Goal: Task Accomplishment & Management: Manage account settings

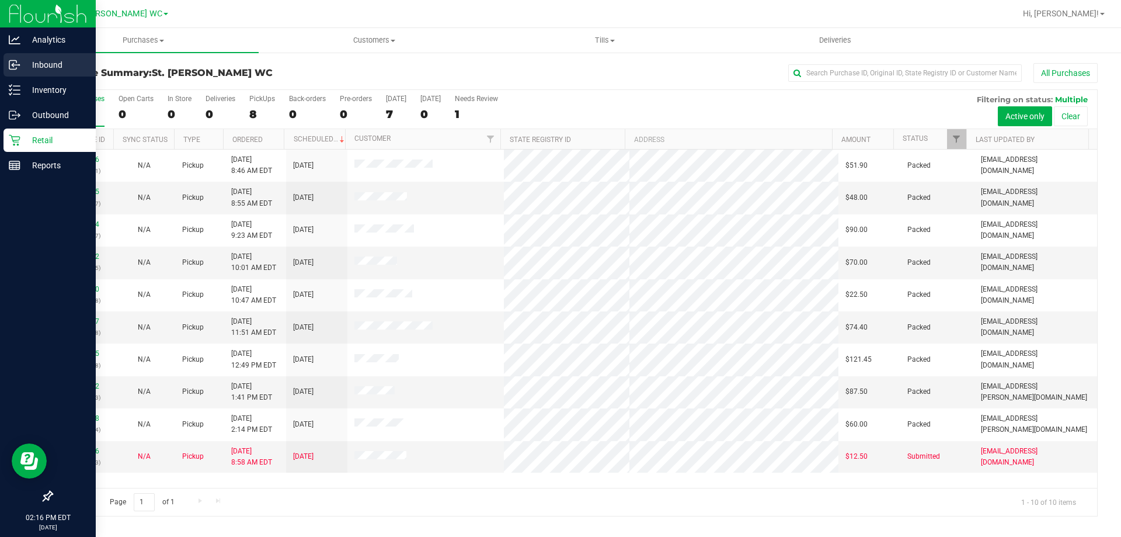
click at [13, 66] on icon at bounding box center [13, 66] width 2 height 2
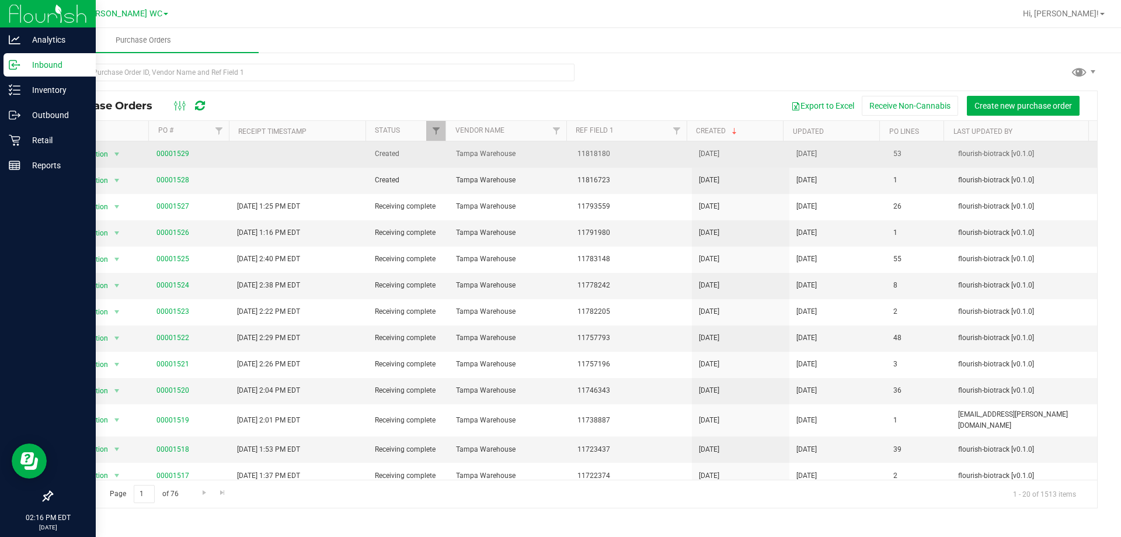
click at [175, 164] on td "00001529" at bounding box center [189, 154] width 81 height 26
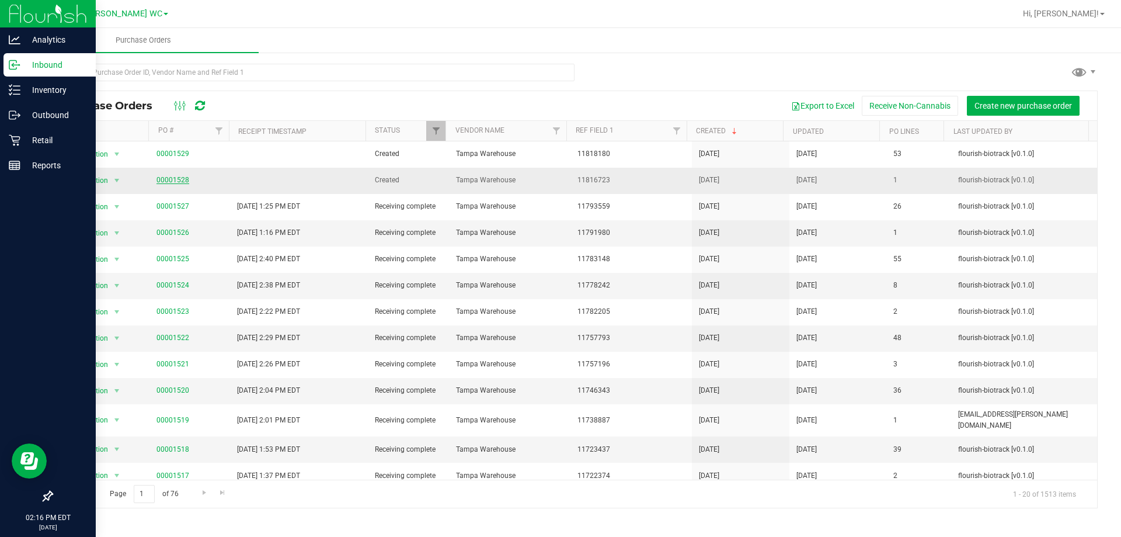
click at [165, 178] on link "00001528" at bounding box center [172, 180] width 33 height 8
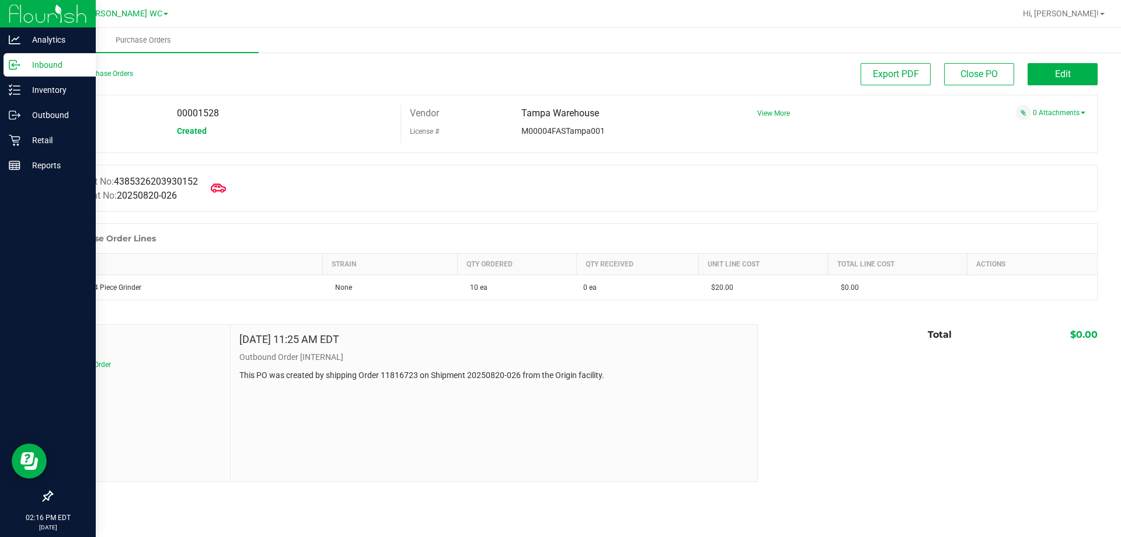
click at [231, 189] on span at bounding box center [219, 188] width 26 height 26
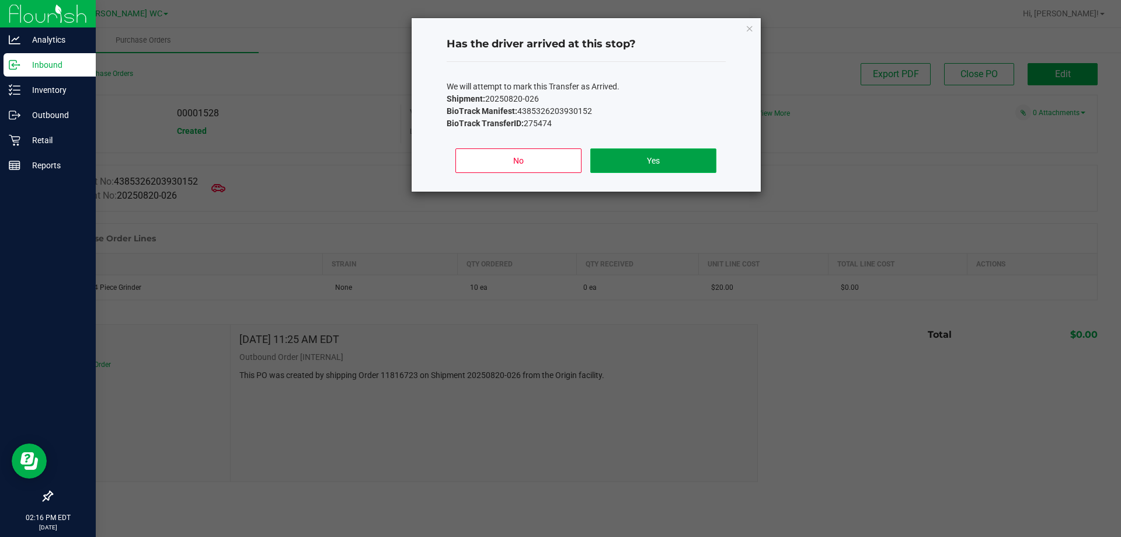
click at [647, 151] on button "Yes" at bounding box center [653, 160] width 126 height 25
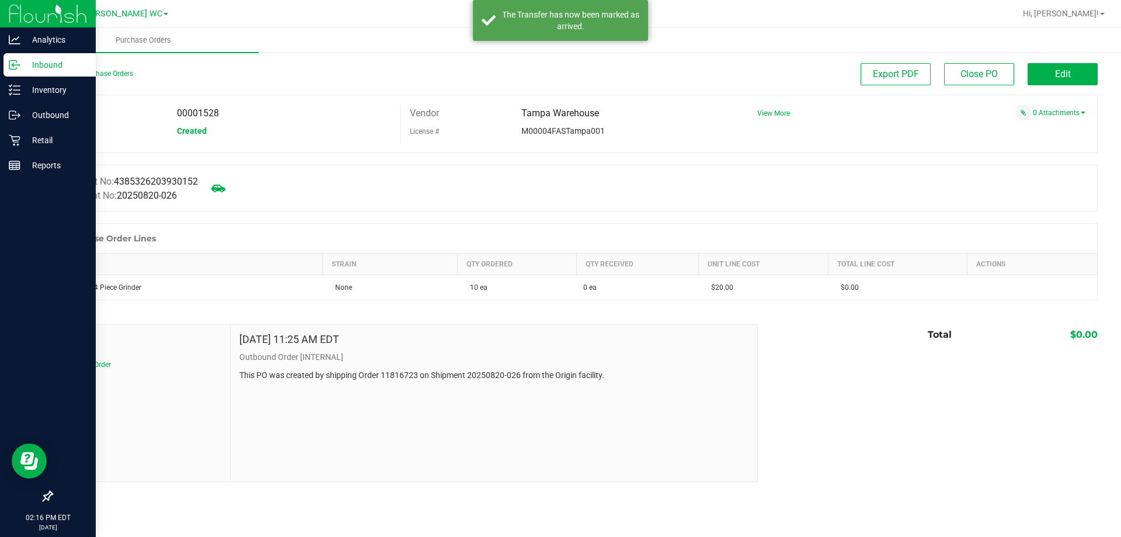
click at [87, 69] on link "Back to Purchase Orders" at bounding box center [92, 73] width 82 height 8
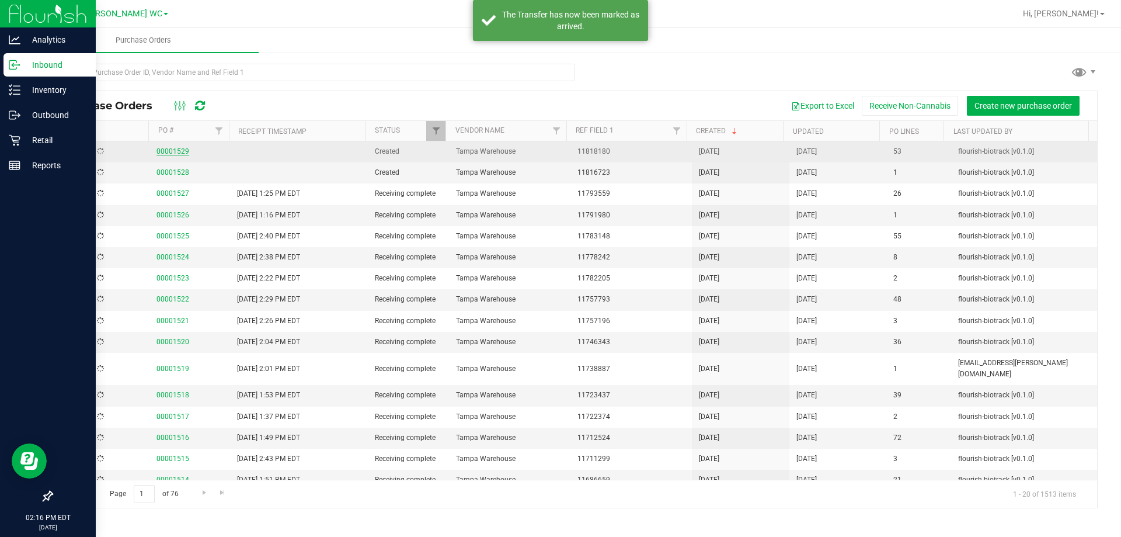
click at [175, 152] on link "00001529" at bounding box center [172, 151] width 33 height 8
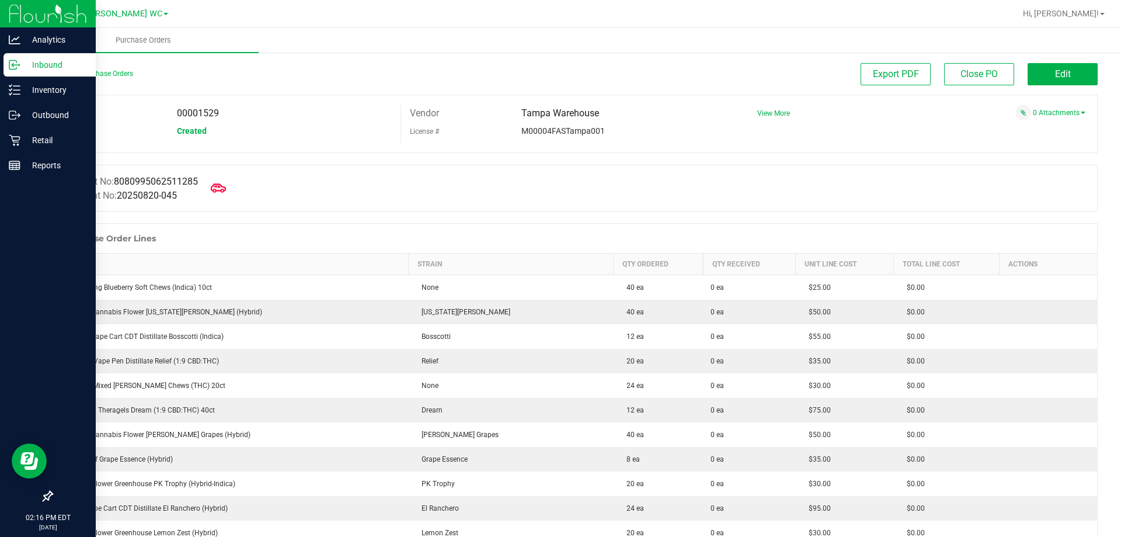
click at [212, 187] on span at bounding box center [219, 188] width 26 height 26
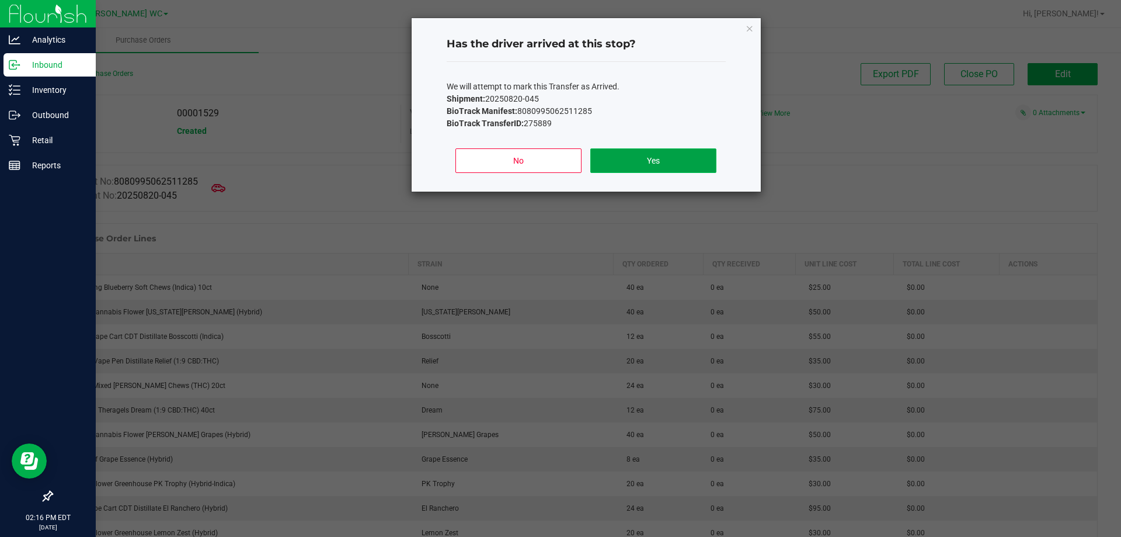
click at [639, 151] on button "Yes" at bounding box center [653, 160] width 126 height 25
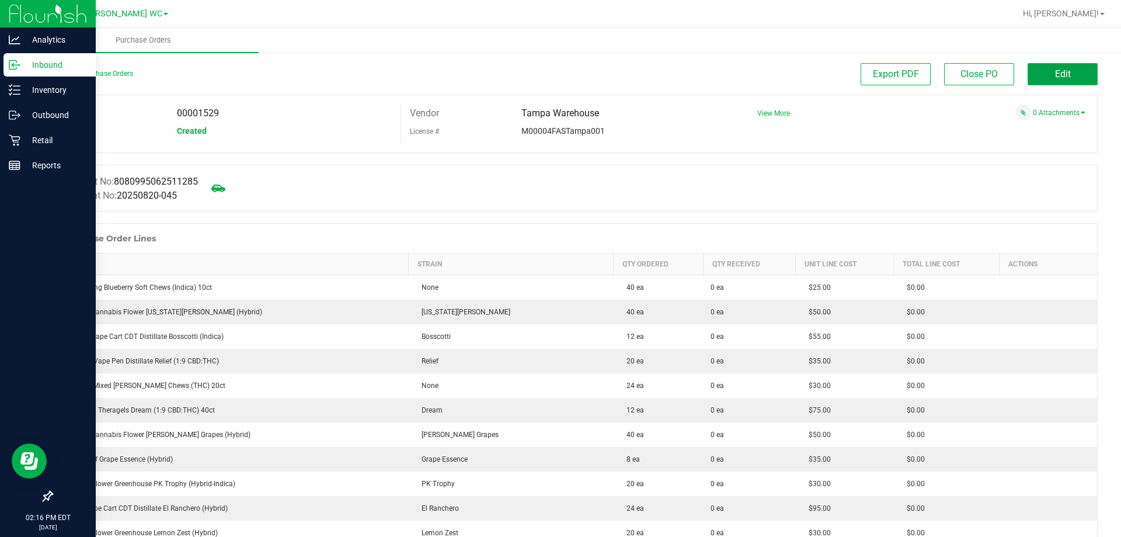
click at [1082, 64] on button "Edit" at bounding box center [1063, 74] width 70 height 22
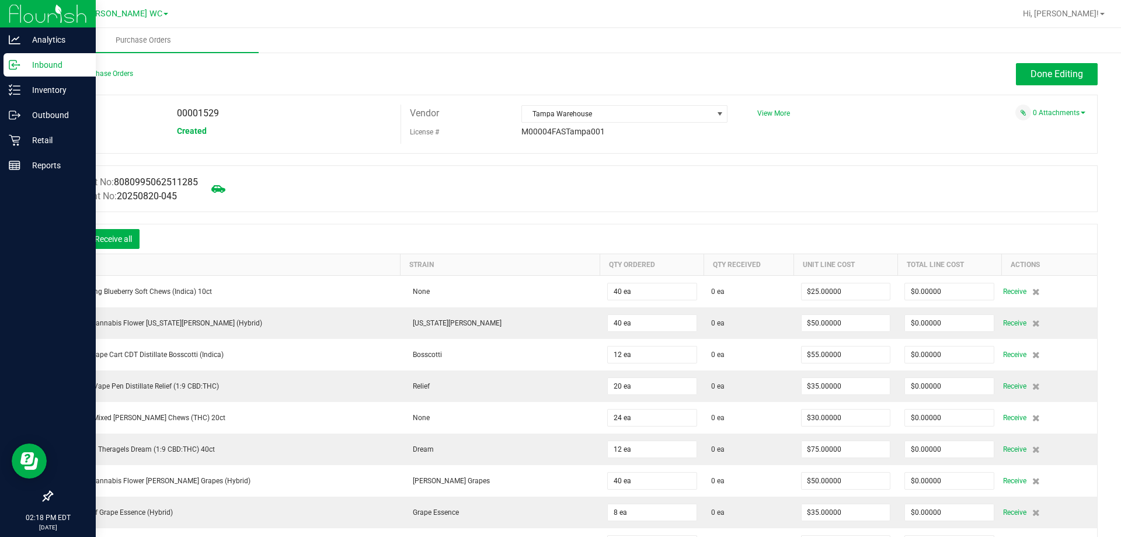
click at [73, 237] on icon at bounding box center [70, 240] width 12 height 12
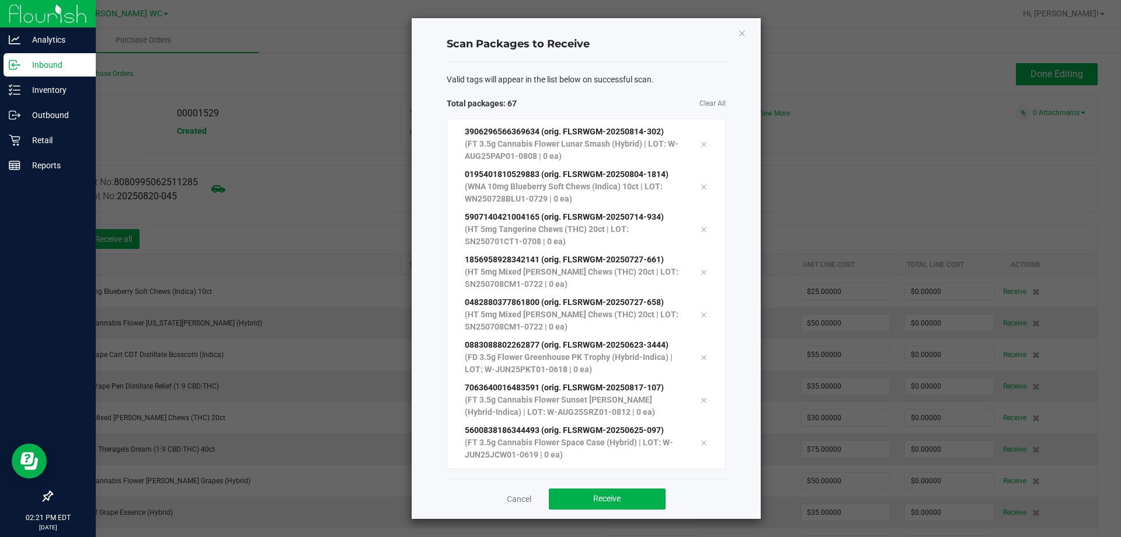
scroll to position [2493, 0]
click at [653, 491] on button "Receive" at bounding box center [607, 498] width 117 height 21
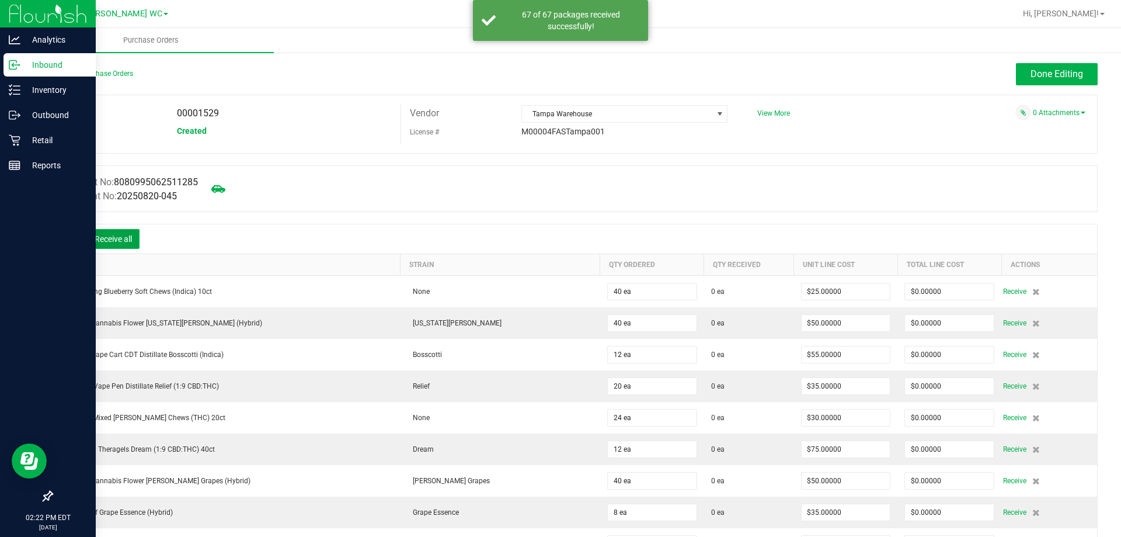
click at [119, 236] on button "Receive all" at bounding box center [113, 239] width 53 height 20
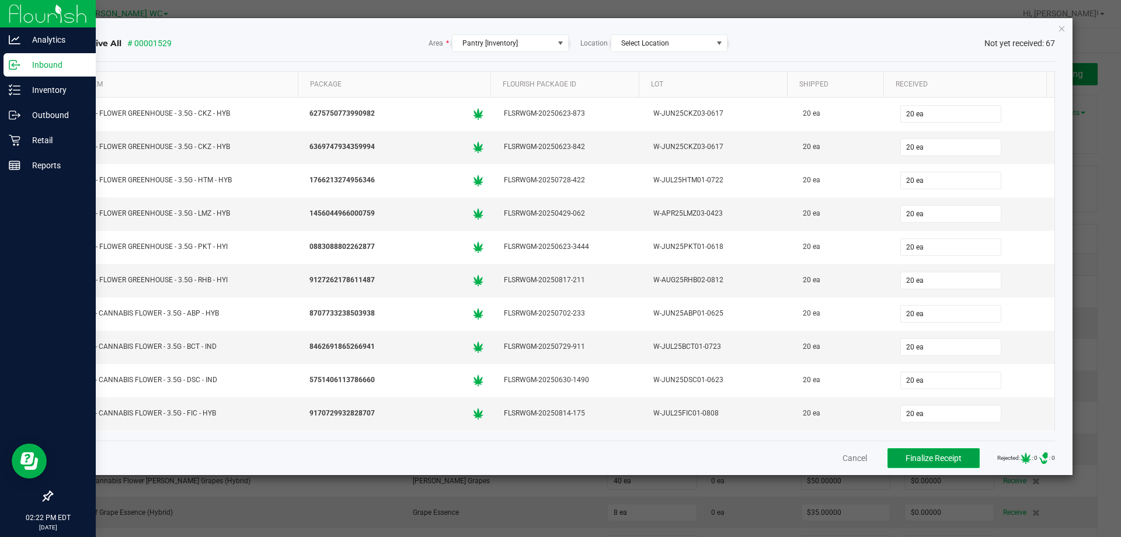
click at [905, 465] on button "Finalize Receipt" at bounding box center [934, 458] width 92 height 20
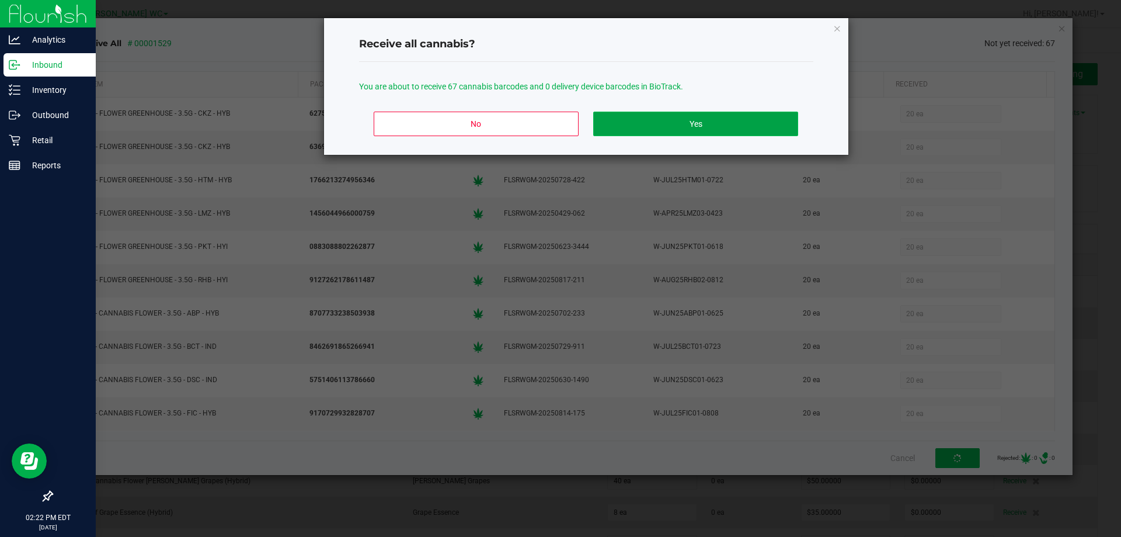
click at [635, 116] on button "Yes" at bounding box center [695, 124] width 204 height 25
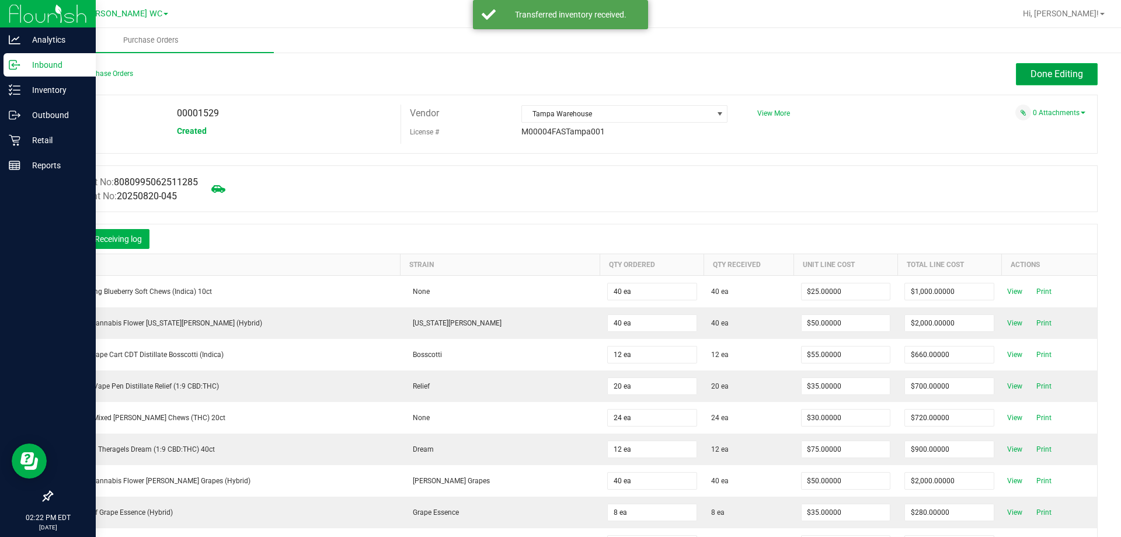
click at [1039, 72] on span "Done Editing" at bounding box center [1057, 73] width 53 height 11
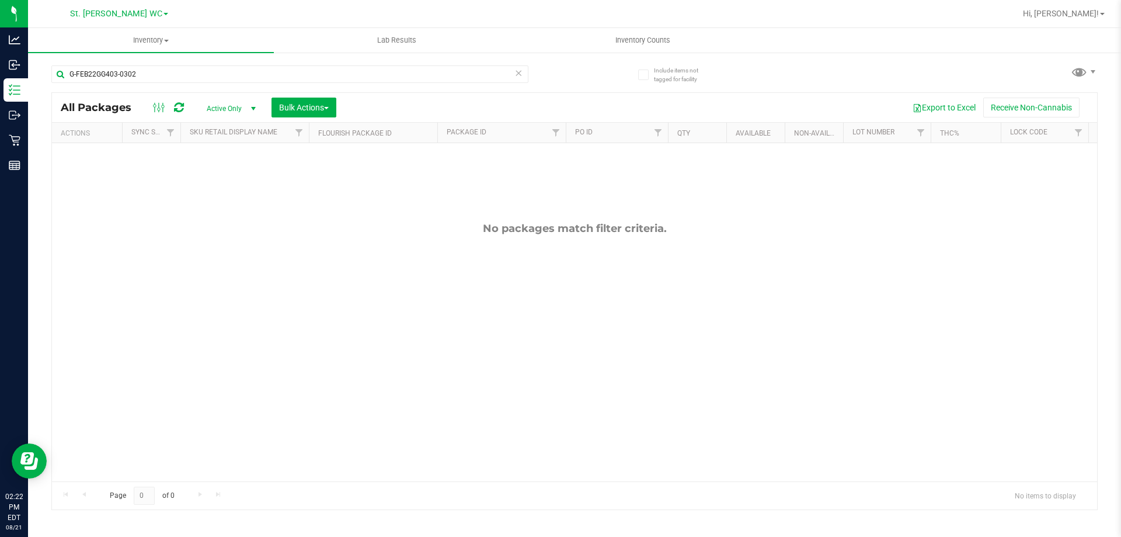
click at [521, 74] on icon at bounding box center [518, 72] width 8 height 14
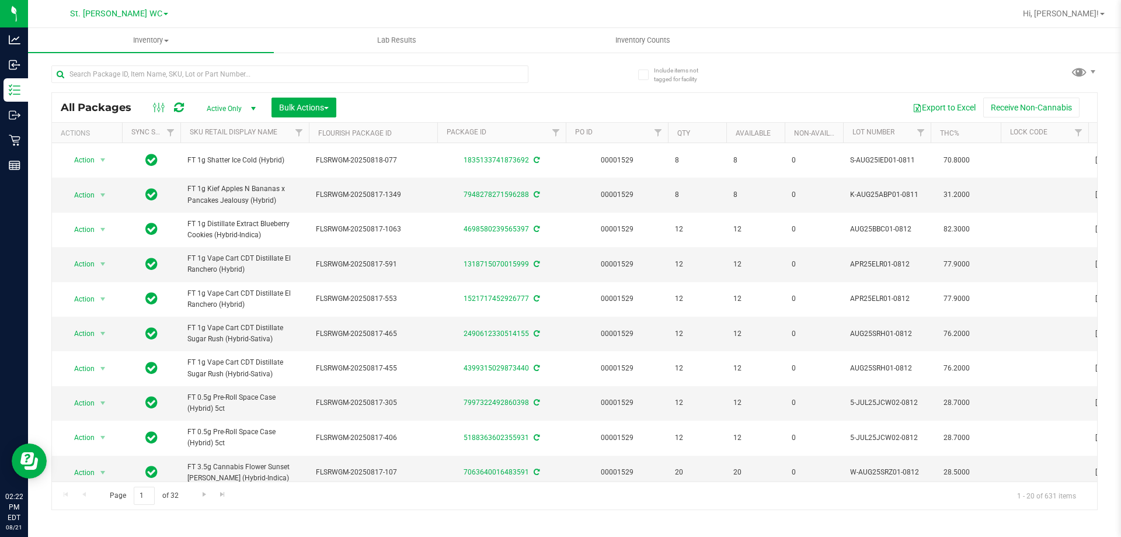
click at [666, 127] on div at bounding box center [668, 133] width 5 height 20
click at [665, 133] on link "Filter" at bounding box center [658, 133] width 19 height 20
type input "1529"
click at [674, 193] on button "Filter" at bounding box center [684, 189] width 56 height 26
click at [297, 107] on span "Bulk Actions" at bounding box center [304, 107] width 50 height 9
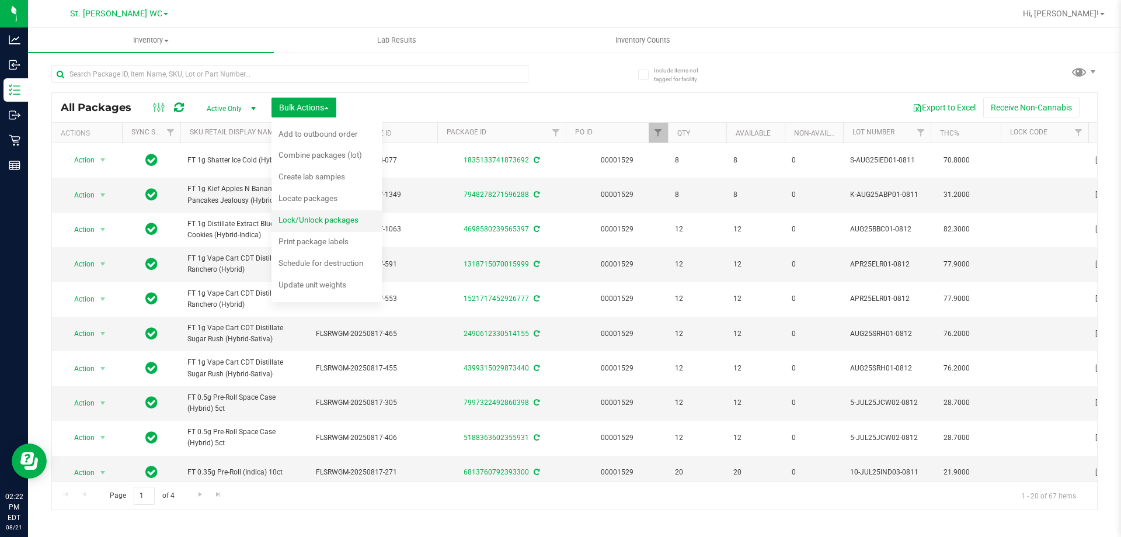
click at [317, 222] on span "Lock/Unlock packages" at bounding box center [319, 219] width 80 height 9
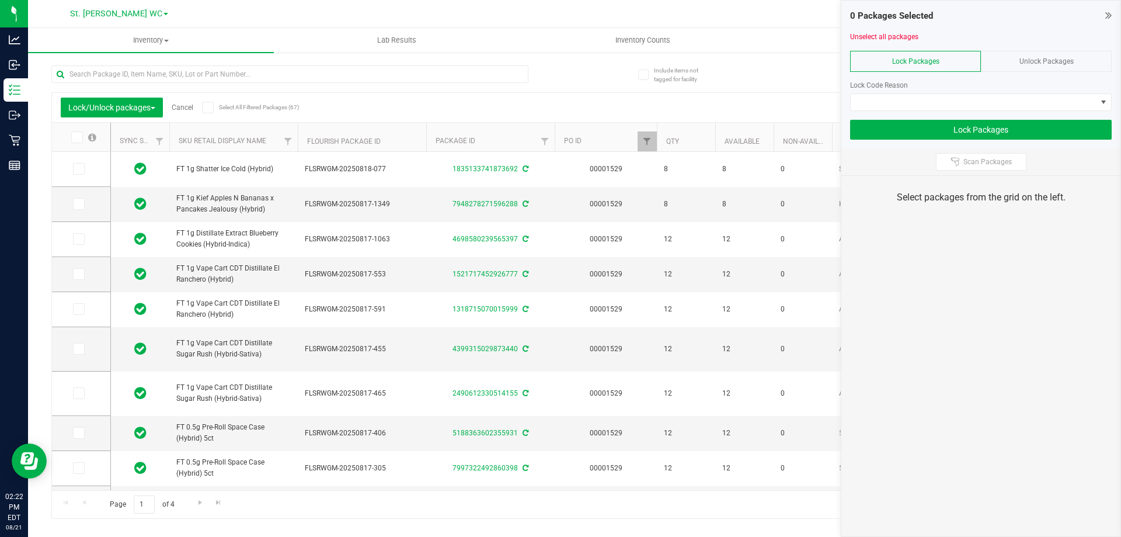
click at [210, 112] on span at bounding box center [208, 108] width 12 height 12
click at [0, 0] on input "Select All Filtered Packages (67)" at bounding box center [0, 0] width 0 height 0
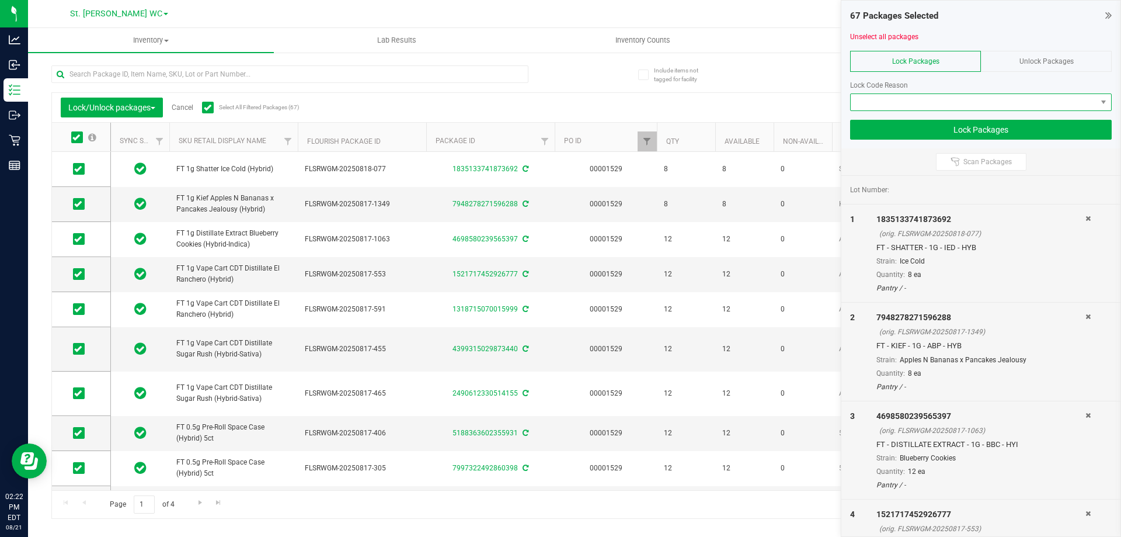
click at [900, 105] on span at bounding box center [974, 102] width 246 height 16
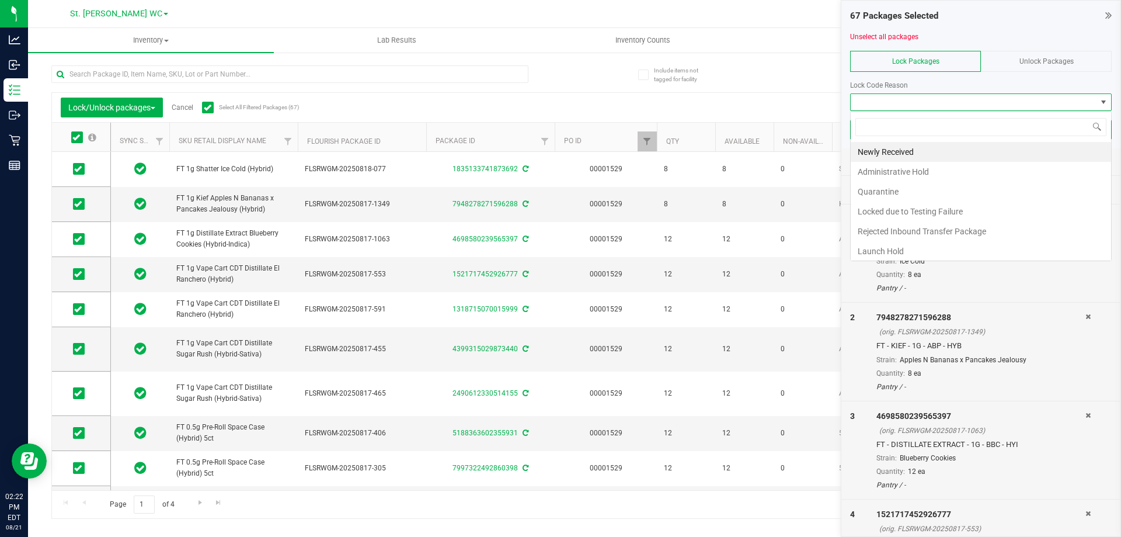
scroll to position [18, 262]
click at [886, 253] on li "Launch Hold" at bounding box center [981, 251] width 260 height 20
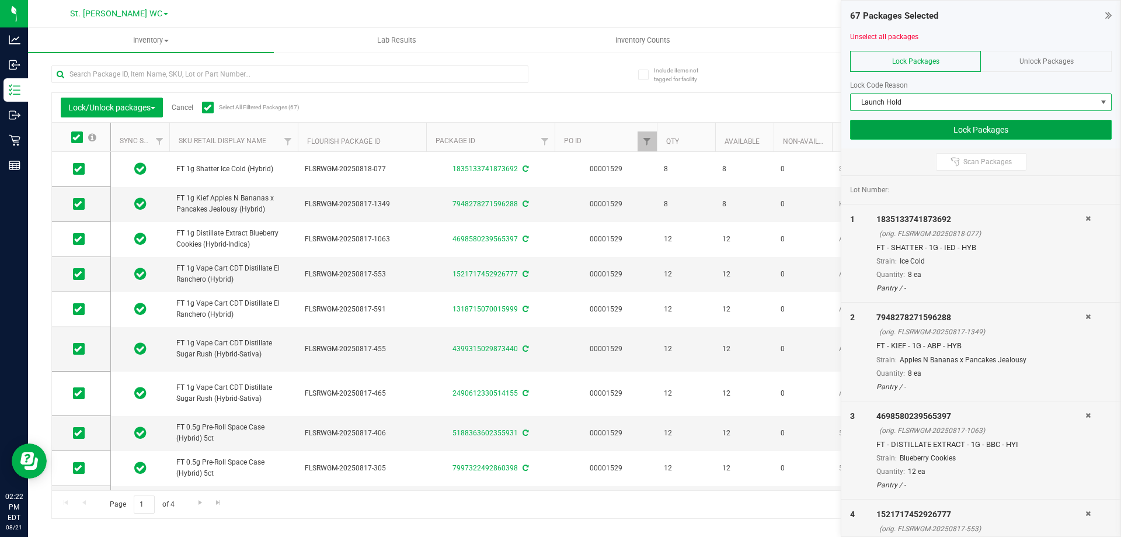
click at [892, 137] on button "Lock Packages" at bounding box center [981, 130] width 262 height 20
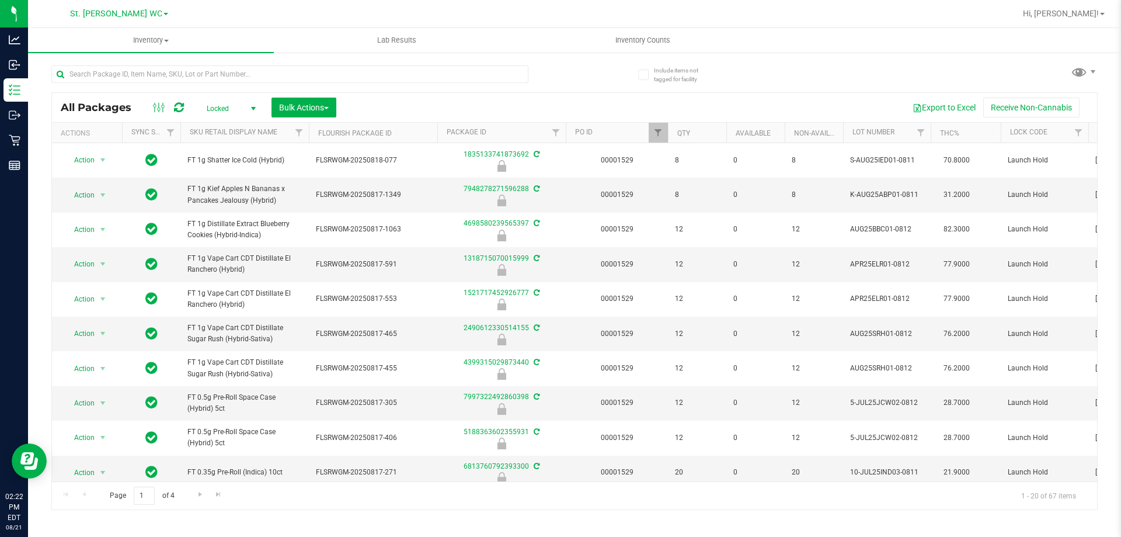
click at [666, 133] on div at bounding box center [668, 133] width 5 height 20
click at [661, 130] on span "Filter" at bounding box center [657, 132] width 9 height 9
click at [753, 192] on button "Clear" at bounding box center [748, 189] width 56 height 26
click at [249, 108] on span "select" at bounding box center [253, 108] width 9 height 9
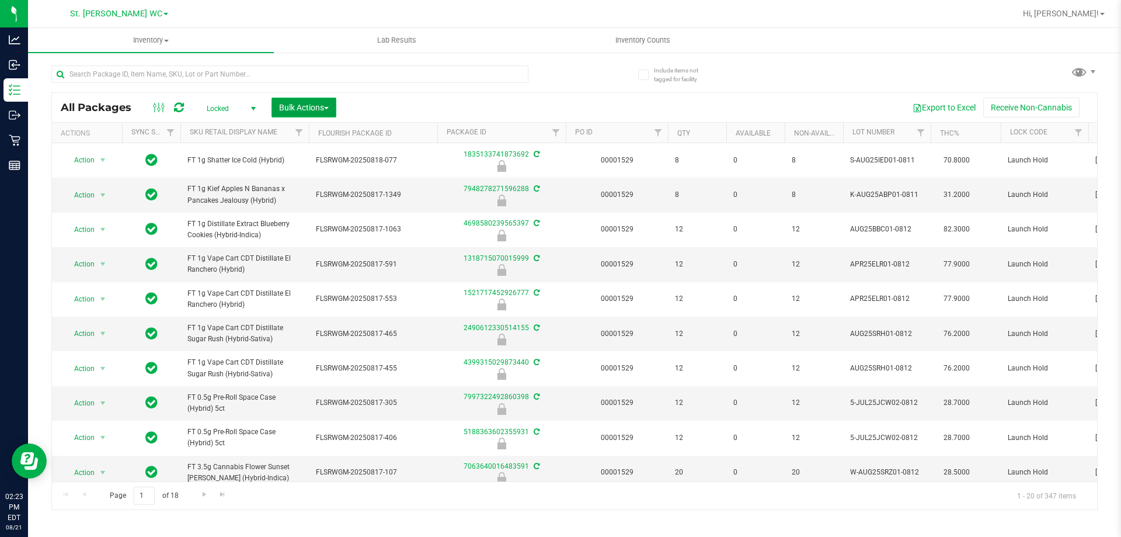
click at [325, 100] on button "Bulk Actions" at bounding box center [304, 108] width 65 height 20
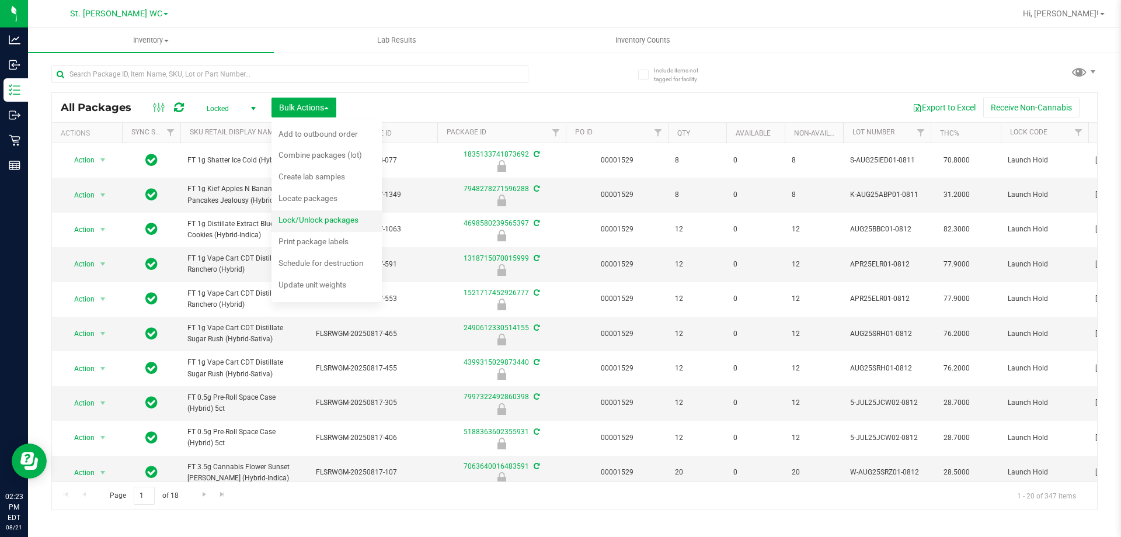
click at [317, 221] on span "Lock/Unlock packages" at bounding box center [319, 219] width 80 height 9
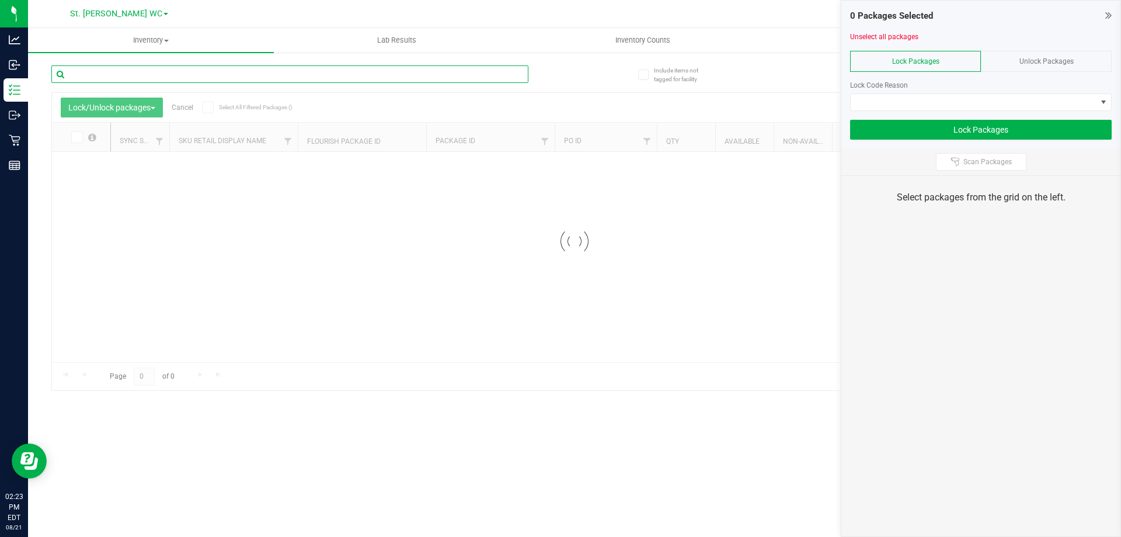
click at [260, 79] on input "text" at bounding box center [289, 74] width 477 height 18
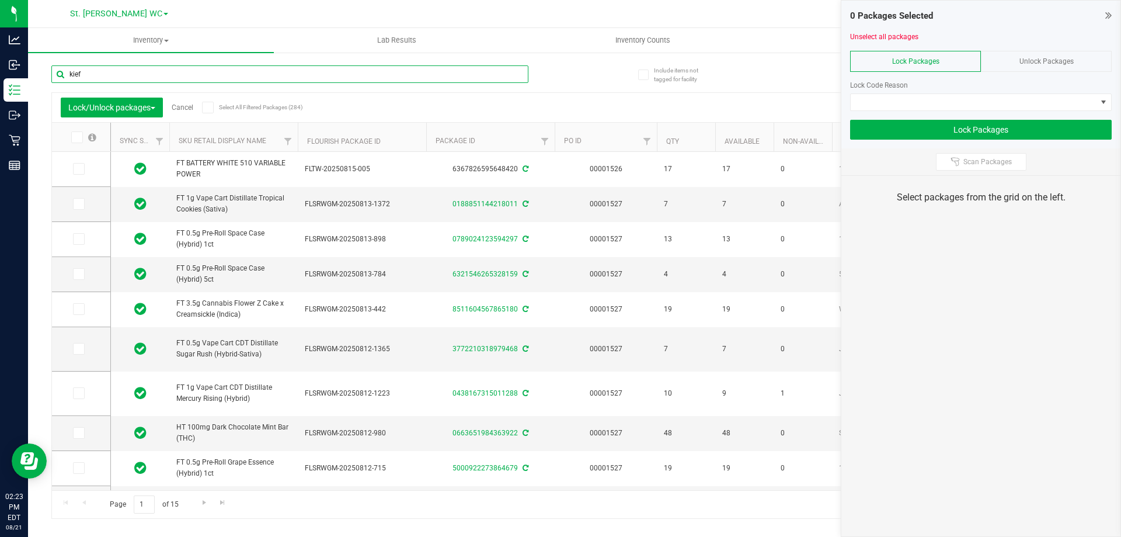
type input "kief"
click at [1040, 81] on div "Lock Code Reason" at bounding box center [981, 85] width 262 height 11
click at [1046, 60] on span "Unlock Packages" at bounding box center [1047, 61] width 54 height 8
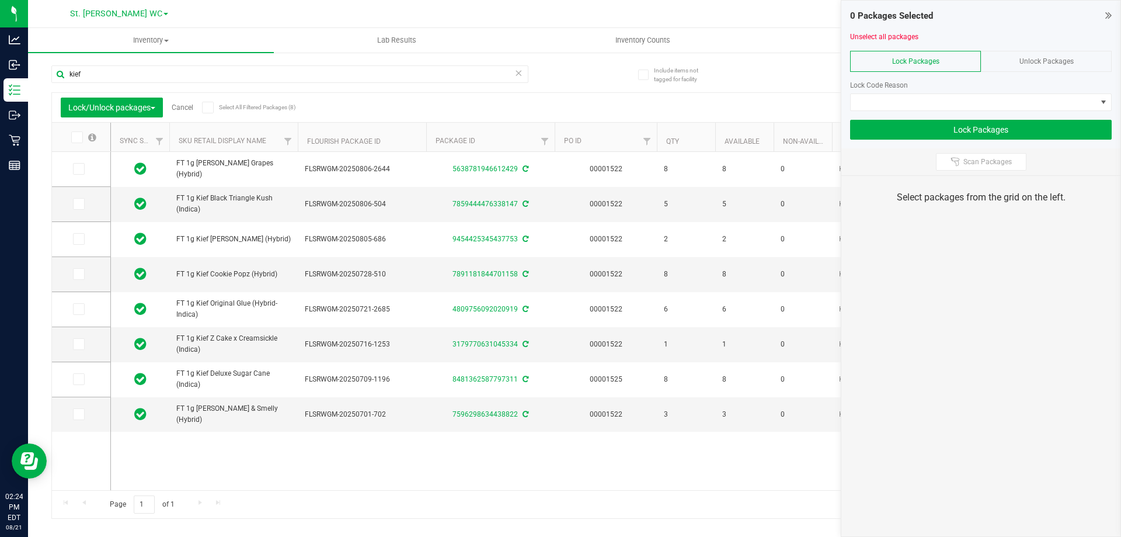
click at [1017, 62] on div "Unlock Packages" at bounding box center [1046, 61] width 131 height 21
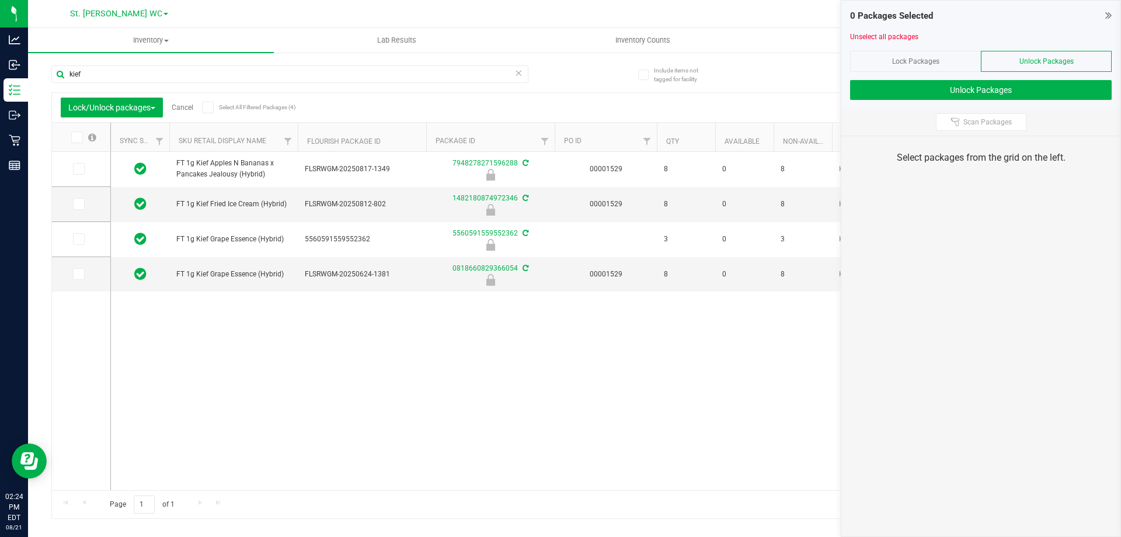
click at [206, 113] on span at bounding box center [208, 108] width 12 height 12
click at [0, 0] on input "Select All Filtered Packages (4)" at bounding box center [0, 0] width 0 height 0
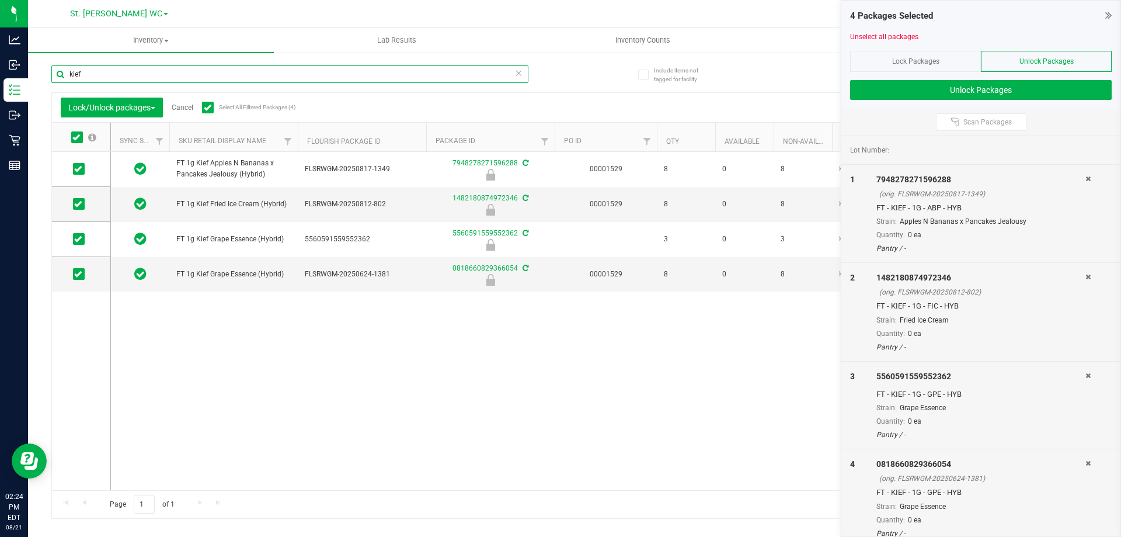
click at [219, 75] on input "kief" at bounding box center [289, 74] width 477 height 18
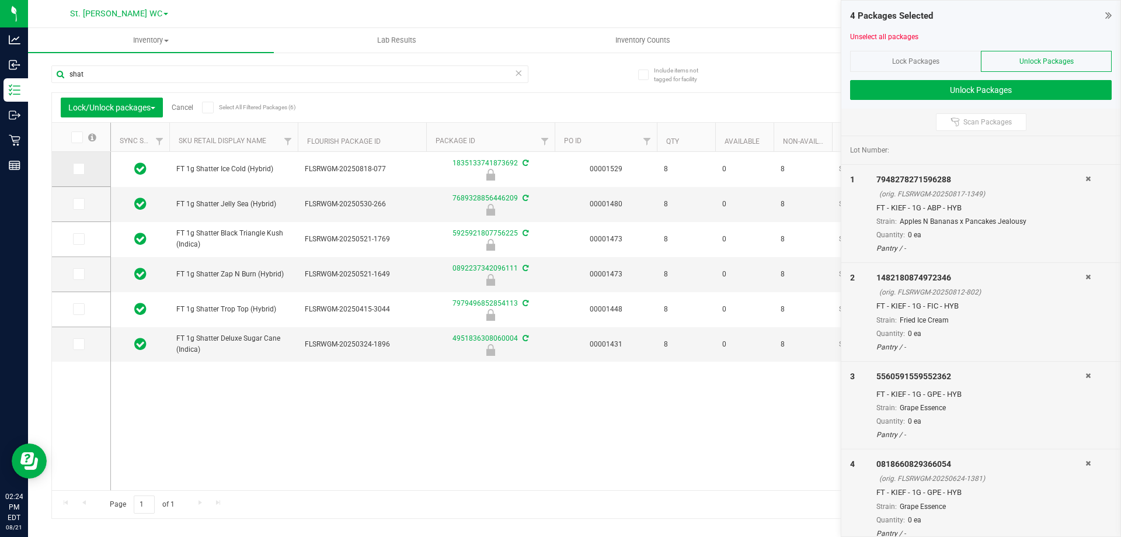
click at [79, 169] on icon at bounding box center [78, 169] width 8 height 0
click at [0, 0] on input "checkbox" at bounding box center [0, 0] width 0 height 0
click at [145, 81] on input "shat" at bounding box center [289, 74] width 477 height 18
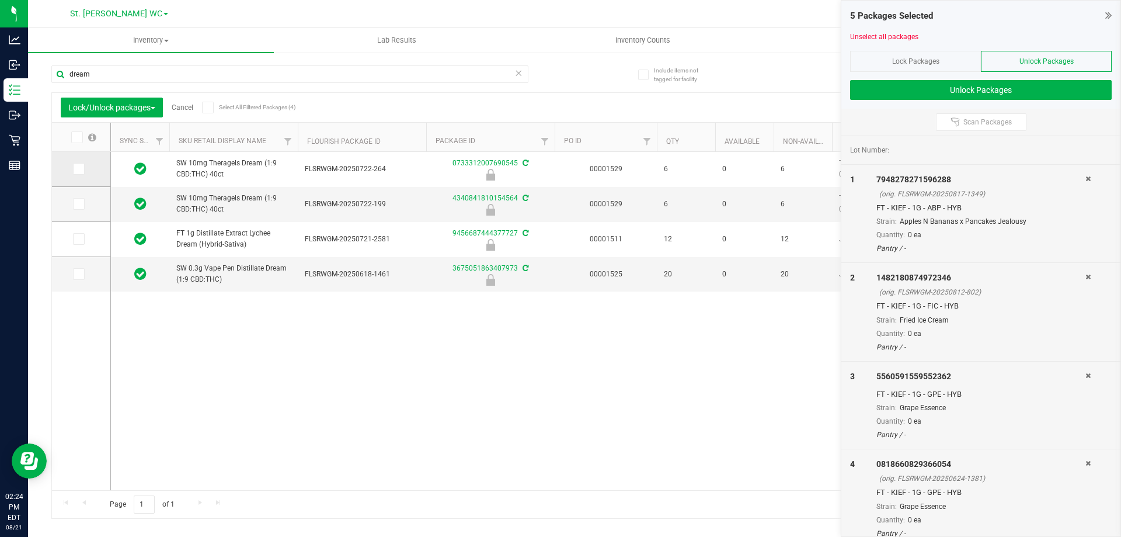
click at [76, 169] on icon at bounding box center [78, 169] width 8 height 0
click at [0, 0] on input "checkbox" at bounding box center [0, 0] width 0 height 0
click at [259, 68] on input "dream" at bounding box center [289, 74] width 477 height 18
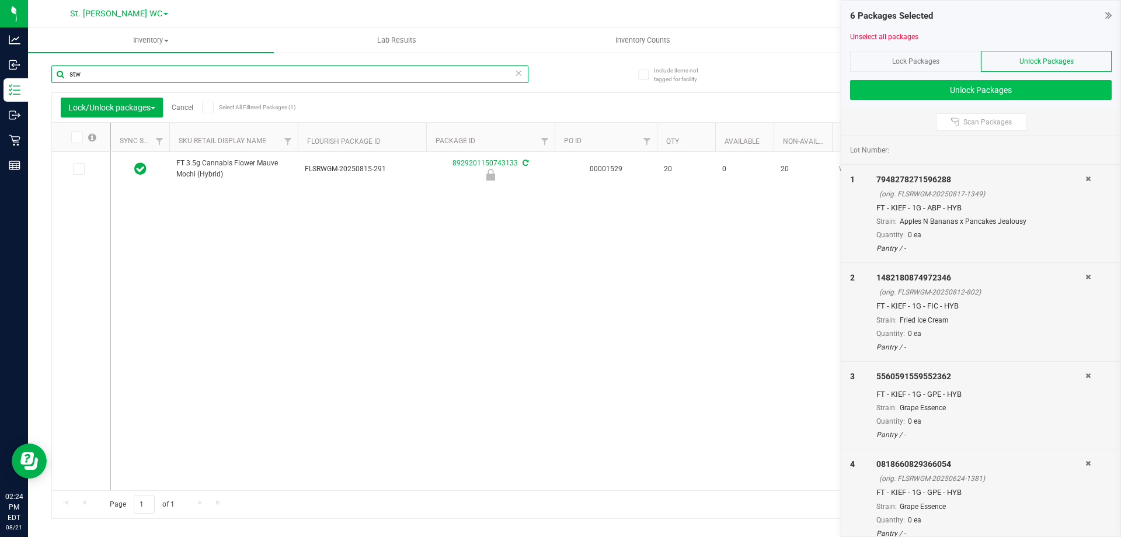
type input "stw"
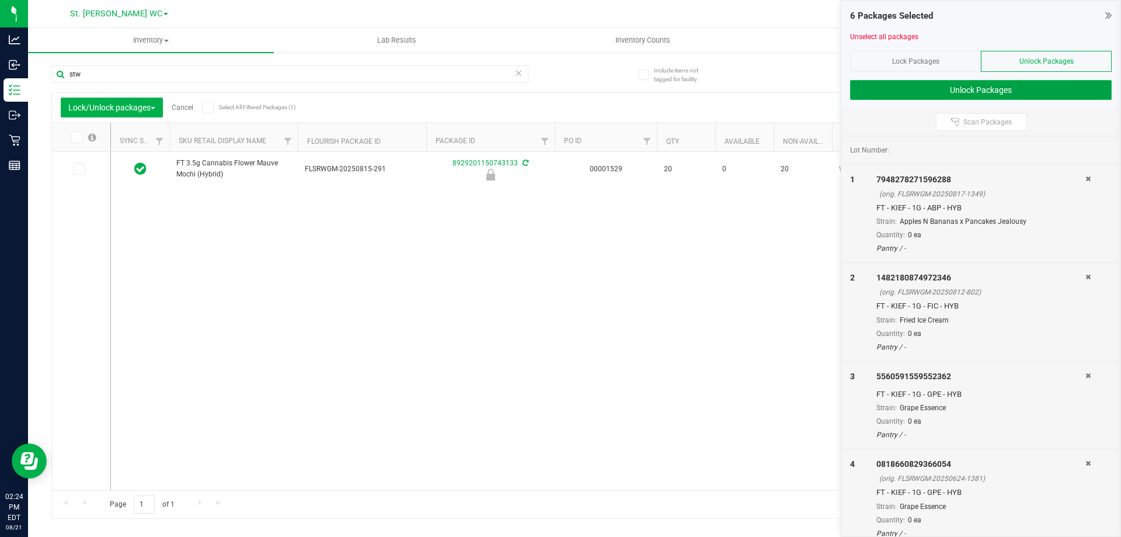
click at [954, 97] on button "Unlock Packages" at bounding box center [981, 90] width 262 height 20
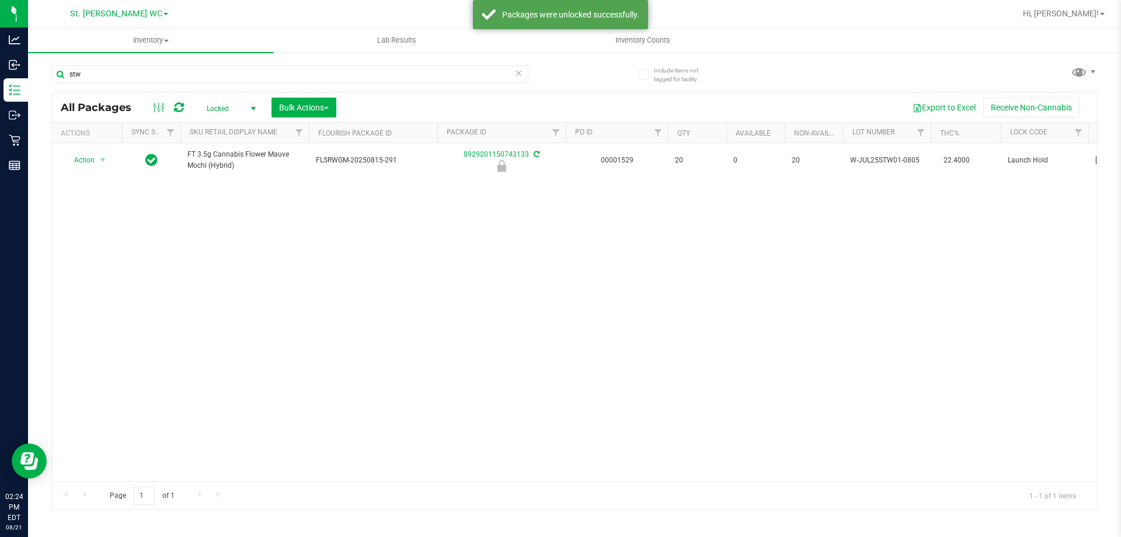
click at [521, 73] on icon at bounding box center [518, 72] width 8 height 14
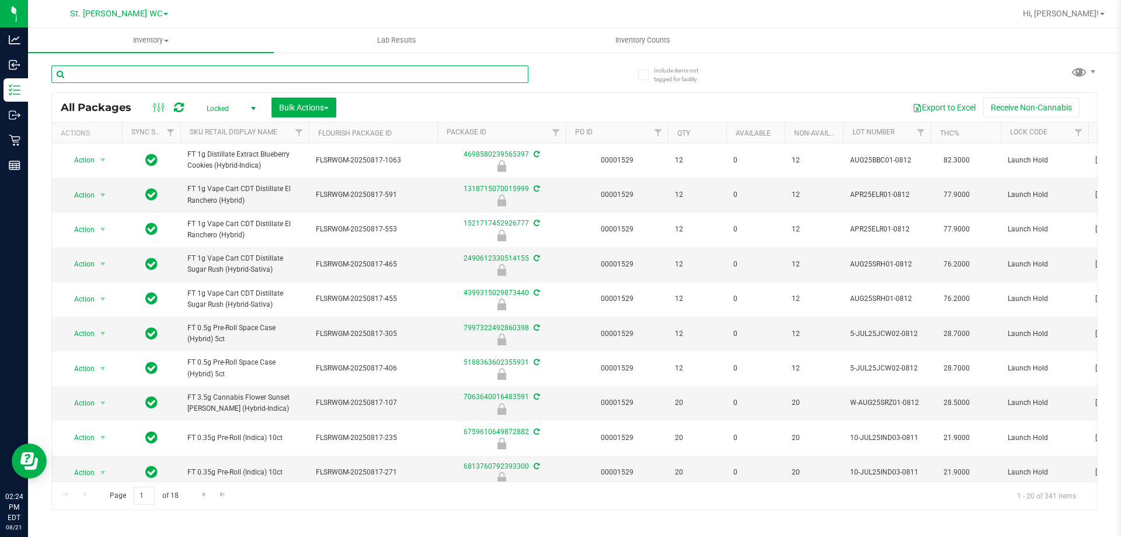
click at [269, 75] on input "text" at bounding box center [289, 74] width 477 height 18
type input "aml"
click at [224, 102] on span "Locked" at bounding box center [229, 108] width 64 height 16
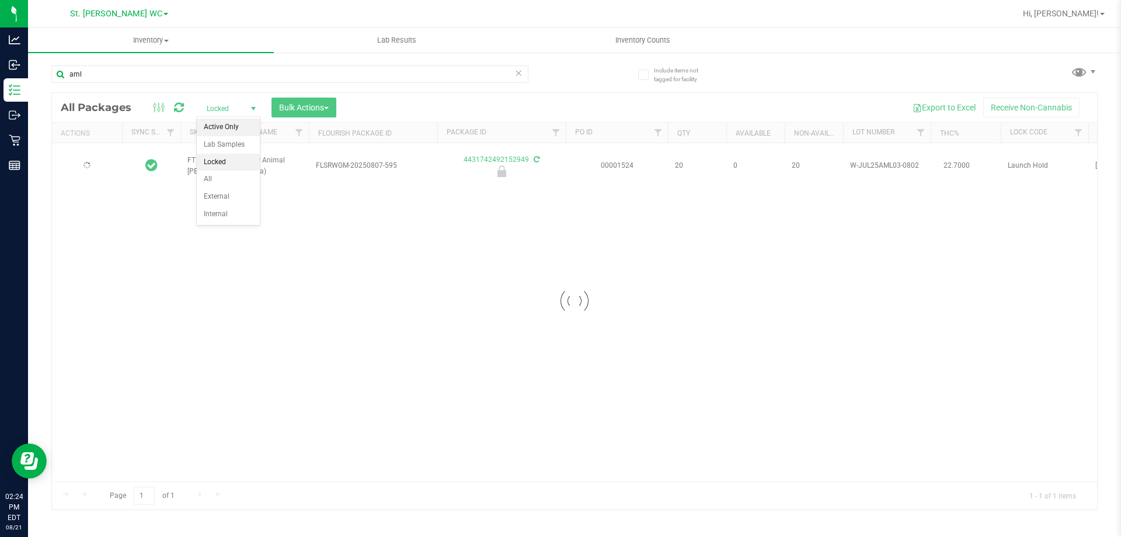
click at [225, 123] on li "Active Only" at bounding box center [228, 128] width 63 height 18
click at [236, 100] on span "Active Only" at bounding box center [229, 108] width 64 height 16
click at [175, 107] on icon at bounding box center [179, 108] width 10 height 12
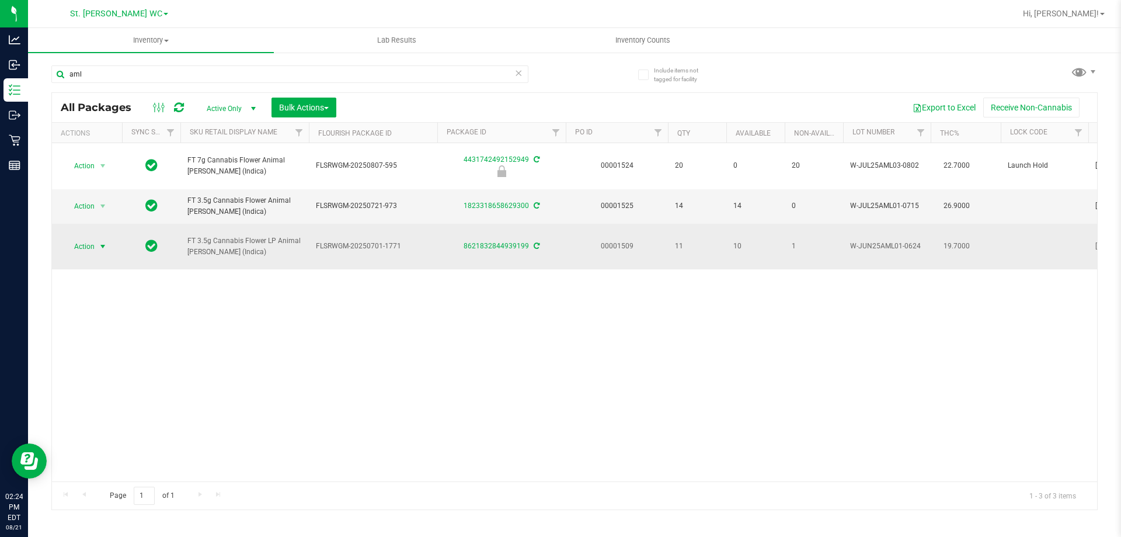
click at [64, 238] on span "Action" at bounding box center [80, 246] width 32 height 16
click at [71, 238] on span "Action" at bounding box center [80, 246] width 32 height 16
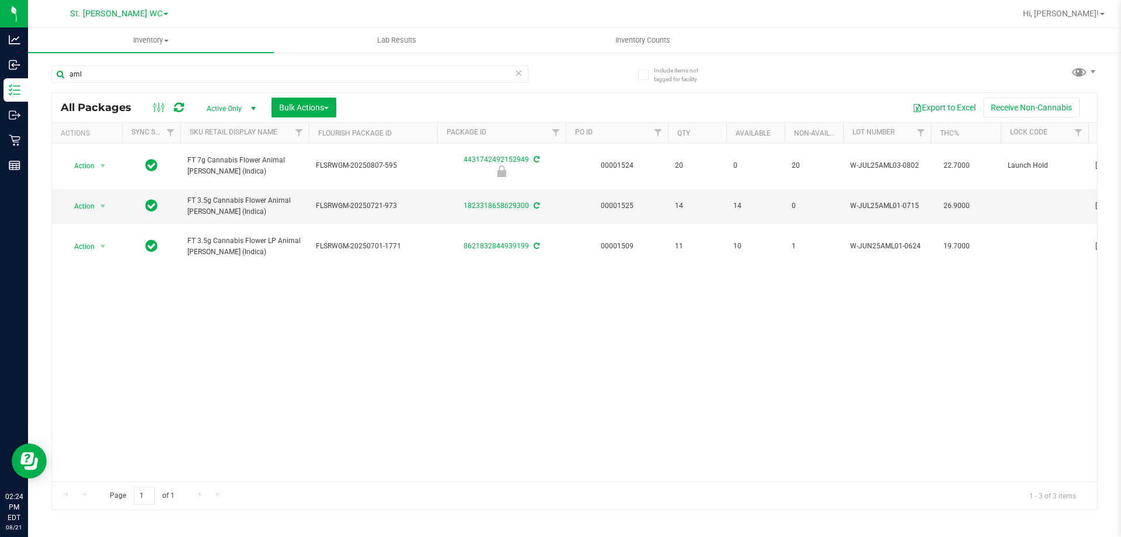
click at [517, 74] on icon at bounding box center [518, 72] width 8 height 14
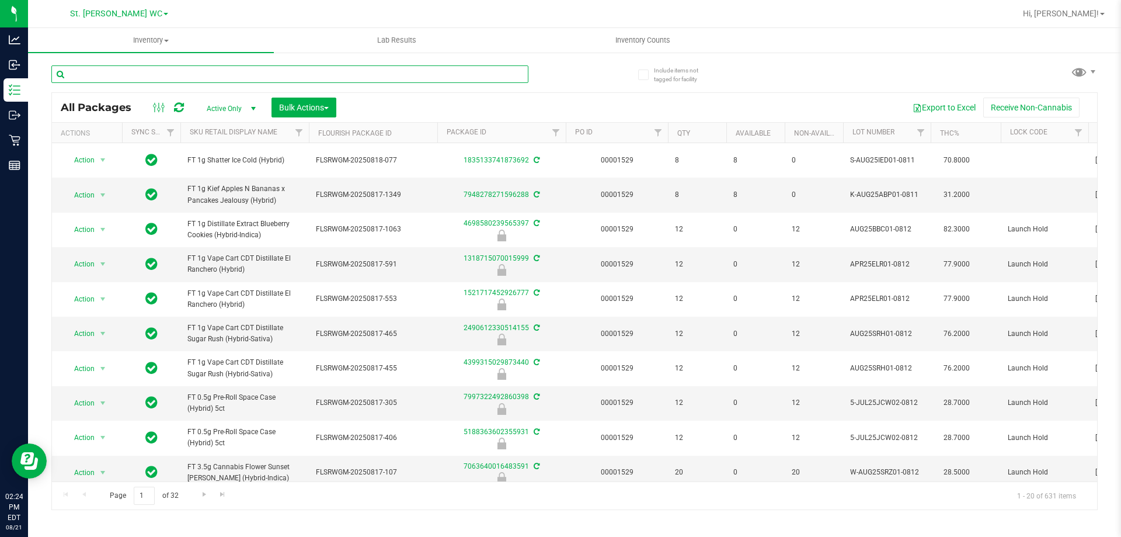
click at [517, 74] on input "text" at bounding box center [289, 74] width 477 height 18
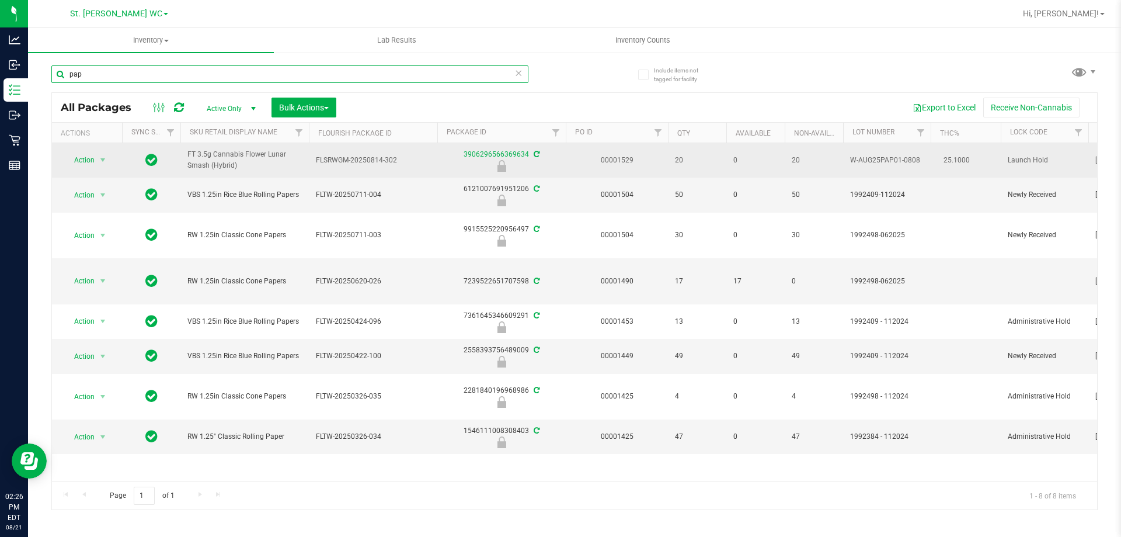
type input "pap"
click at [96, 164] on span "select" at bounding box center [103, 160] width 15 height 16
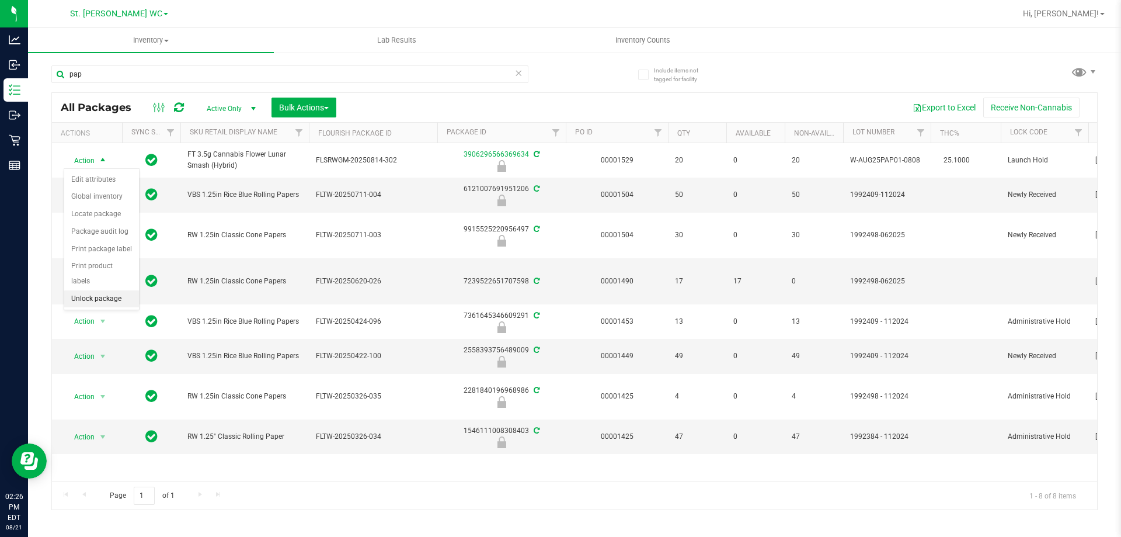
click at [95, 290] on li "Unlock package" at bounding box center [101, 299] width 75 height 18
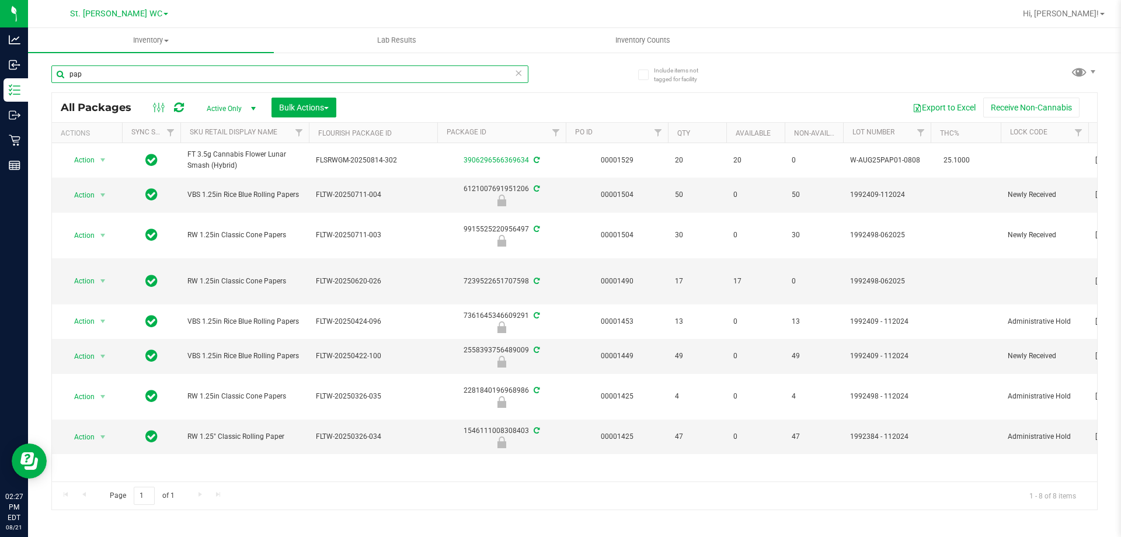
click at [203, 71] on input "pap" at bounding box center [289, 74] width 477 height 18
type input "cdt"
click at [314, 102] on div "Inventory All packages All inventory Waste log Create inventory Lab Results Inv…" at bounding box center [574, 282] width 1093 height 509
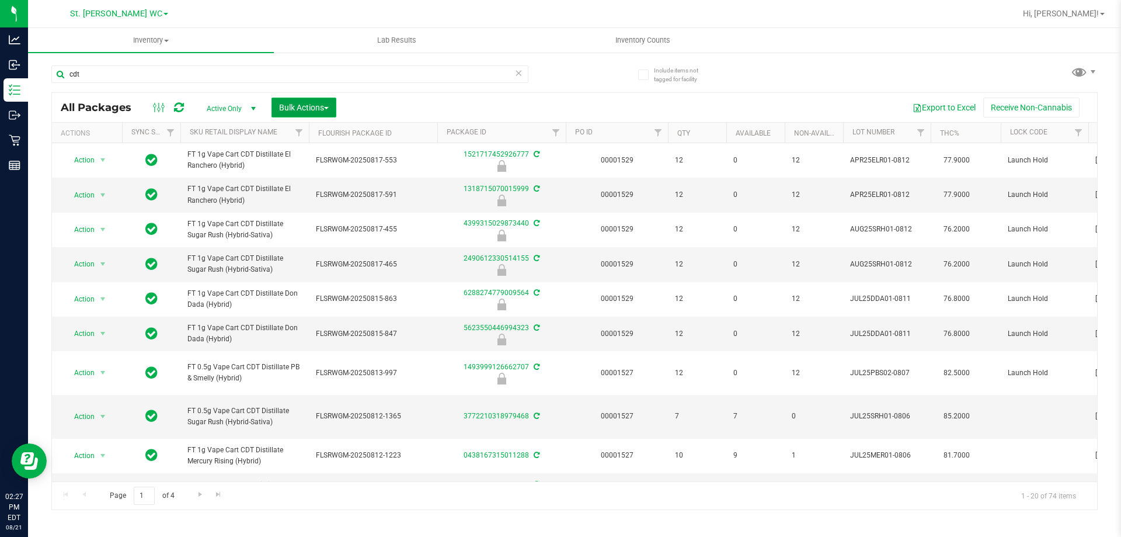
click at [312, 107] on span "Bulk Actions" at bounding box center [304, 107] width 50 height 9
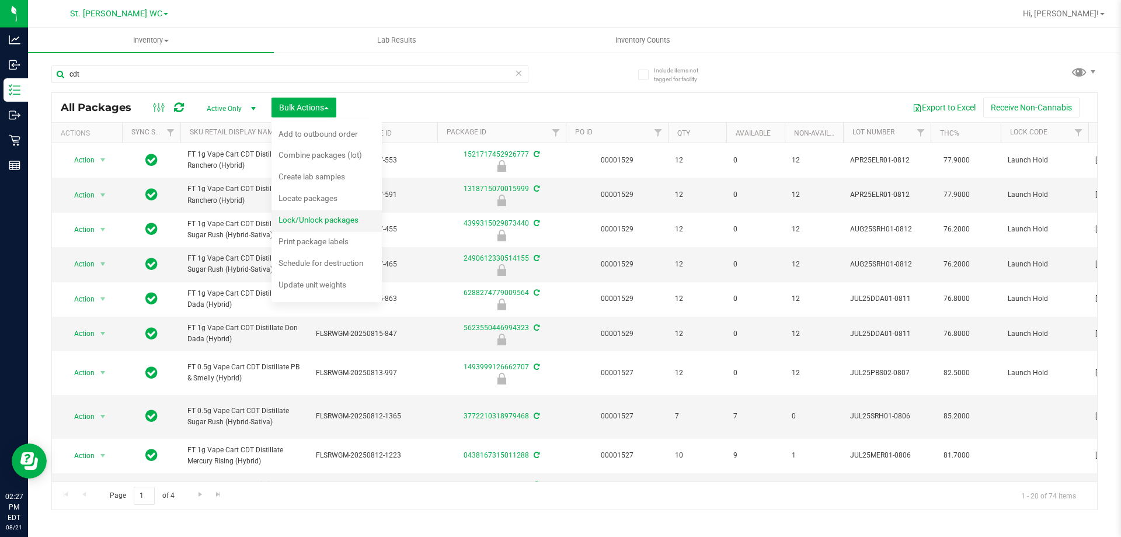
click at [328, 222] on span "Lock/Unlock packages" at bounding box center [319, 219] width 80 height 9
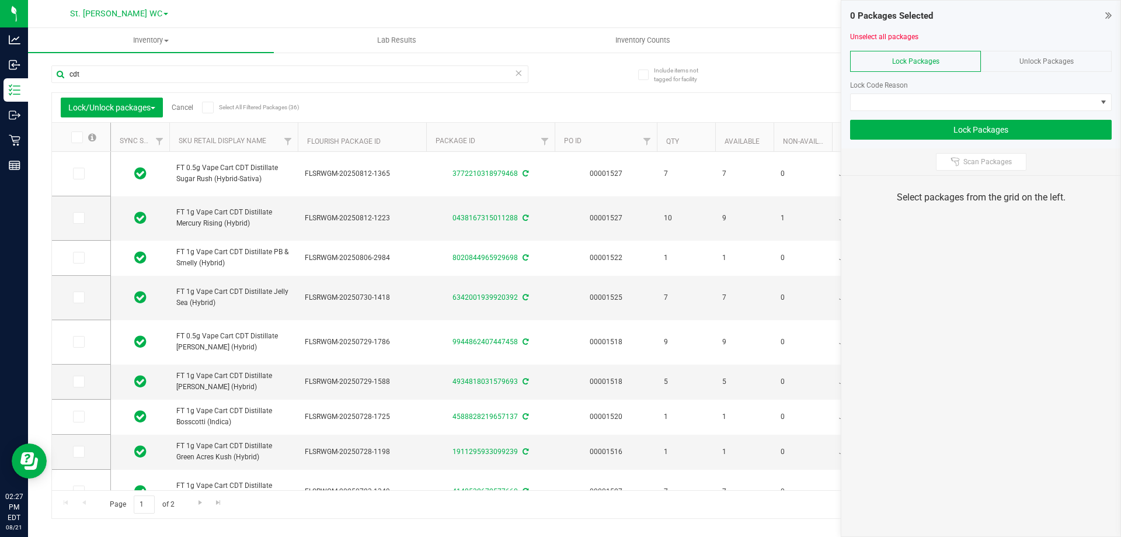
click at [1028, 62] on span "Unlock Packages" at bounding box center [1047, 61] width 54 height 8
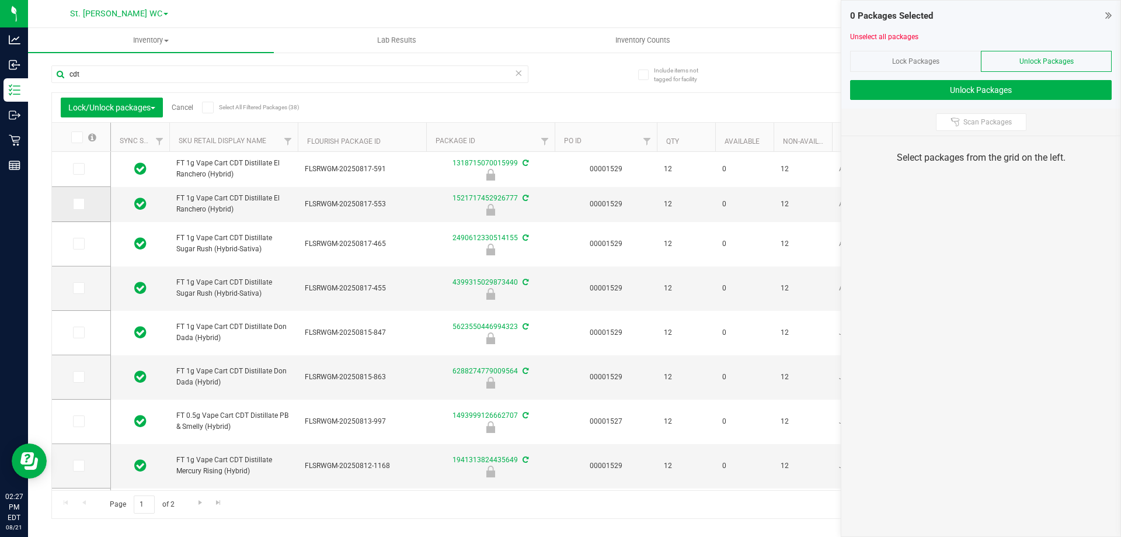
click at [83, 199] on span at bounding box center [79, 204] width 12 height 12
click at [0, 0] on input "checkbox" at bounding box center [0, 0] width 0 height 0
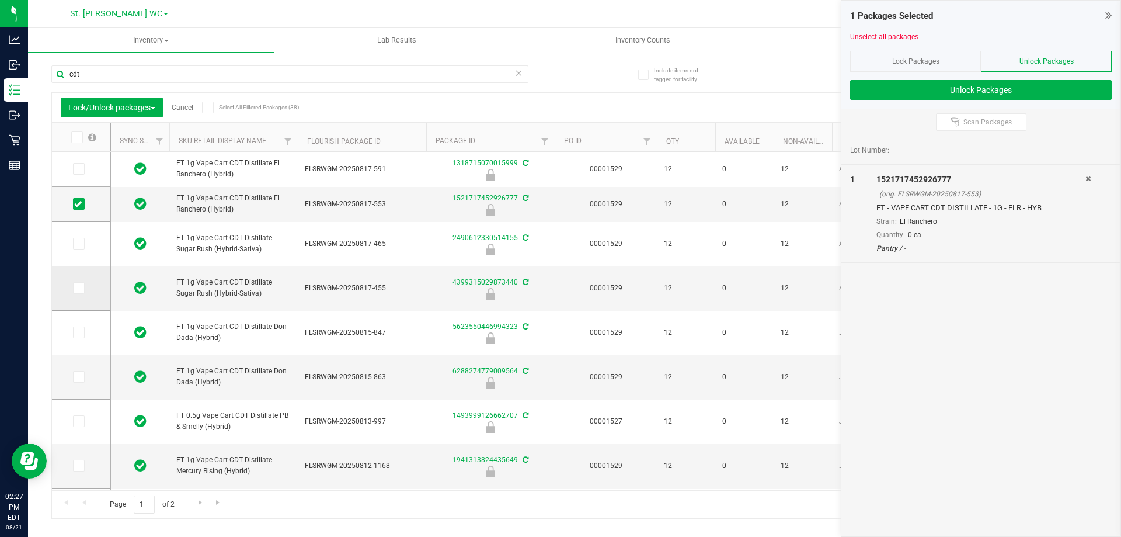
click at [86, 297] on td at bounding box center [81, 288] width 58 height 44
click at [67, 277] on td at bounding box center [81, 288] width 58 height 44
click at [74, 286] on span at bounding box center [79, 288] width 12 height 12
click at [0, 0] on input "checkbox" at bounding box center [0, 0] width 0 height 0
drag, startPoint x: 149, startPoint y: 54, endPoint x: 142, endPoint y: 62, distance: 9.9
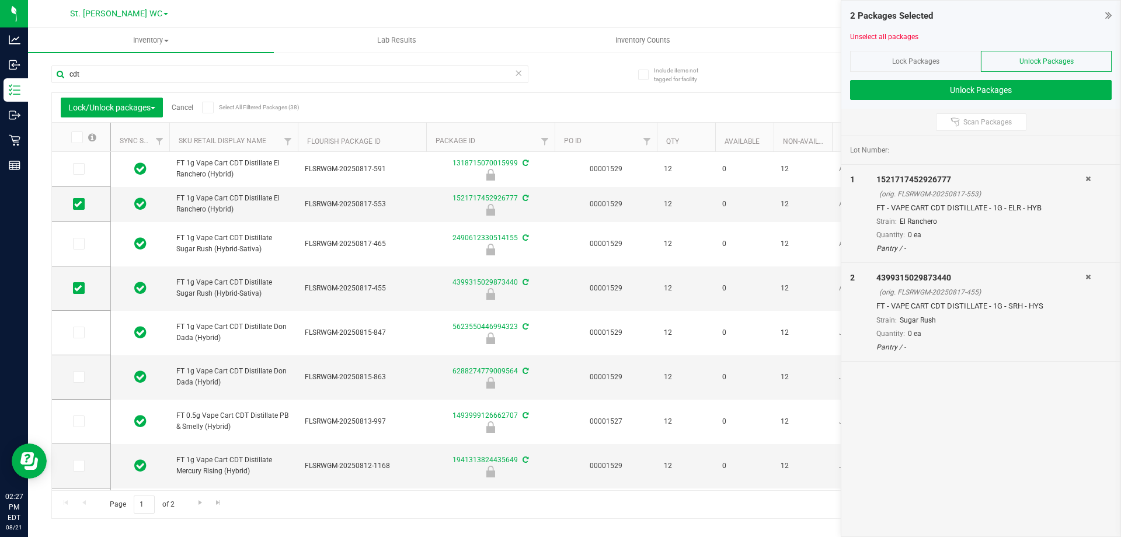
click at [147, 55] on div "cdt" at bounding box center [312, 73] width 523 height 37
click at [142, 62] on div "cdt" at bounding box center [312, 73] width 523 height 37
click at [141, 65] on input "cdt" at bounding box center [289, 74] width 477 height 18
click at [140, 67] on input "cdt" at bounding box center [289, 74] width 477 height 18
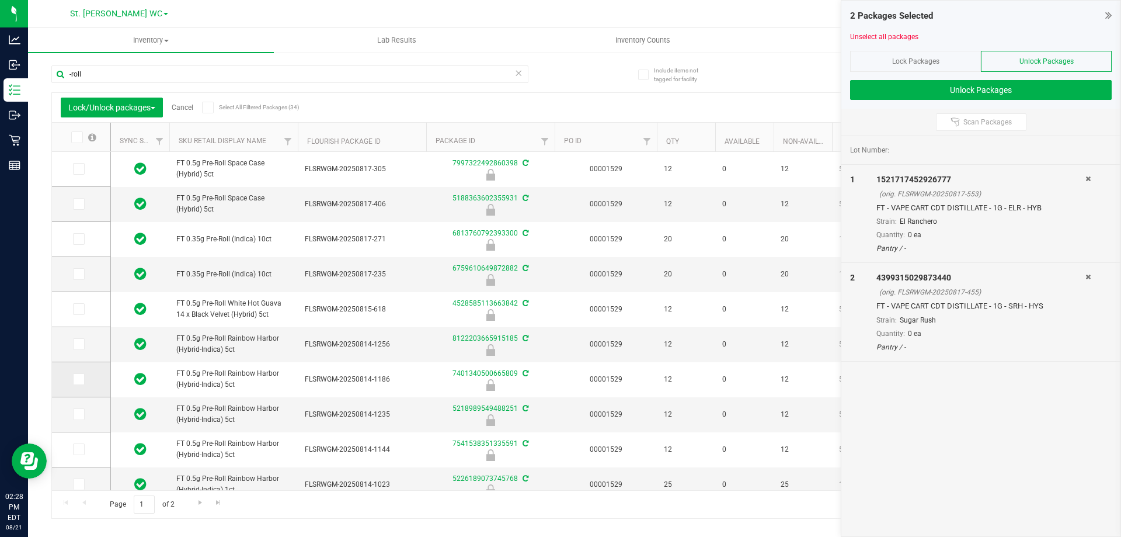
click at [81, 379] on icon at bounding box center [78, 379] width 8 height 0
click at [0, 0] on input "checkbox" at bounding box center [0, 0] width 0 height 0
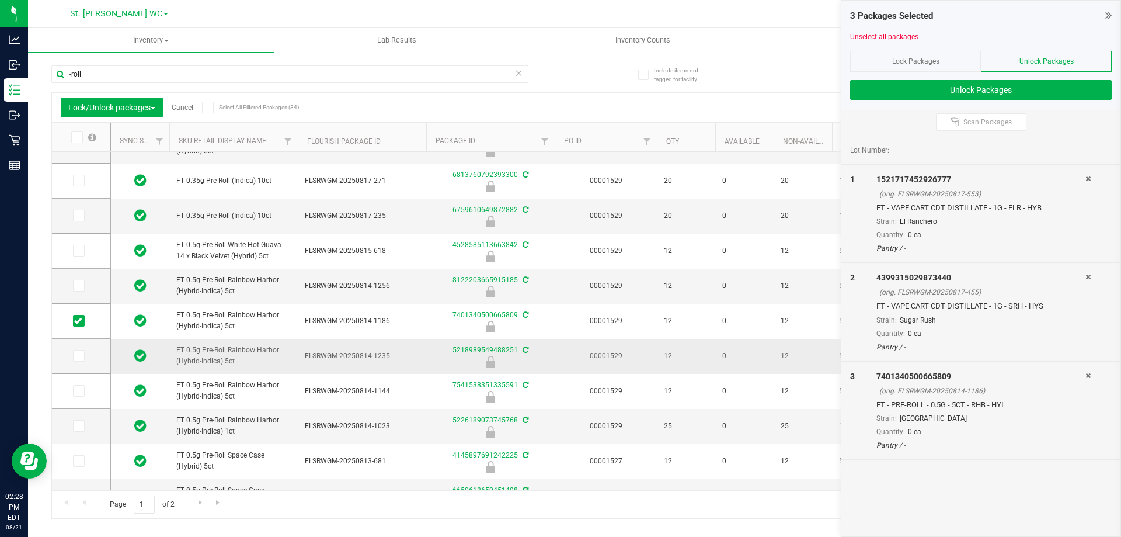
scroll to position [117, 0]
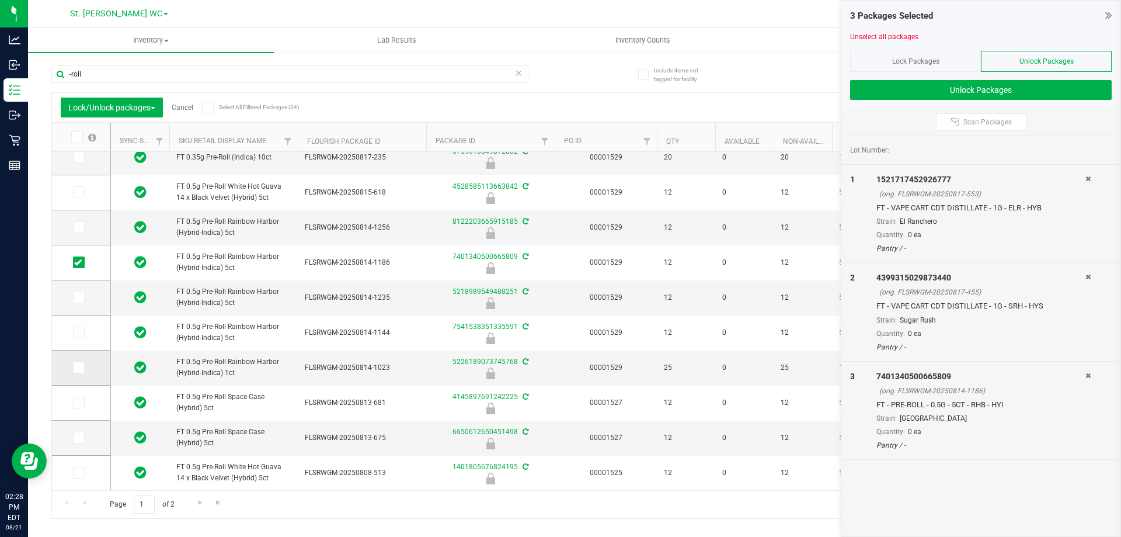
click at [79, 372] on span at bounding box center [79, 367] width 12 height 12
click at [0, 0] on input "checkbox" at bounding box center [0, 0] width 0 height 0
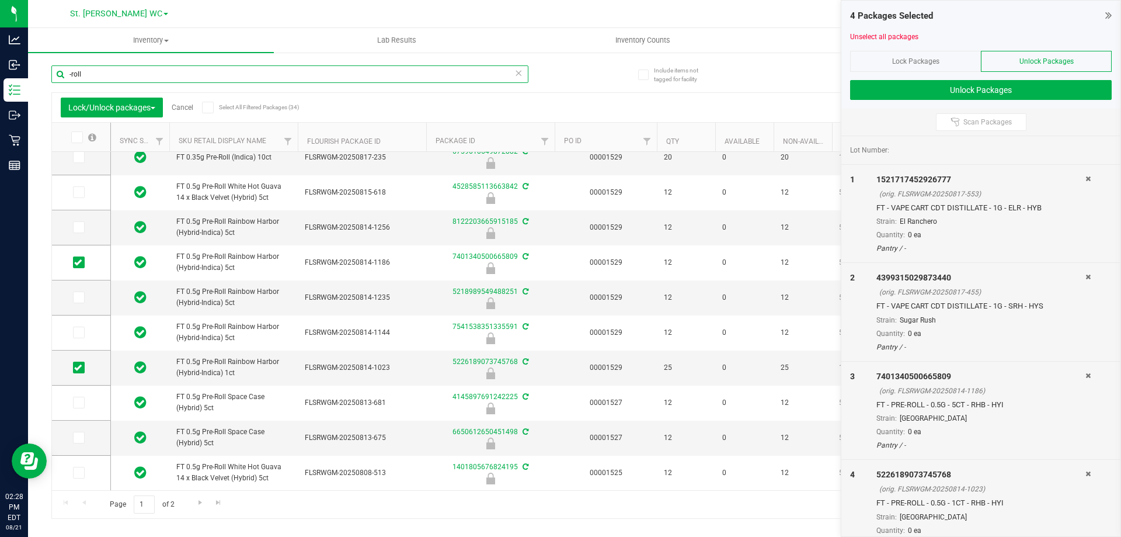
click at [126, 82] on input "-roll" at bounding box center [289, 74] width 477 height 18
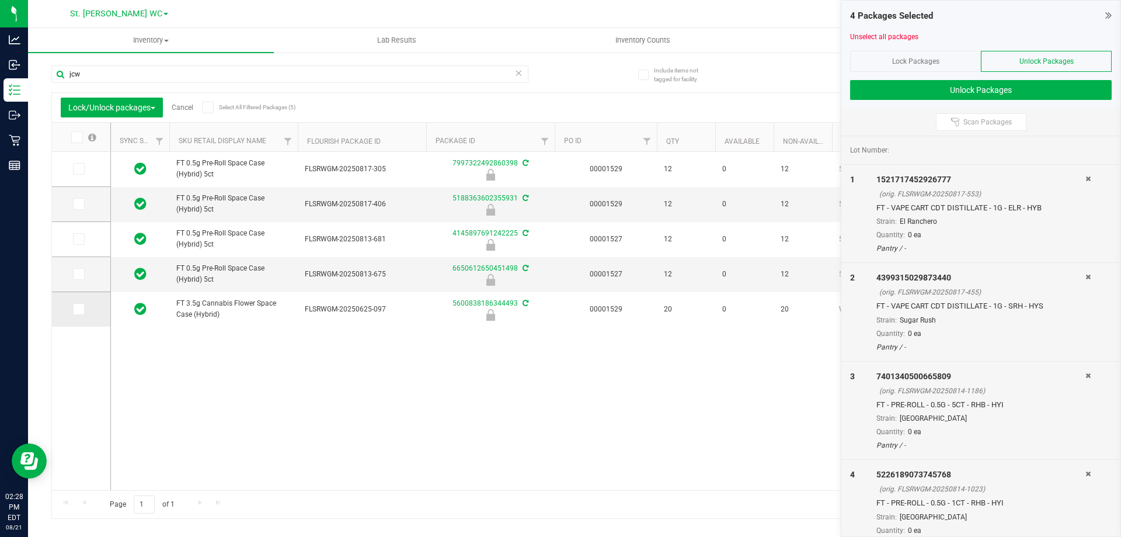
click at [74, 309] on span at bounding box center [79, 309] width 12 height 12
click at [0, 0] on input "checkbox" at bounding box center [0, 0] width 0 height 0
click at [152, 78] on input "jcw" at bounding box center [289, 74] width 477 height 18
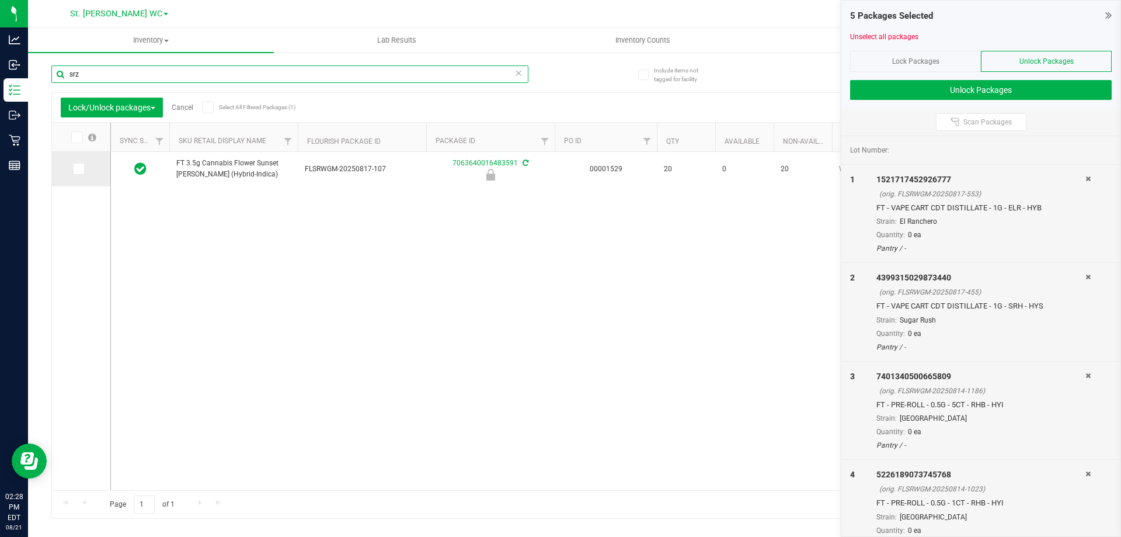
type input "srz"
click at [78, 169] on icon at bounding box center [78, 169] width 8 height 0
click at [0, 0] on input "checkbox" at bounding box center [0, 0] width 0 height 0
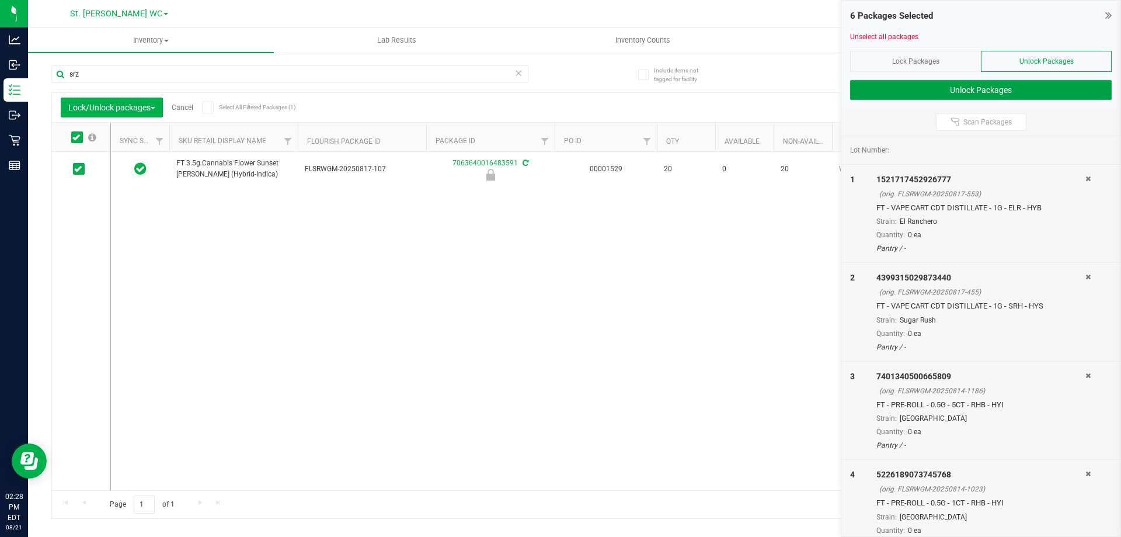
click at [927, 97] on button "Unlock Packages" at bounding box center [981, 90] width 262 height 20
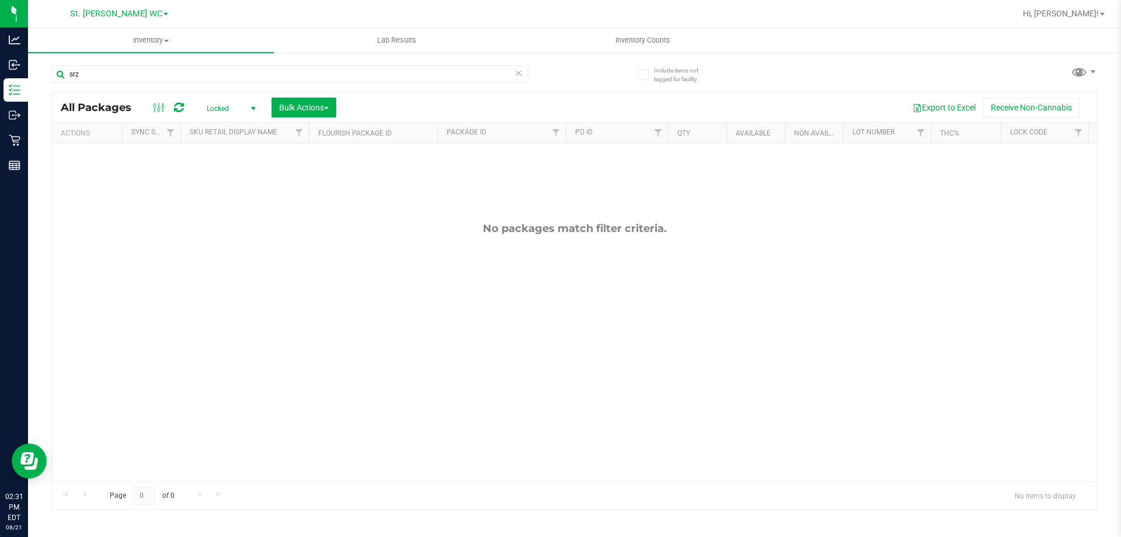
click at [218, 105] on span "Locked" at bounding box center [229, 108] width 64 height 16
click at [236, 122] on li "Active Only" at bounding box center [228, 128] width 63 height 18
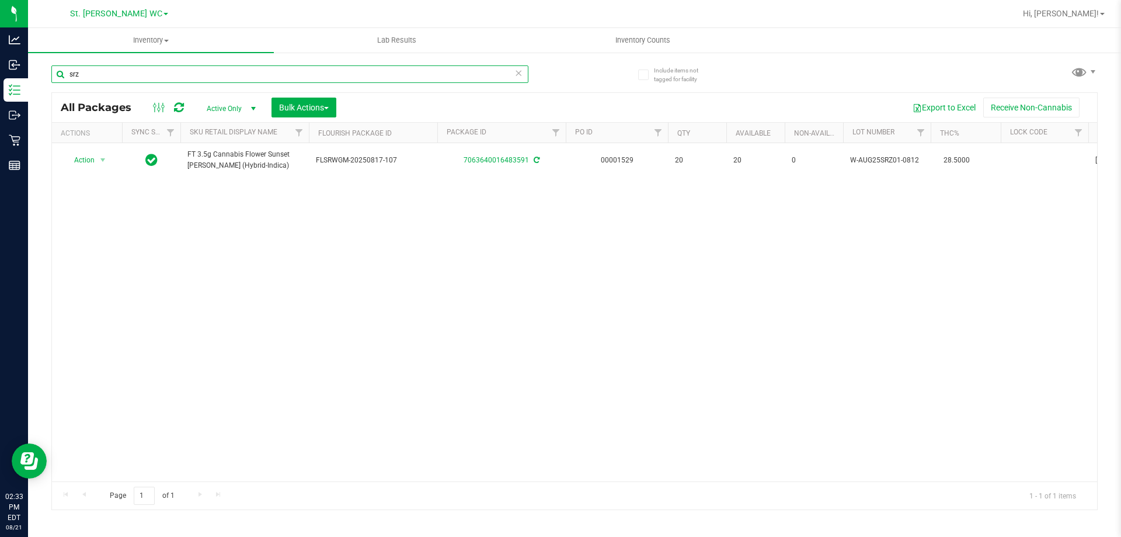
click at [184, 75] on input "srz" at bounding box center [289, 74] width 477 height 18
click at [183, 75] on input "srz" at bounding box center [289, 74] width 477 height 18
click at [255, 137] on th "Sku Retail Display Name" at bounding box center [244, 133] width 128 height 20
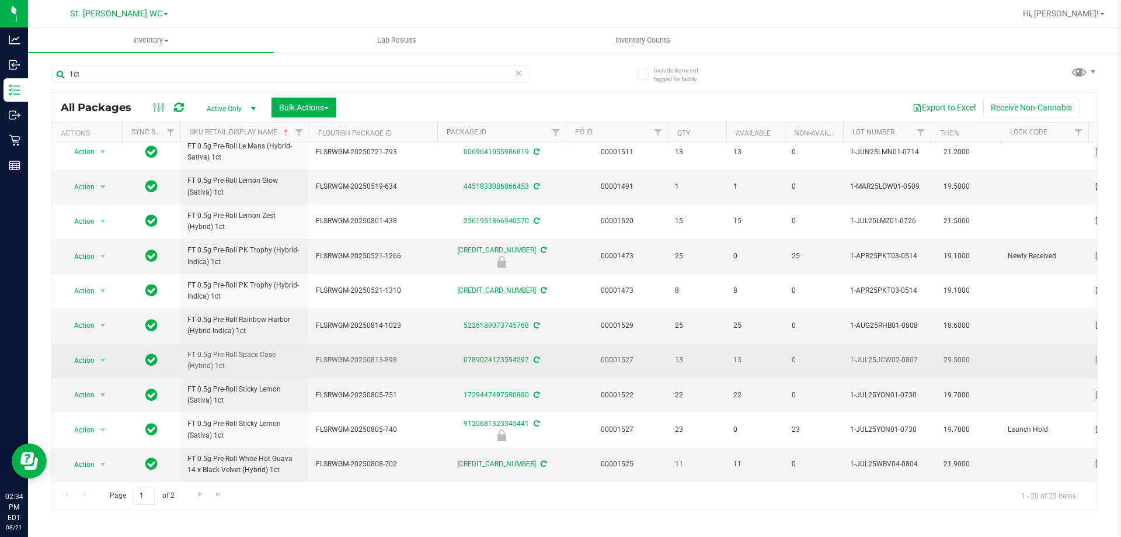
scroll to position [364, 0]
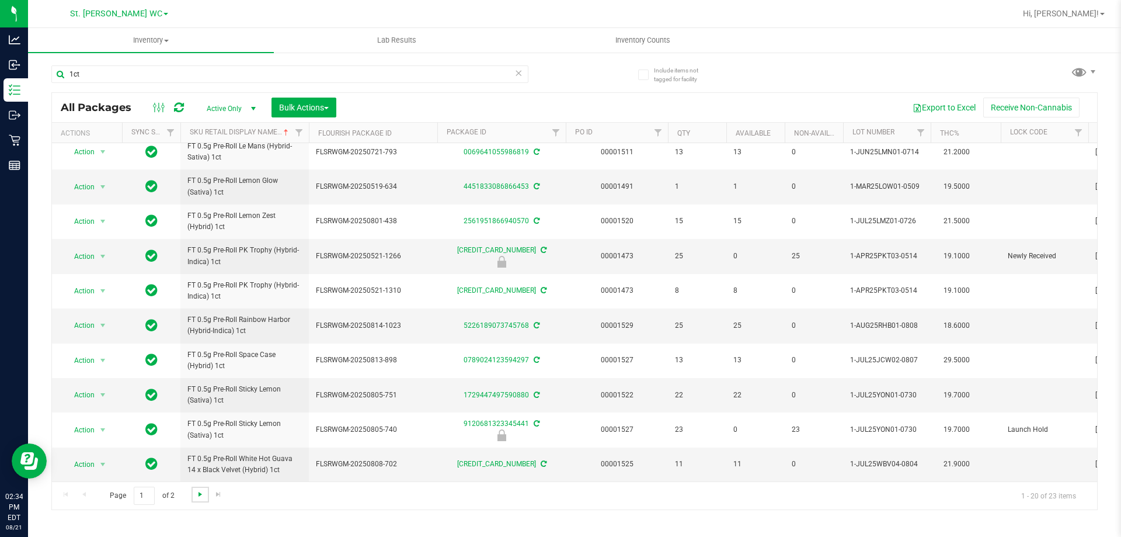
click at [196, 492] on span "Go to the next page" at bounding box center [200, 493] width 9 height 9
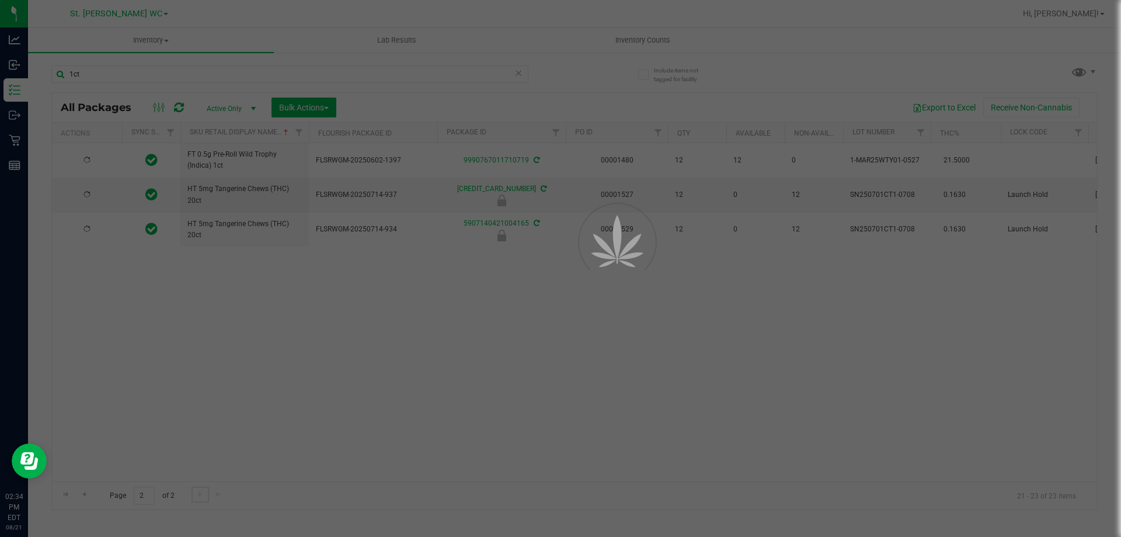
scroll to position [0, 0]
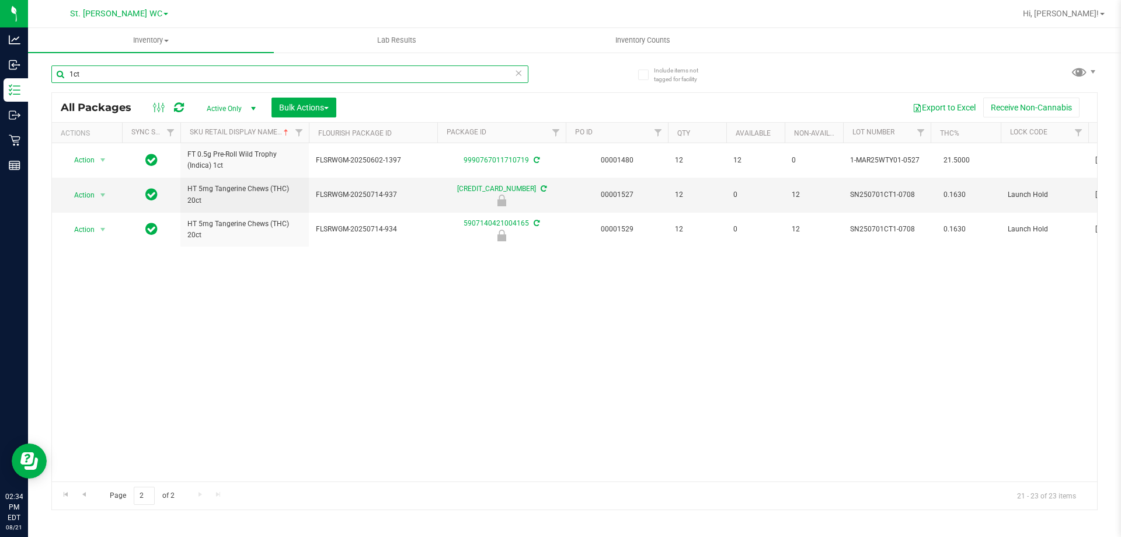
click at [248, 75] on input "1ct" at bounding box center [289, 74] width 477 height 18
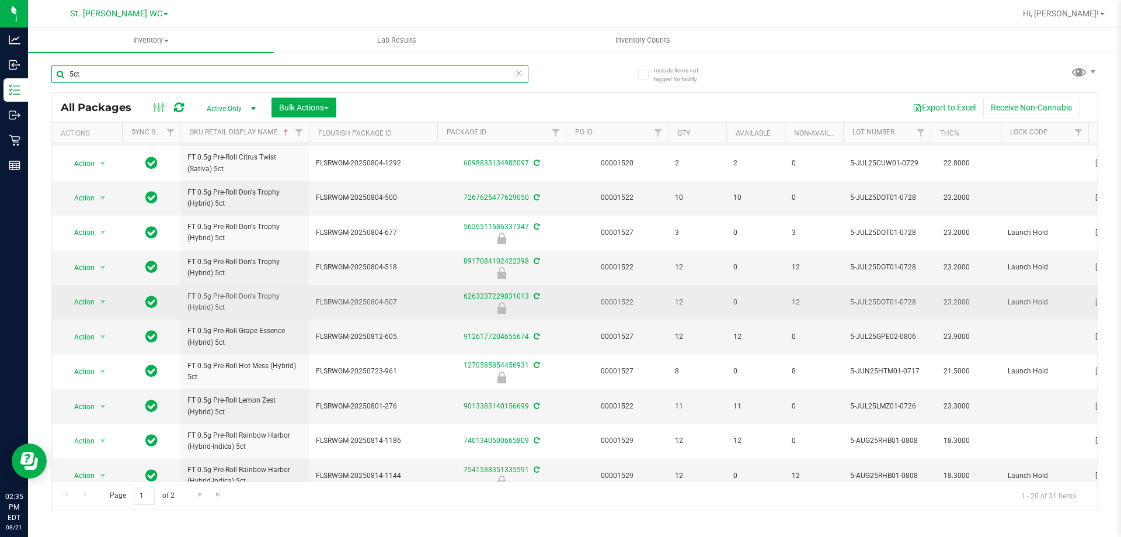
scroll to position [234, 0]
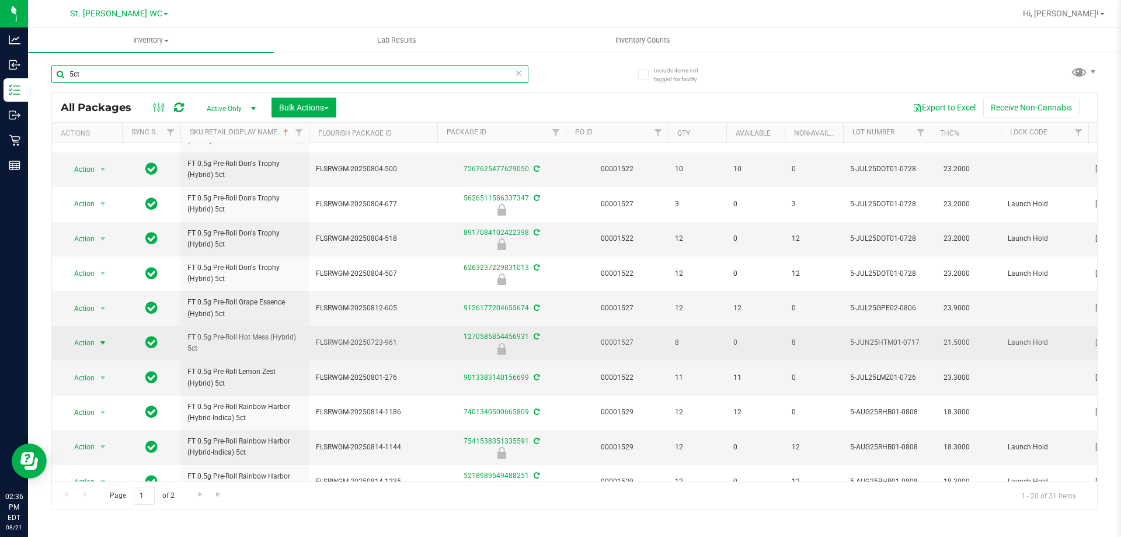
type input "5ct"
click at [71, 338] on span "Action" at bounding box center [80, 343] width 32 height 16
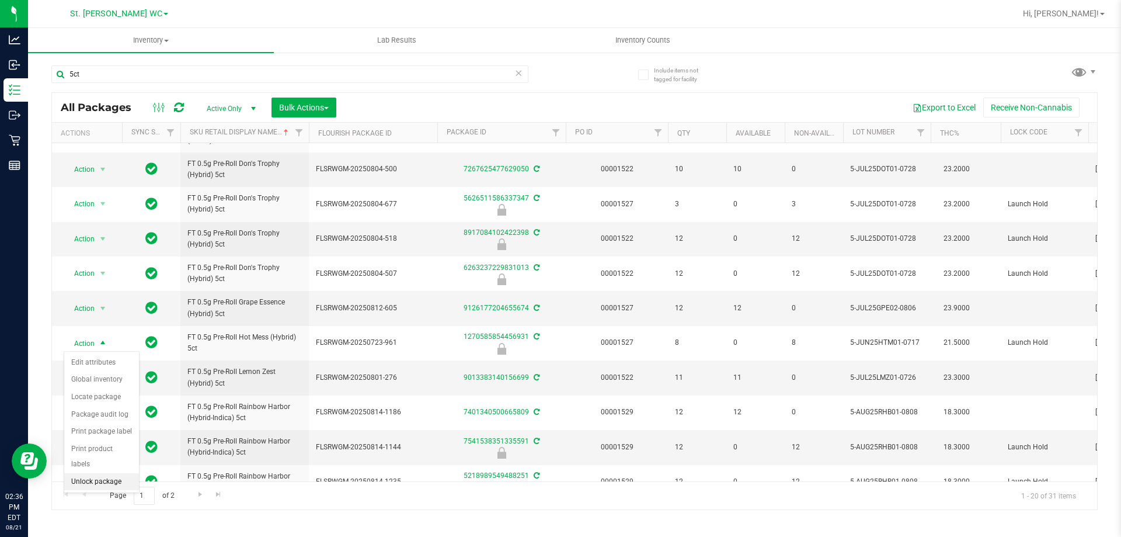
click at [95, 473] on li "Unlock package" at bounding box center [101, 482] width 75 height 18
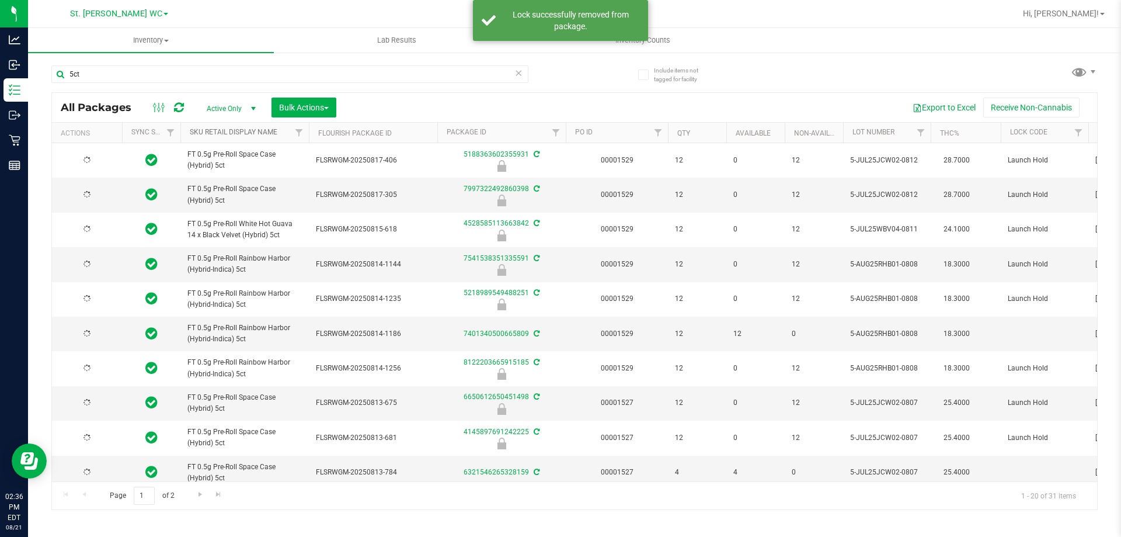
click at [259, 135] on link "Sku Retail Display Name" at bounding box center [234, 132] width 88 height 8
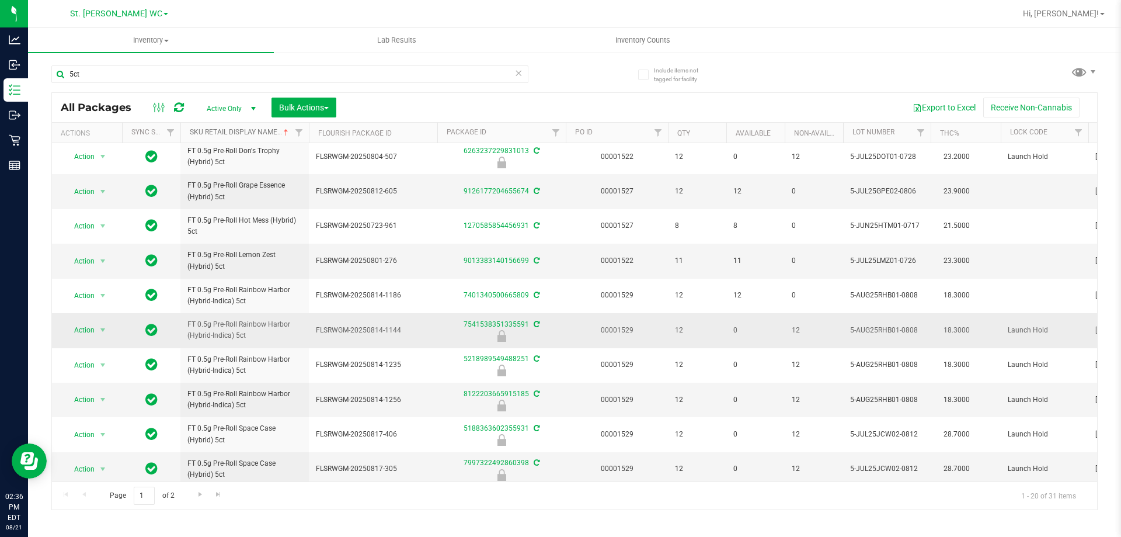
scroll to position [364, 0]
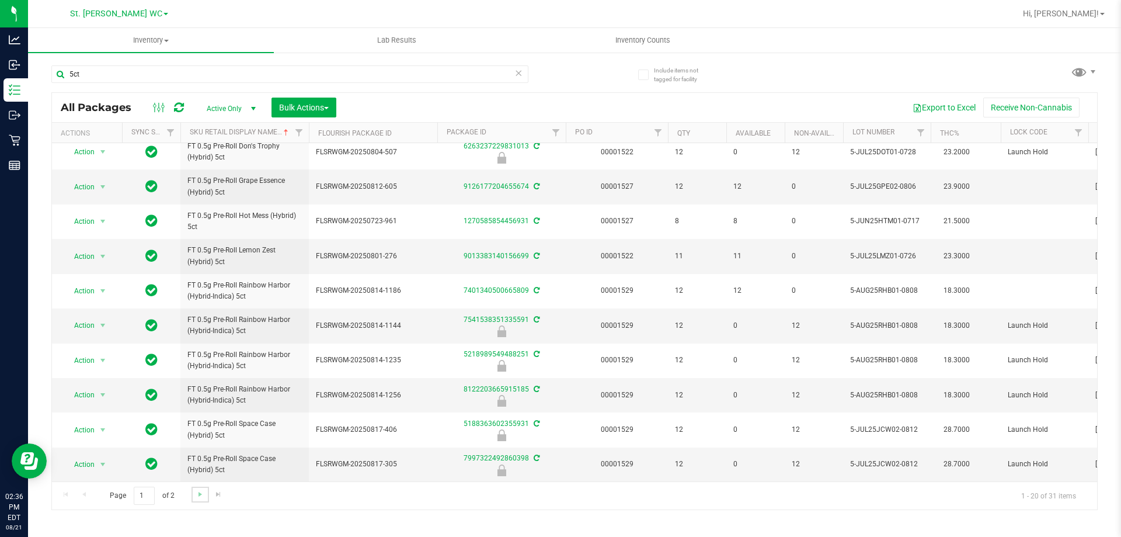
click at [199, 499] on link "Go to the next page" at bounding box center [200, 494] width 17 height 16
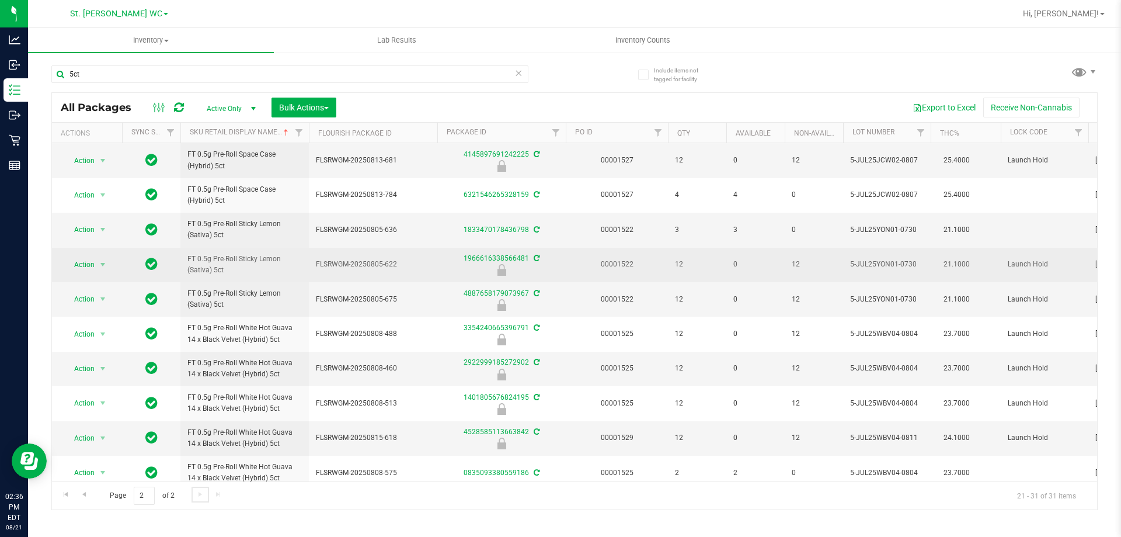
scroll to position [51, 0]
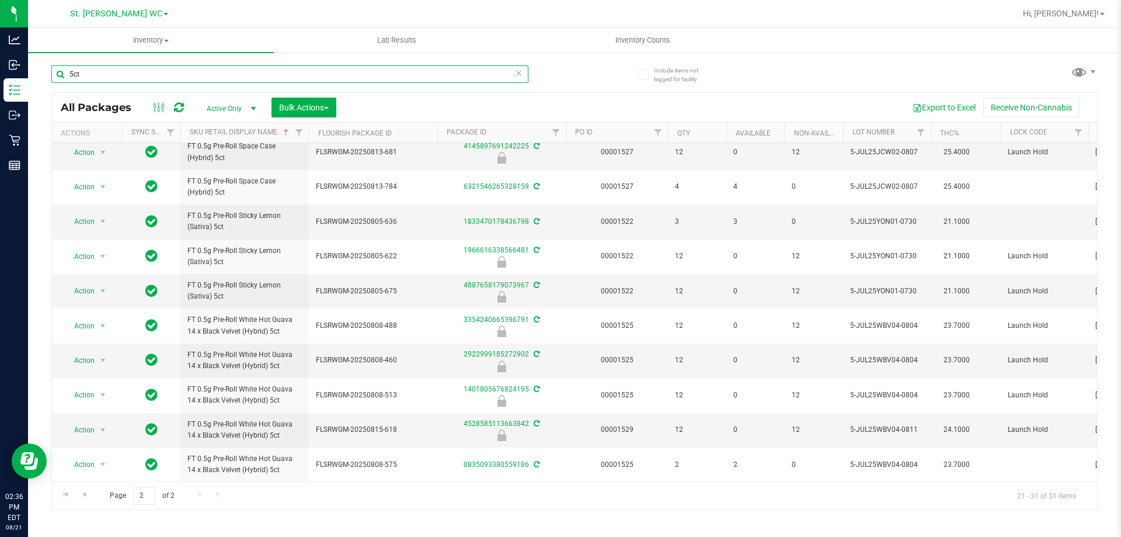
click at [137, 77] on input "5ct" at bounding box center [289, 74] width 477 height 18
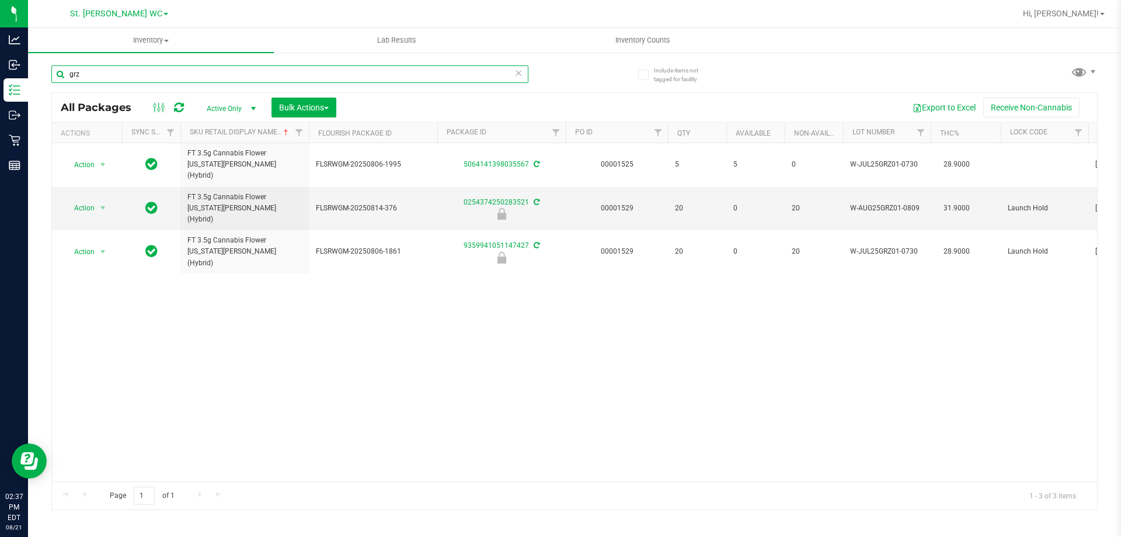
click at [100, 77] on input "grz" at bounding box center [289, 74] width 477 height 18
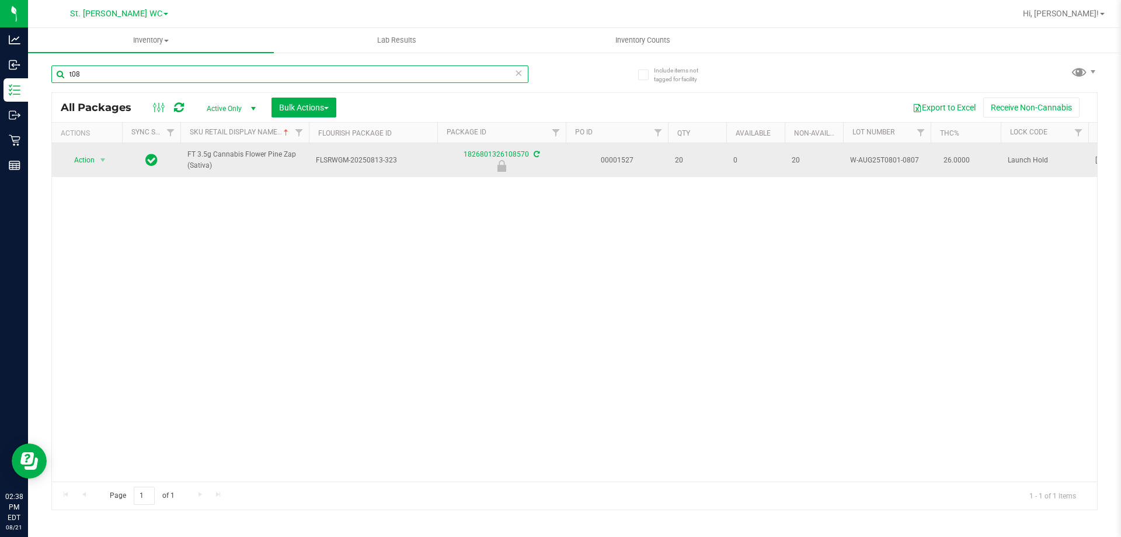
type input "t08"
click at [82, 164] on span "Action" at bounding box center [80, 160] width 32 height 16
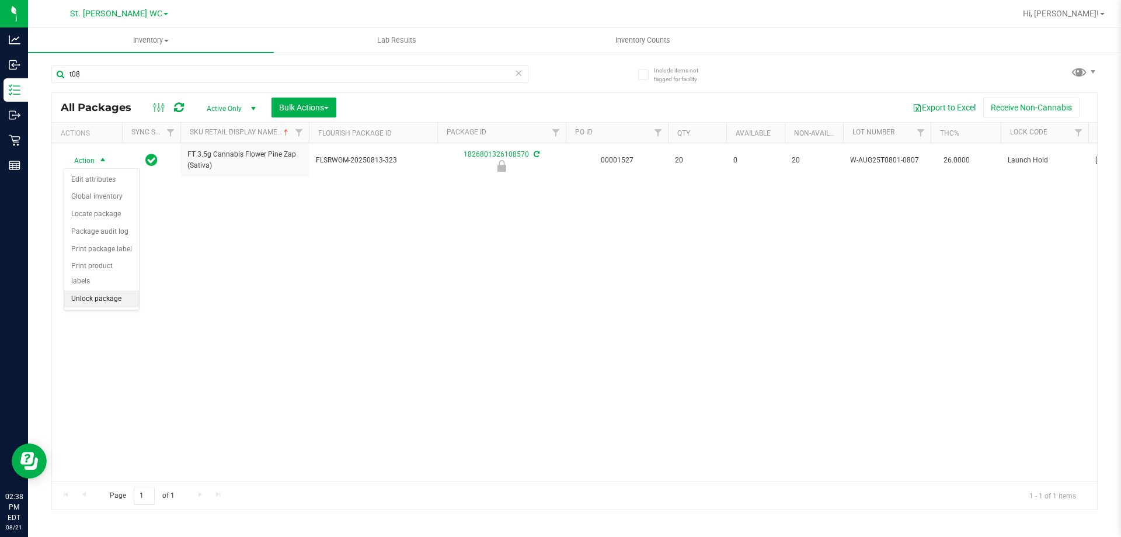
click at [87, 290] on li "Unlock package" at bounding box center [101, 299] width 75 height 18
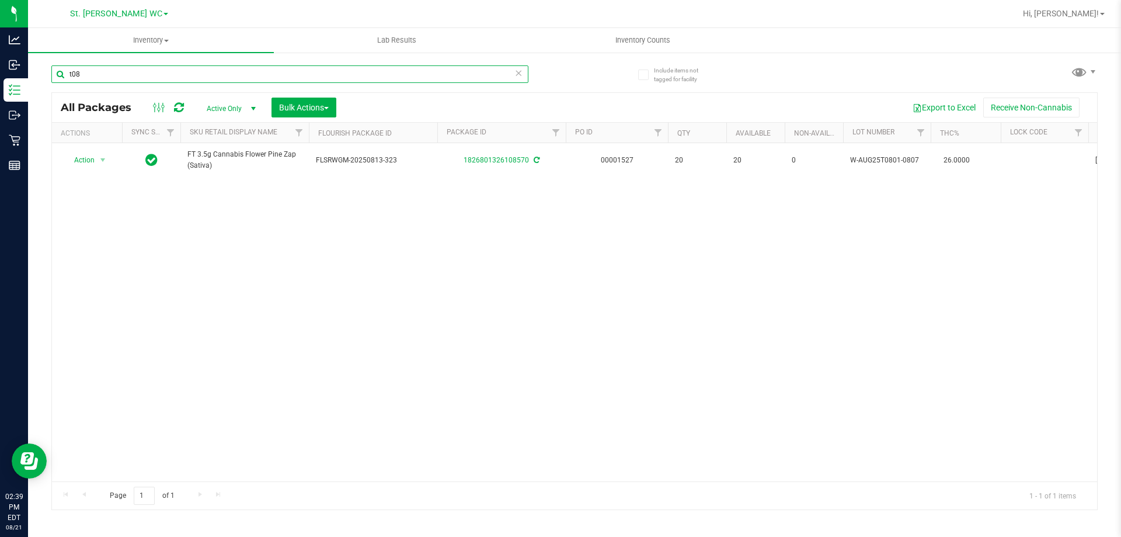
click at [214, 77] on input "t08" at bounding box center [289, 74] width 477 height 18
click at [267, 135] on link "Sku Retail Display Name" at bounding box center [234, 132] width 88 height 8
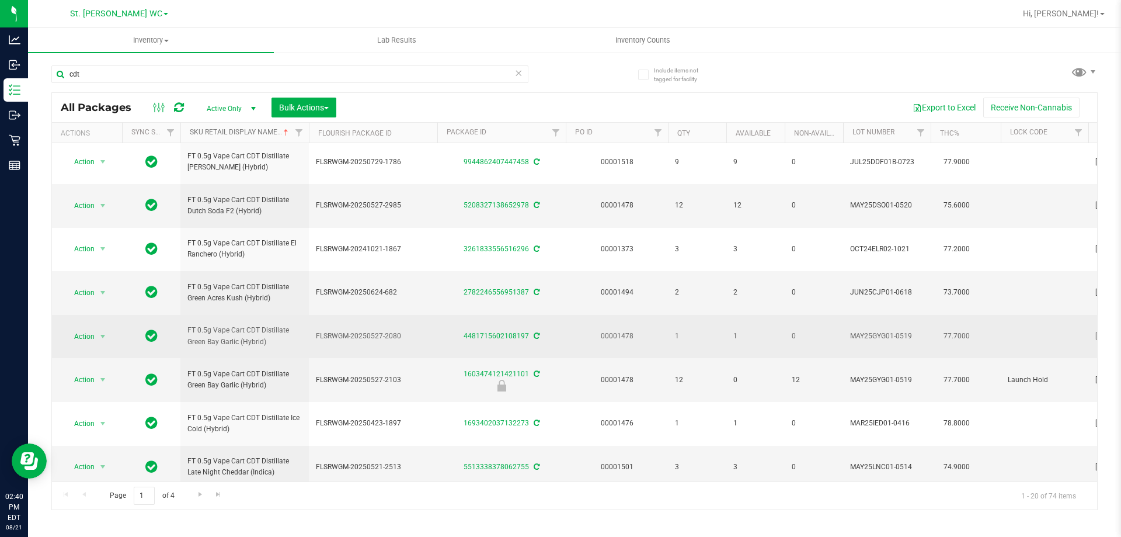
scroll to position [541, 0]
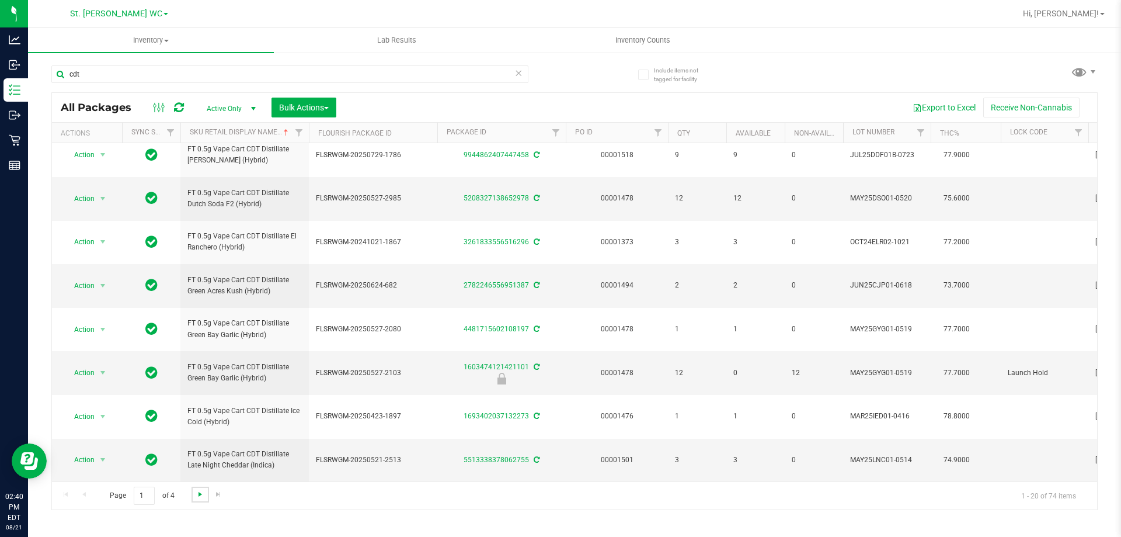
click at [196, 492] on span "Go to the next page" at bounding box center [200, 493] width 9 height 9
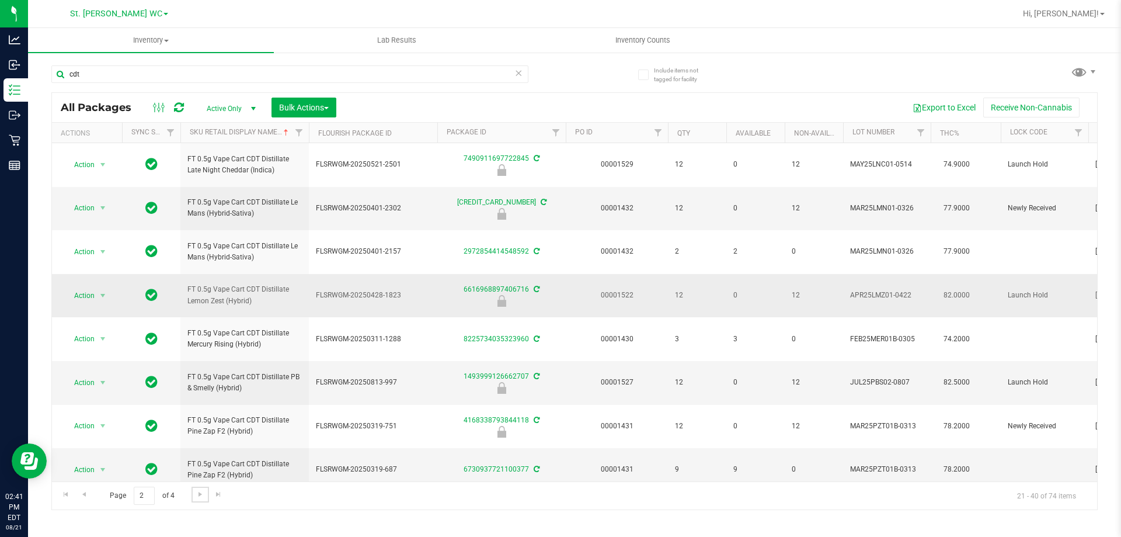
scroll to position [58, 0]
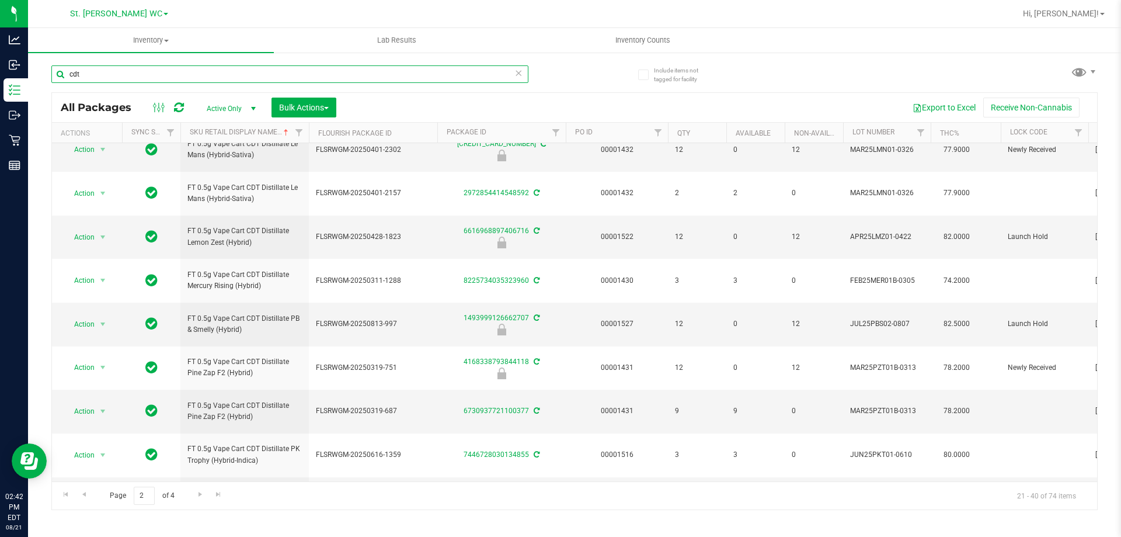
click at [277, 68] on input "cdt" at bounding box center [289, 74] width 477 height 18
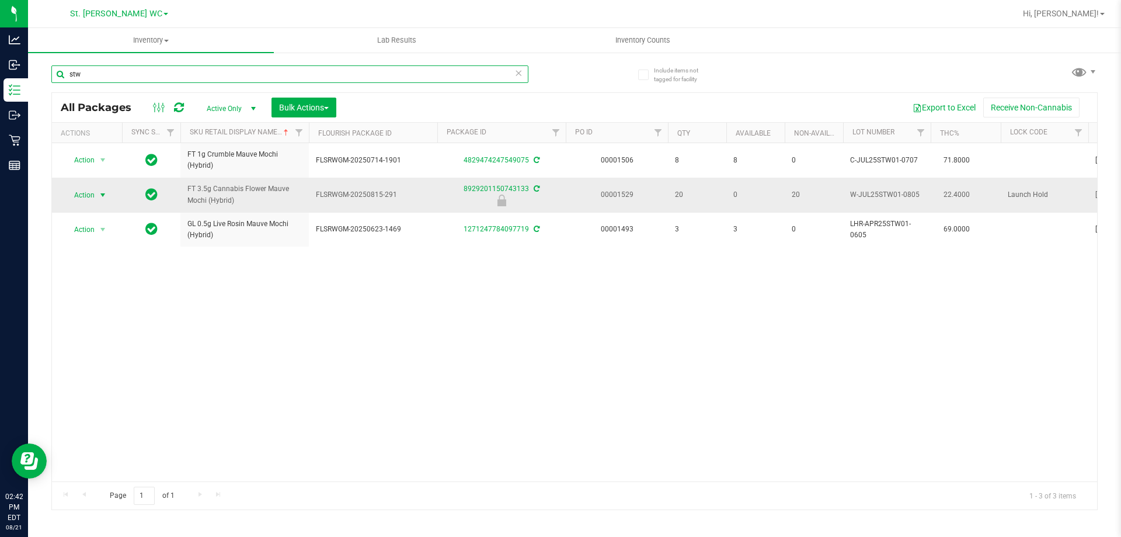
type input "stw"
click at [99, 188] on span "select" at bounding box center [103, 195] width 15 height 16
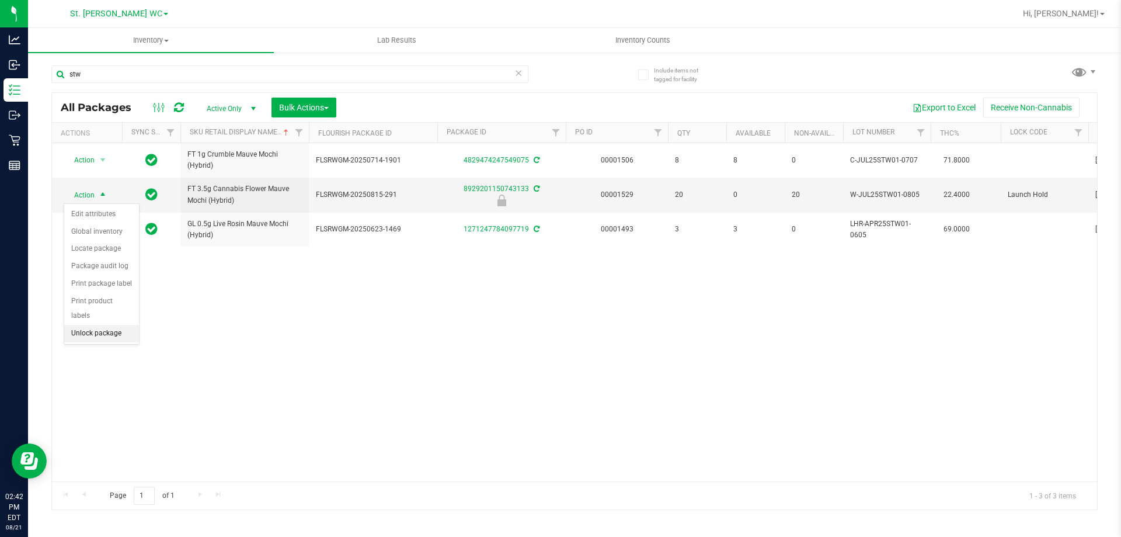
click at [80, 325] on li "Unlock package" at bounding box center [101, 334] width 75 height 18
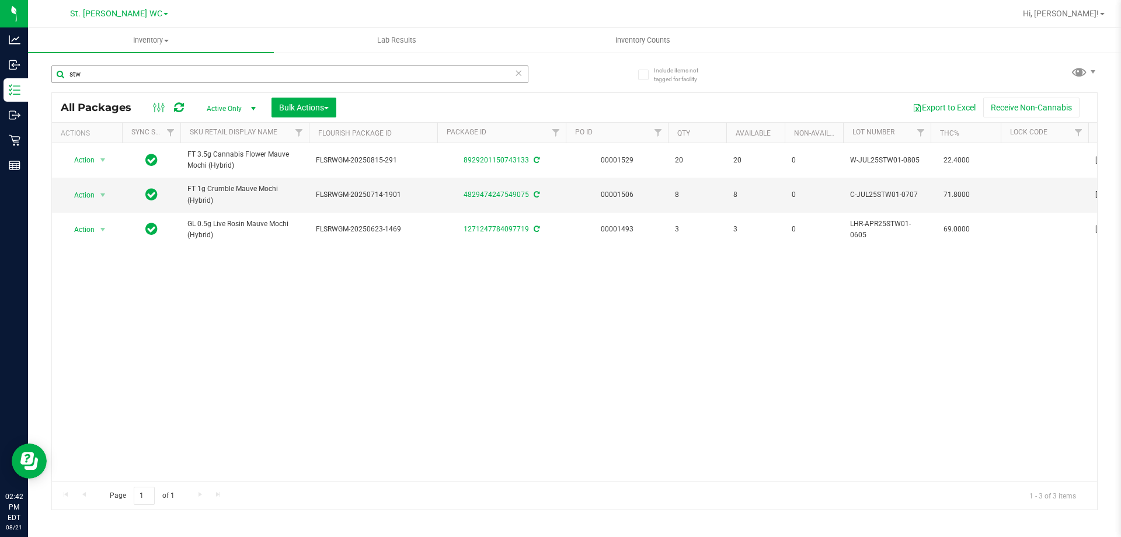
drag, startPoint x: 142, startPoint y: 63, endPoint x: 134, endPoint y: 71, distance: 11.6
click at [142, 63] on div "stw" at bounding box center [312, 73] width 523 height 37
click at [132, 72] on input "stw" at bounding box center [289, 74] width 477 height 18
type input "cdt"
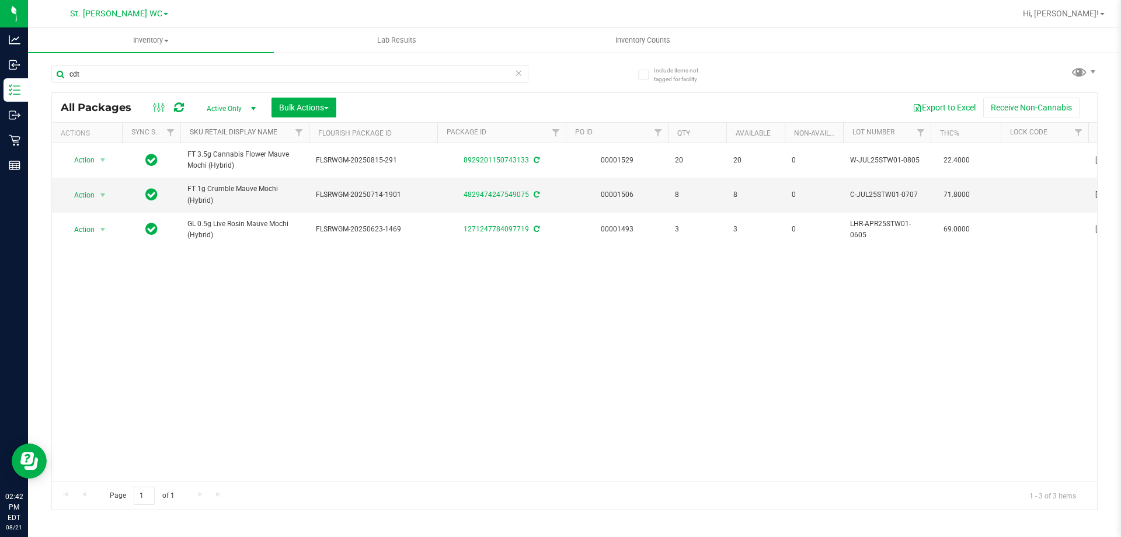
click at [253, 134] on link "Sku Retail Display Name" at bounding box center [234, 132] width 88 height 8
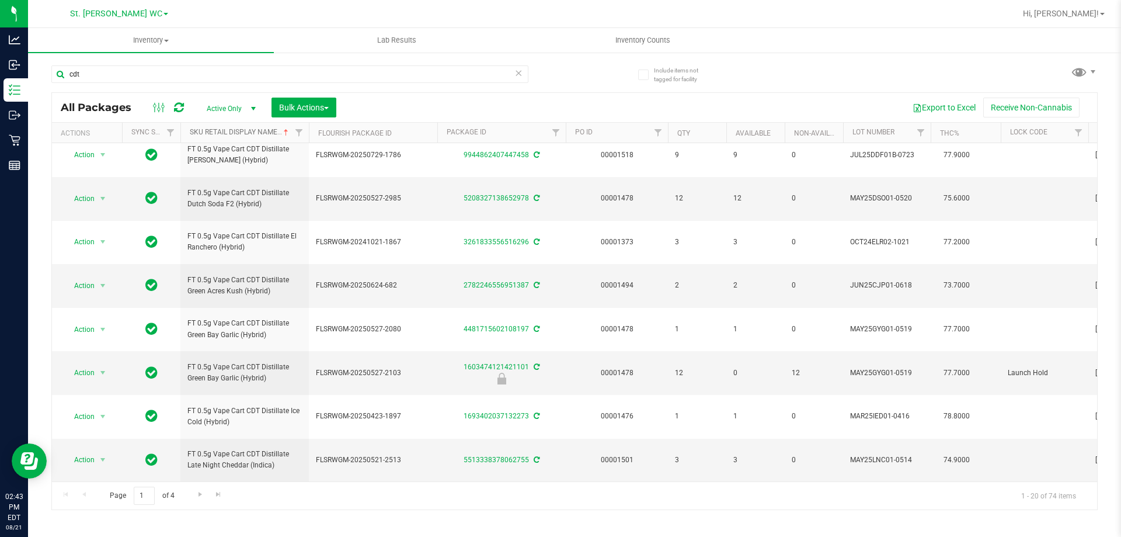
scroll to position [541, 0]
click at [196, 496] on span "Go to the next page" at bounding box center [200, 493] width 9 height 9
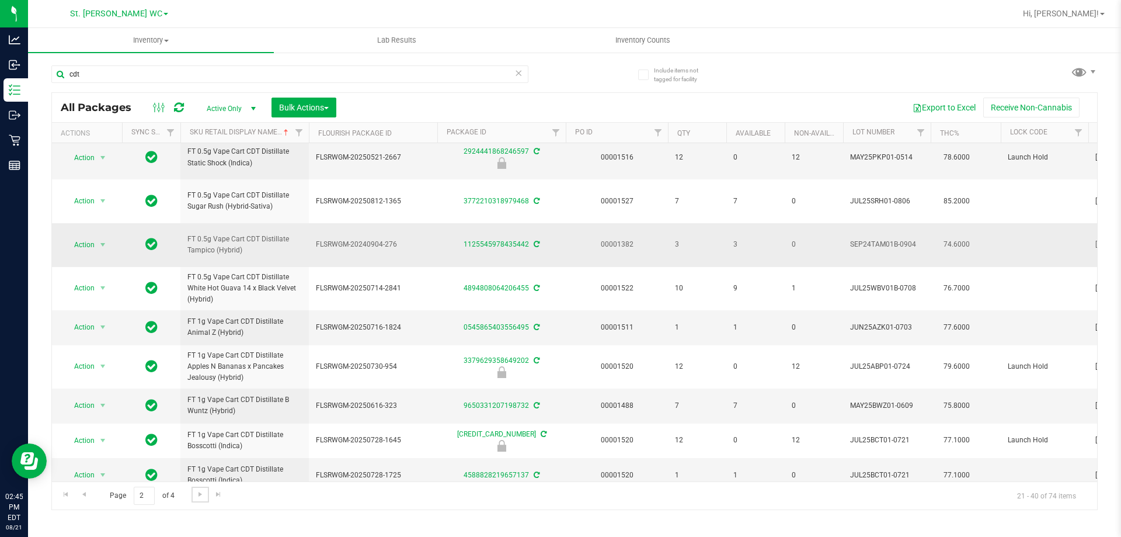
scroll to position [524, 0]
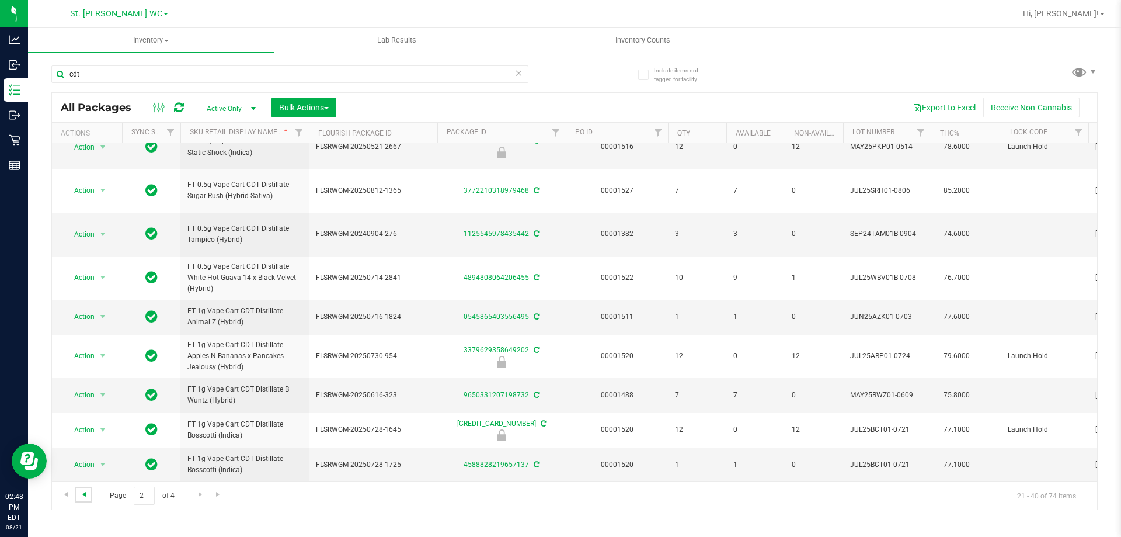
click at [81, 496] on span "Go to the previous page" at bounding box center [83, 493] width 9 height 9
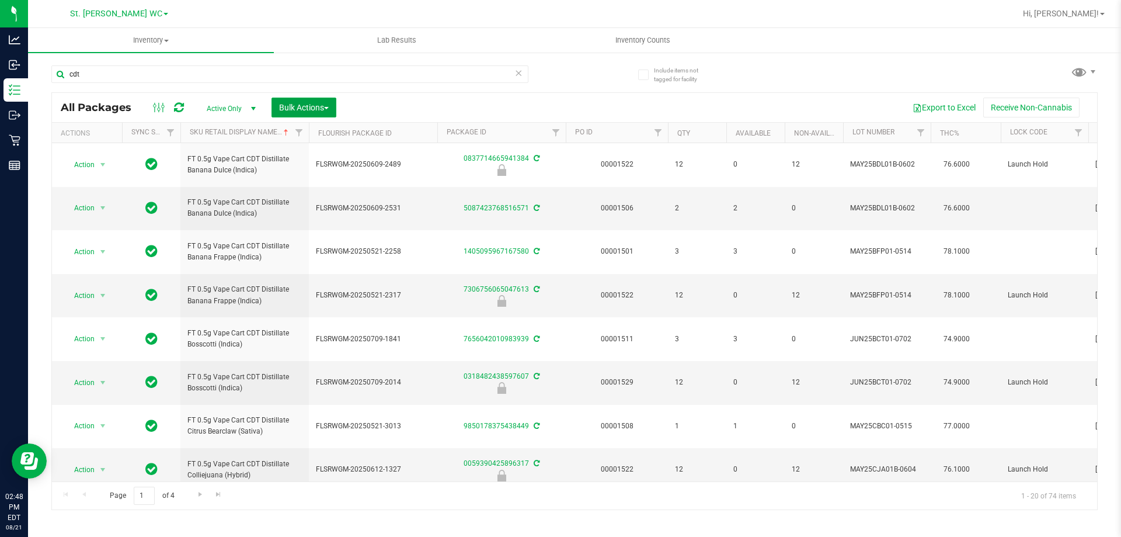
click at [306, 103] on span "Bulk Actions" at bounding box center [304, 107] width 50 height 9
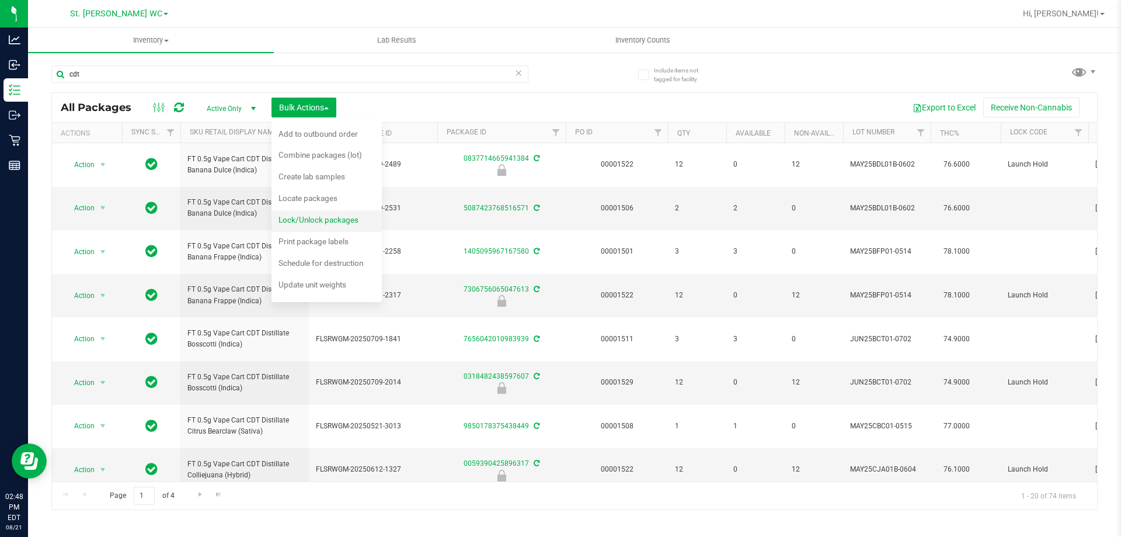
click at [332, 224] on span "Lock/Unlock packages" at bounding box center [319, 219] width 80 height 9
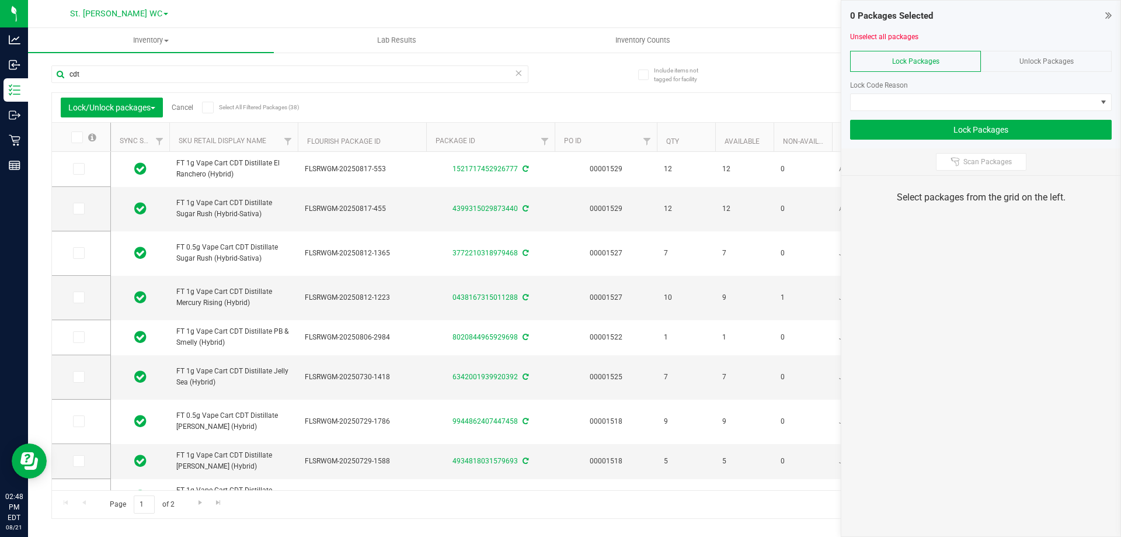
click at [237, 136] on th "Sku Retail Display Name" at bounding box center [233, 137] width 128 height 29
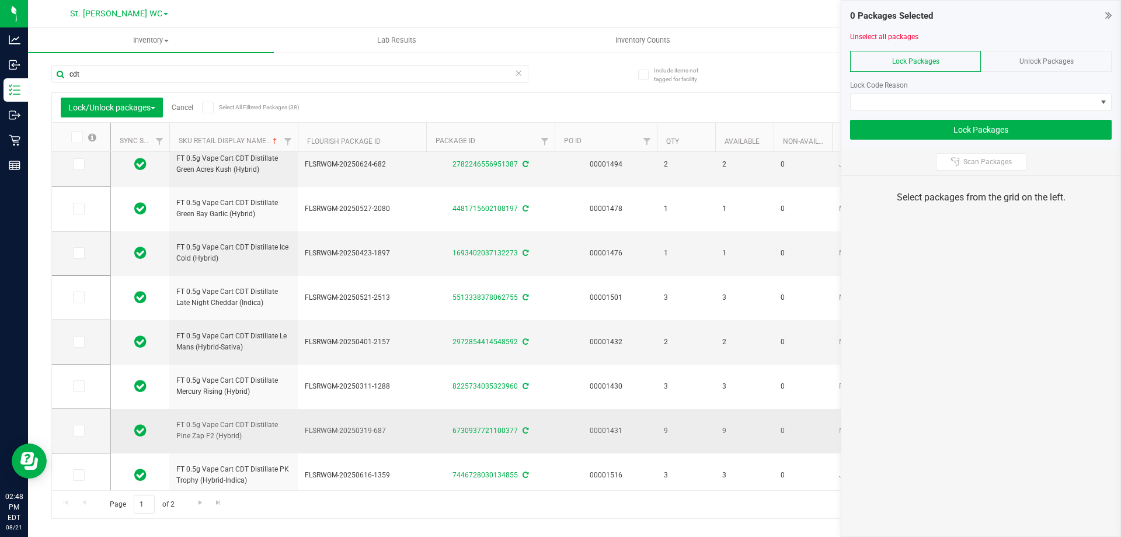
scroll to position [549, 0]
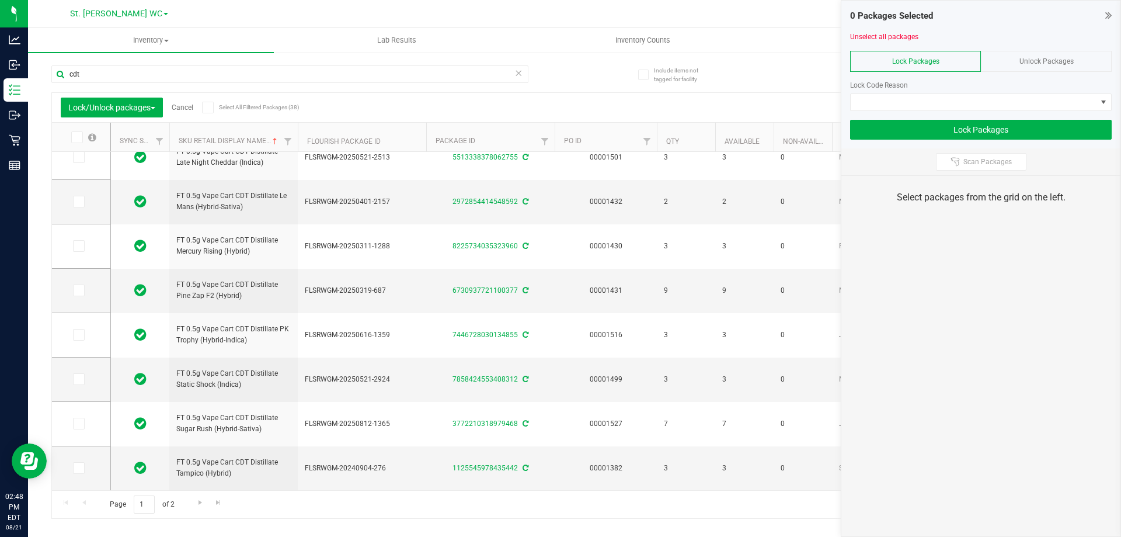
click at [1027, 57] on span "Unlock Packages" at bounding box center [1047, 61] width 54 height 8
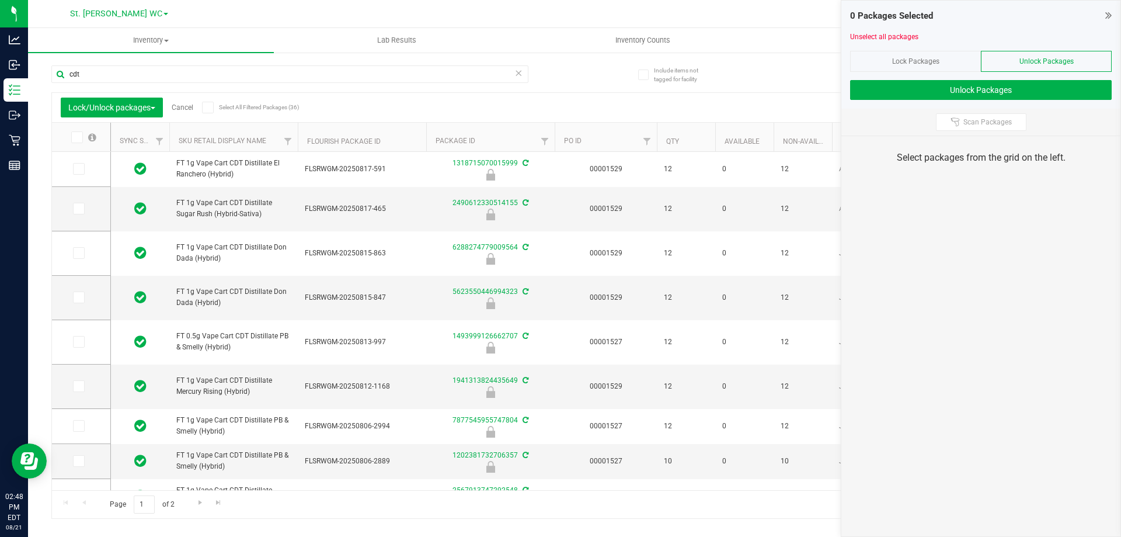
click at [235, 133] on th "Sku Retail Display Name" at bounding box center [233, 137] width 128 height 29
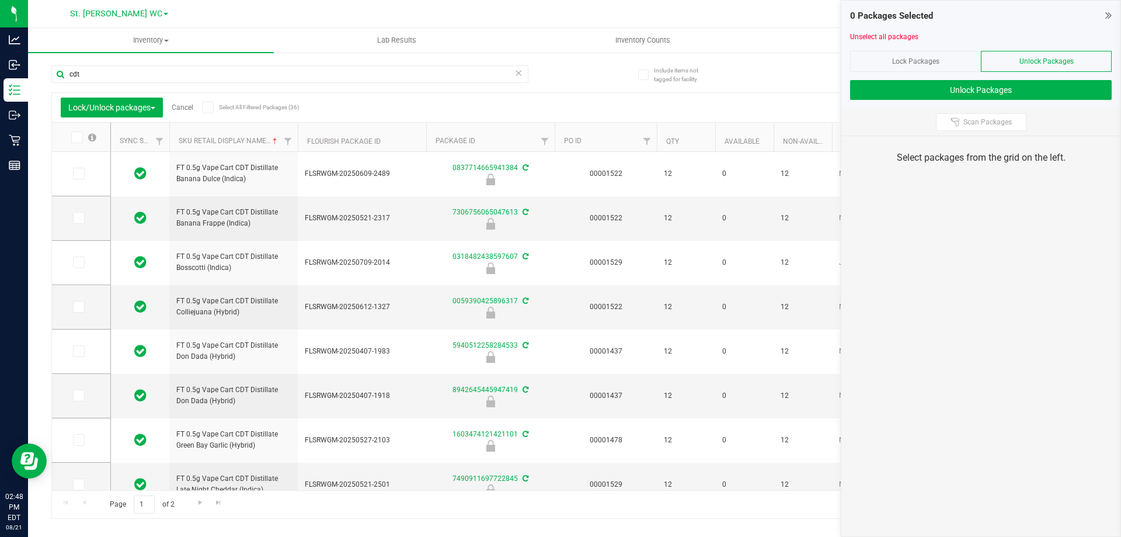
scroll to position [420, 0]
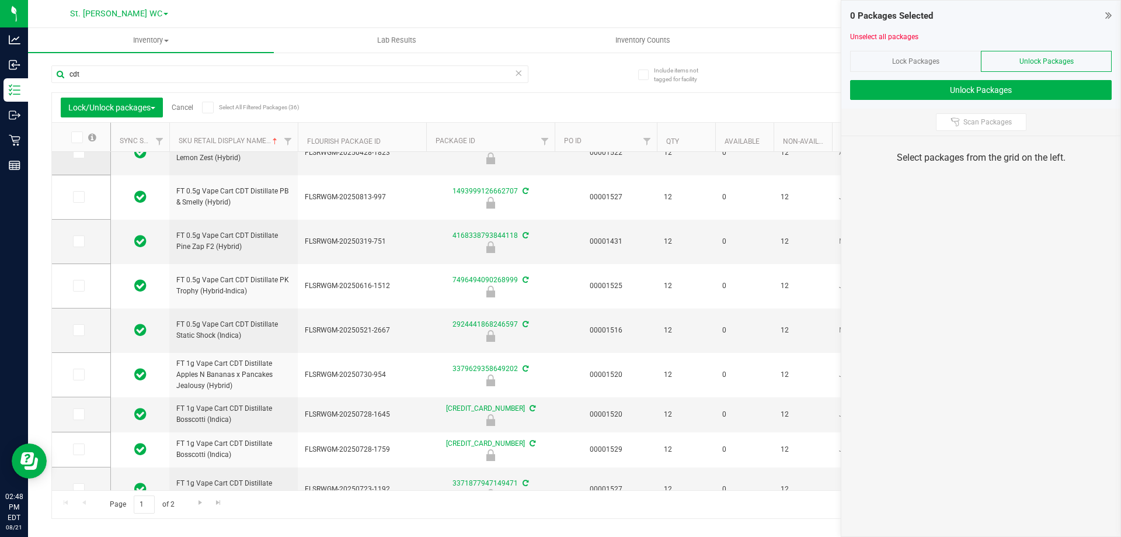
click at [81, 152] on icon at bounding box center [78, 152] width 8 height 0
click at [0, 0] on input "checkbox" at bounding box center [0, 0] width 0 height 0
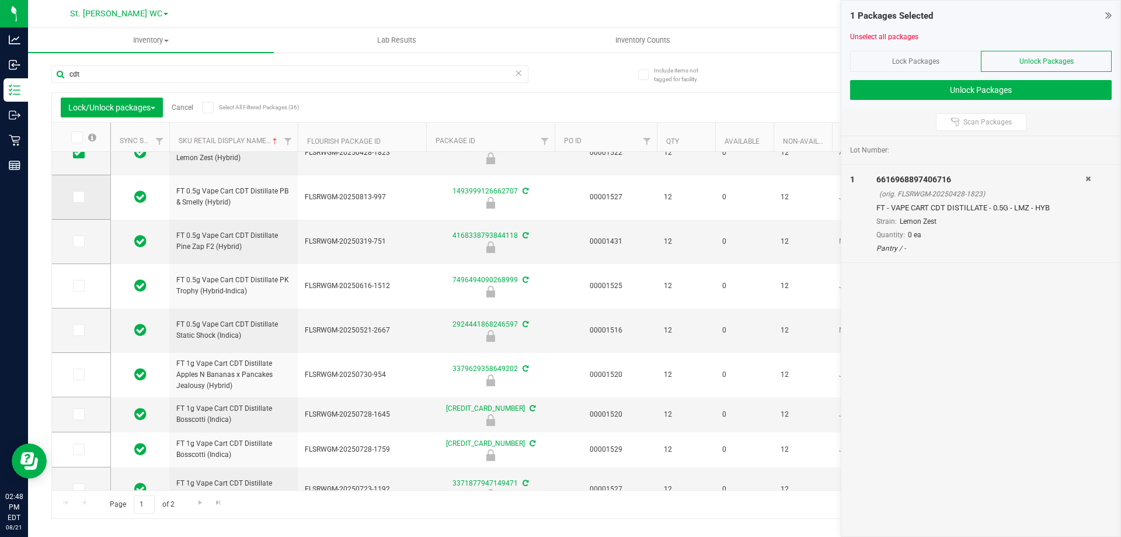
click at [79, 197] on icon at bounding box center [78, 197] width 8 height 0
click at [0, 0] on input "checkbox" at bounding box center [0, 0] width 0 height 0
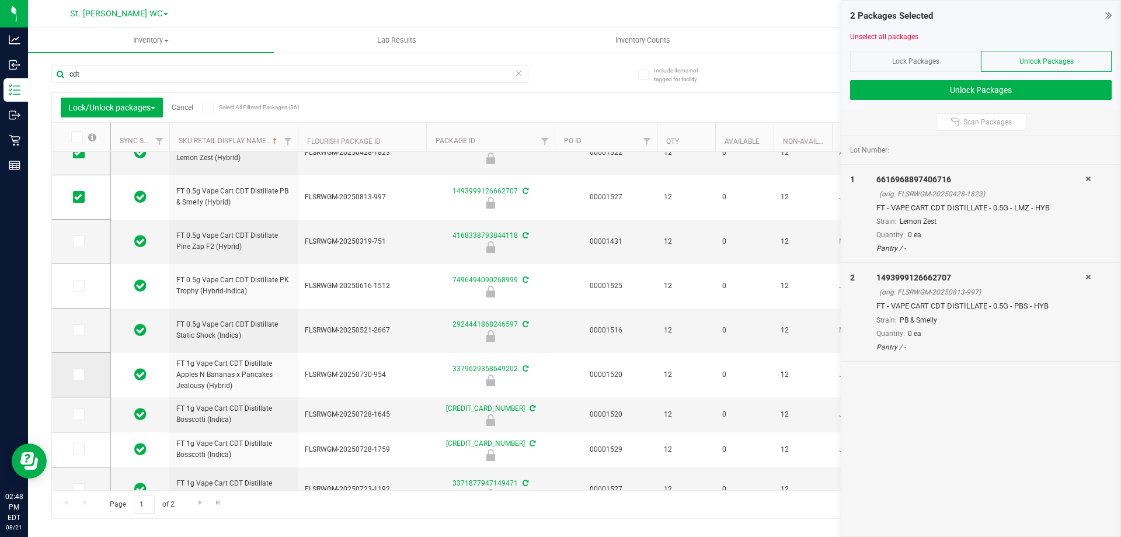
click at [75, 374] on icon at bounding box center [78, 374] width 8 height 0
click at [0, 0] on input "checkbox" at bounding box center [0, 0] width 0 height 0
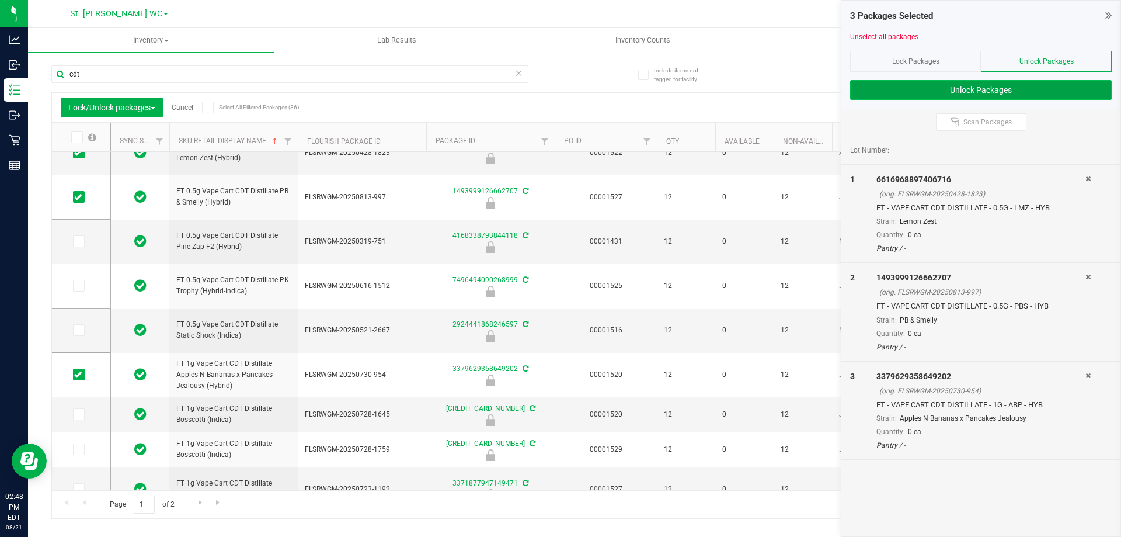
click at [914, 94] on button "Unlock Packages" at bounding box center [981, 90] width 262 height 20
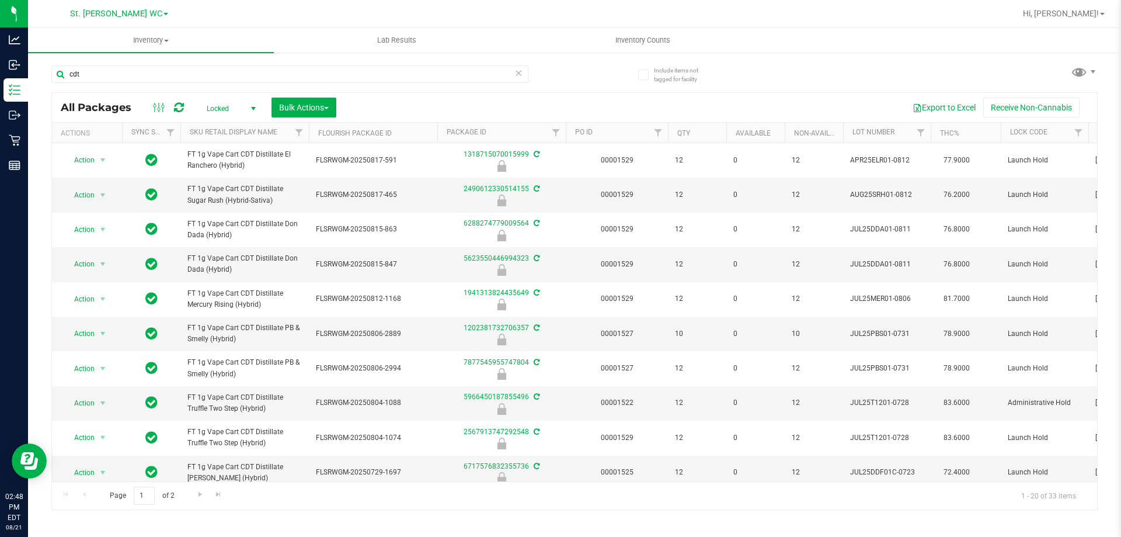
click at [237, 106] on span "Locked" at bounding box center [229, 108] width 64 height 16
click at [228, 132] on li "Active Only" at bounding box center [228, 128] width 63 height 18
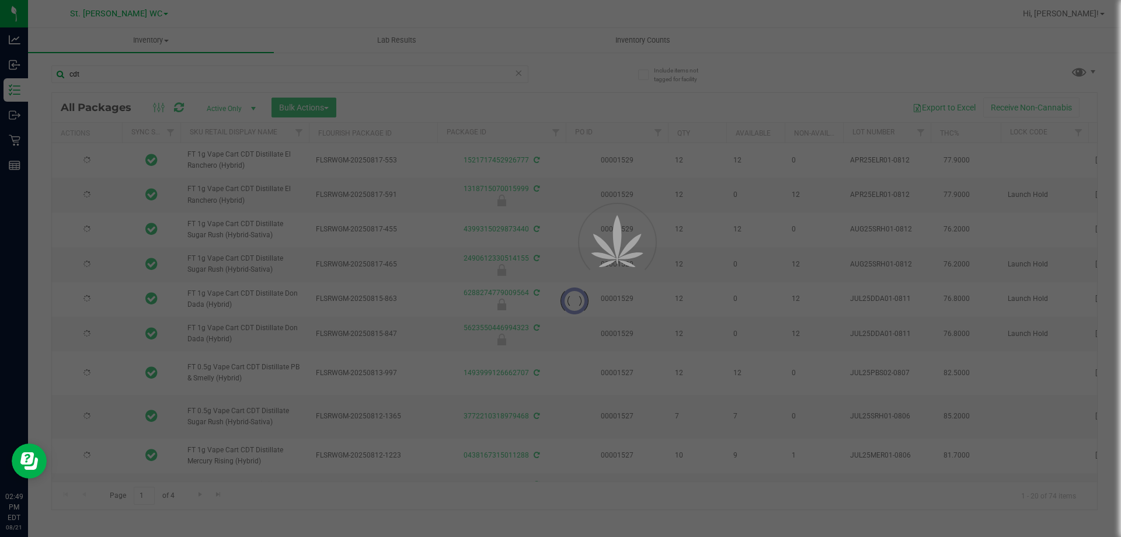
click at [246, 134] on div at bounding box center [560, 268] width 1121 height 537
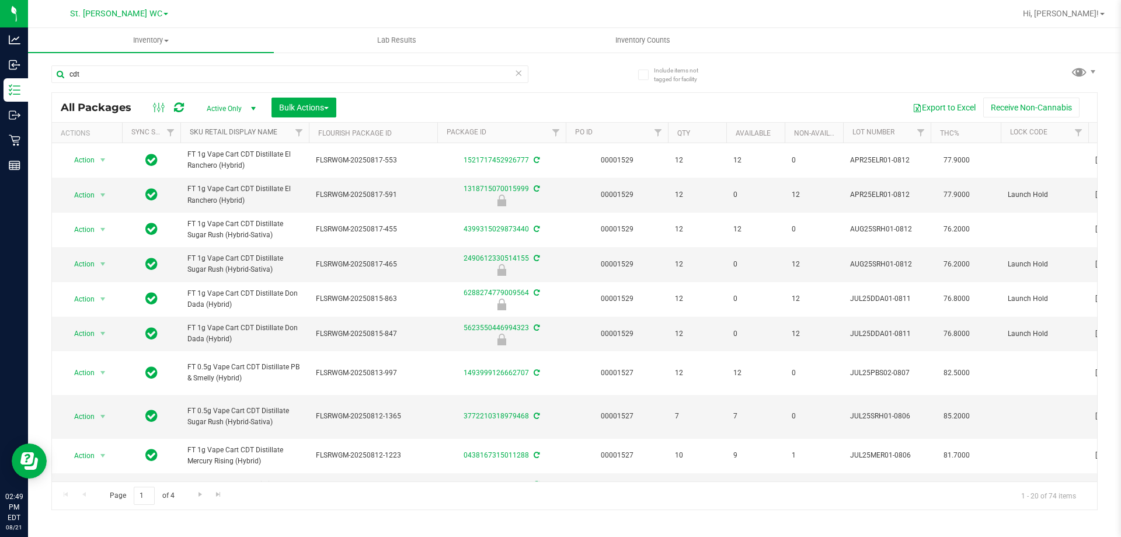
click at [246, 134] on link "Sku Retail Display Name" at bounding box center [234, 132] width 88 height 8
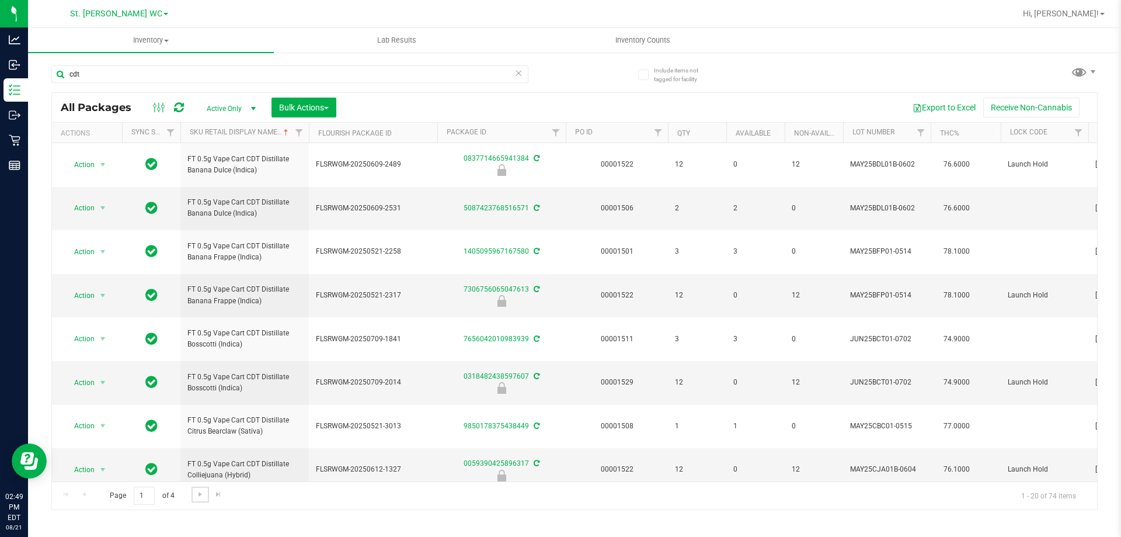
click at [196, 495] on span "Go to the next page" at bounding box center [200, 493] width 9 height 9
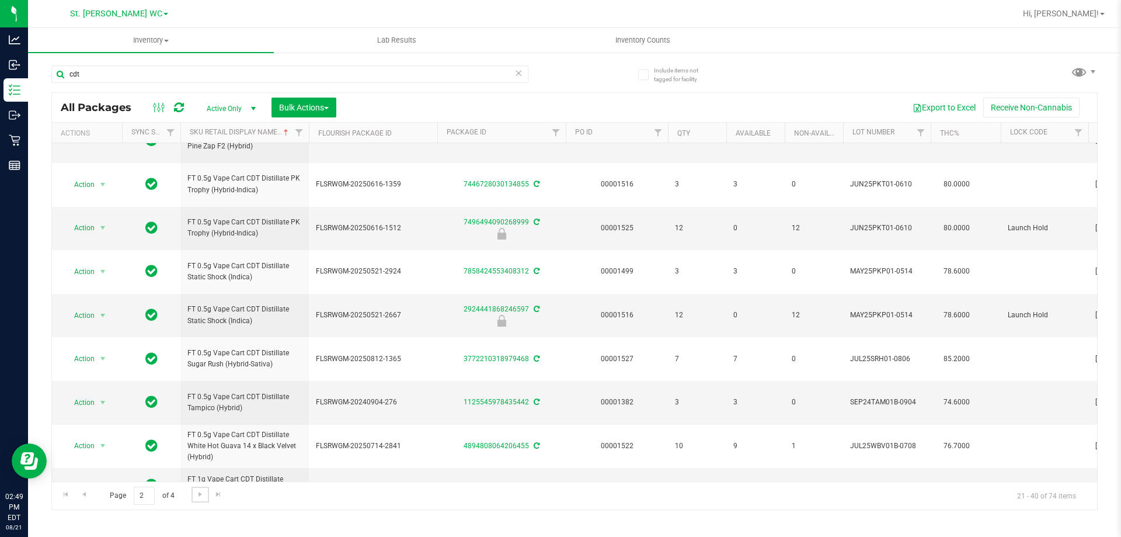
scroll to position [524, 0]
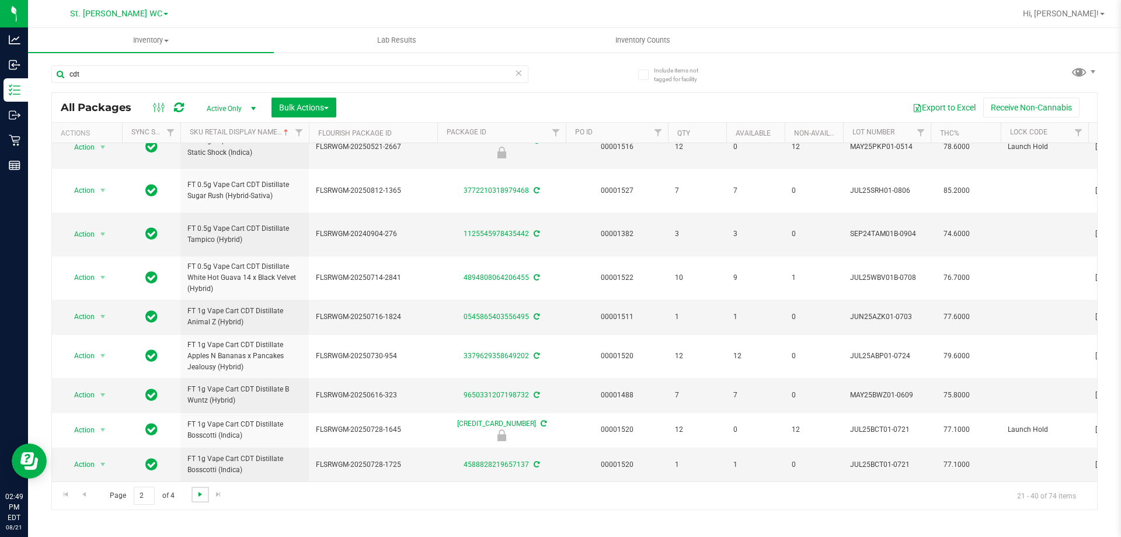
click at [201, 492] on span "Go to the next page" at bounding box center [200, 493] width 9 height 9
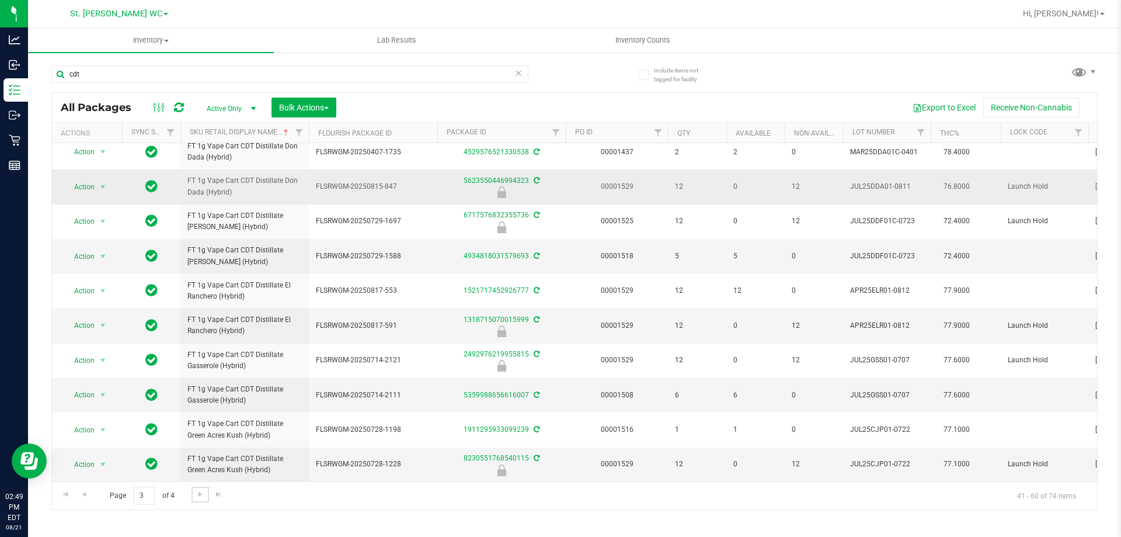
scroll to position [408, 0]
click at [204, 494] on span "Go to the next page" at bounding box center [200, 493] width 9 height 9
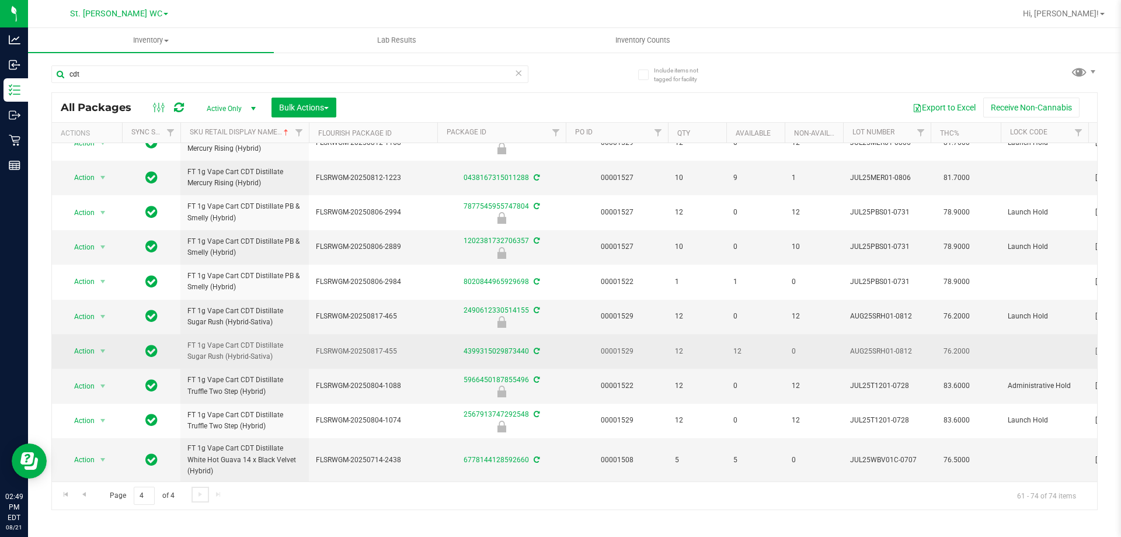
scroll to position [236, 0]
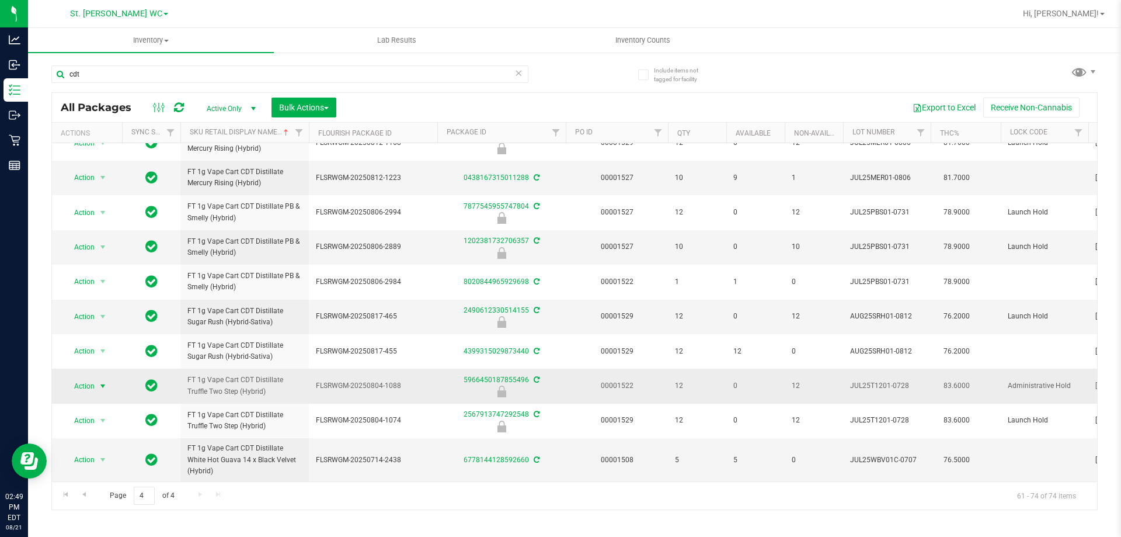
click at [84, 381] on span "Action" at bounding box center [80, 386] width 32 height 16
click at [104, 507] on li "Unlock package" at bounding box center [101, 516] width 75 height 18
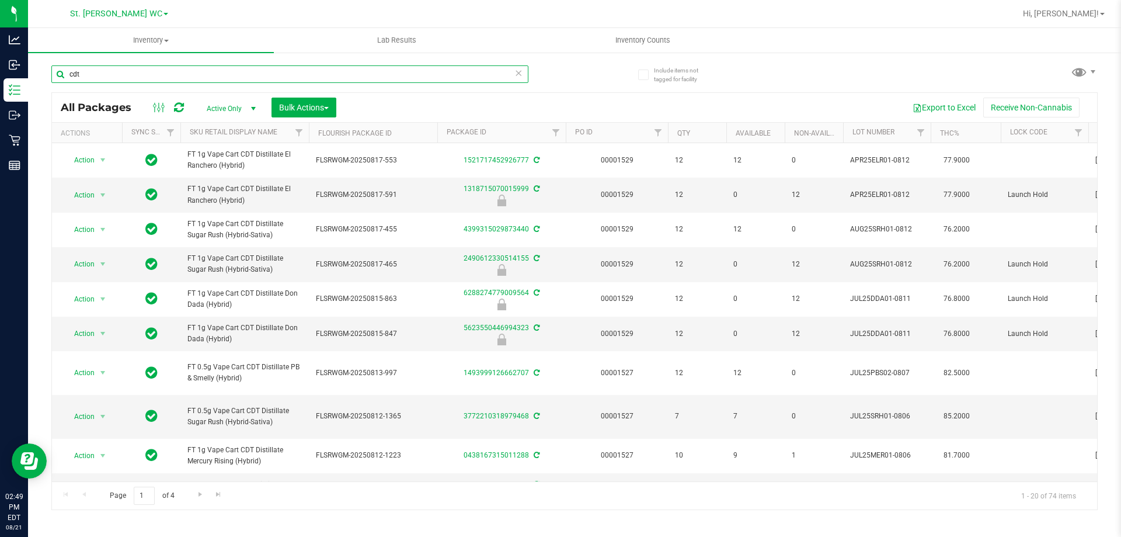
click at [169, 75] on input "cdt" at bounding box center [289, 74] width 477 height 18
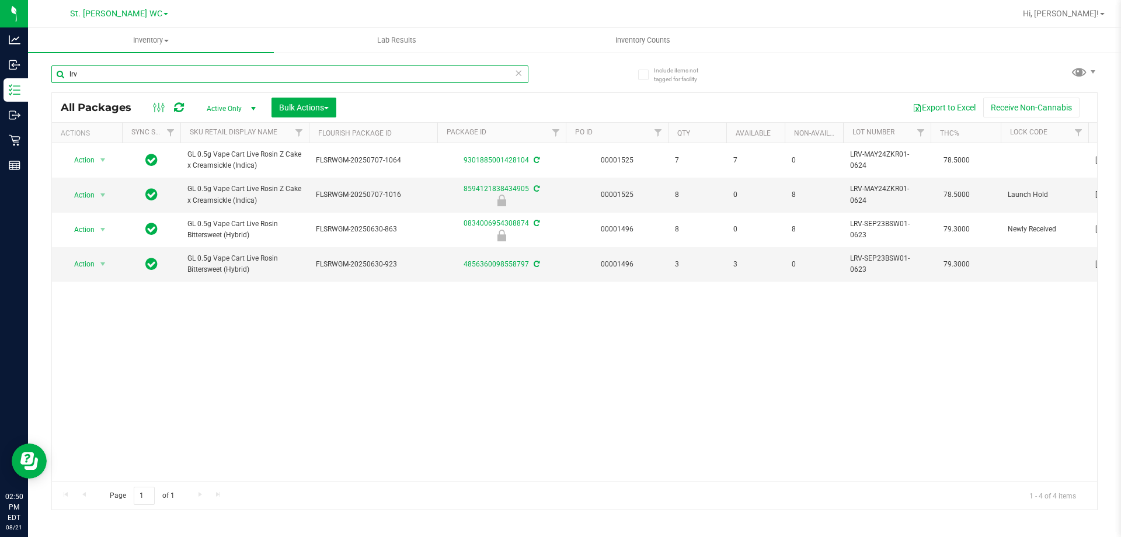
click at [106, 77] on input "lrv" at bounding box center [289, 74] width 477 height 18
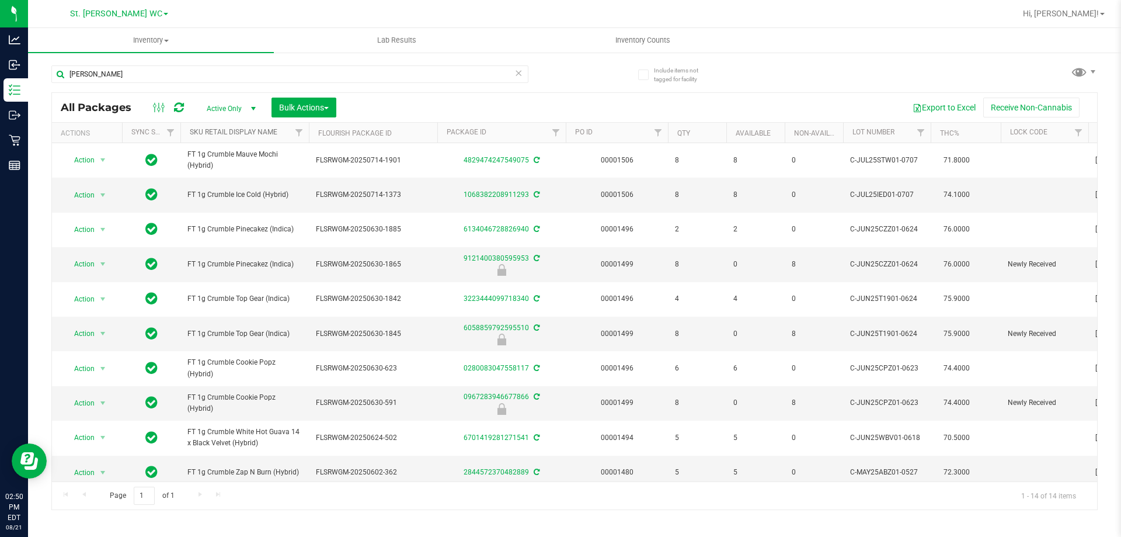
click at [255, 134] on link "Sku Retail Display Name" at bounding box center [234, 132] width 88 height 8
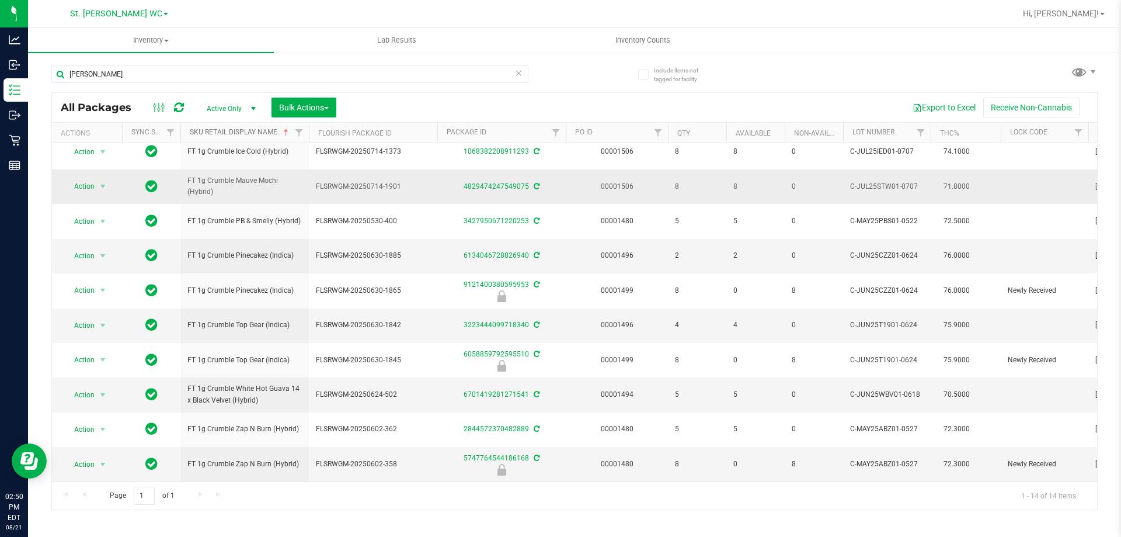
scroll to position [156, 0]
click at [128, 75] on input "crum" at bounding box center [289, 74] width 477 height 18
click at [128, 74] on input "crum" at bounding box center [289, 74] width 477 height 18
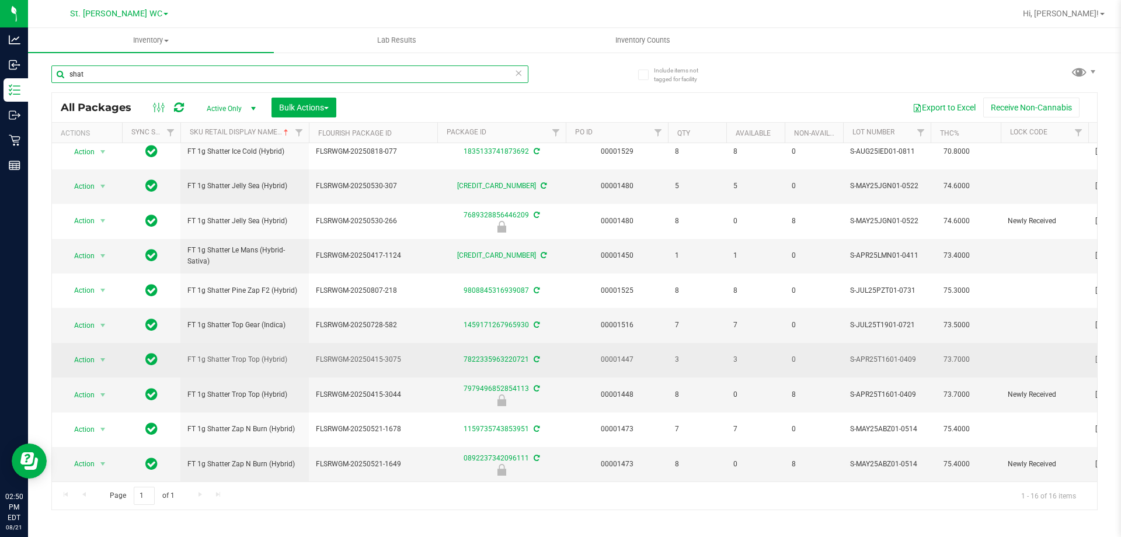
scroll to position [225, 0]
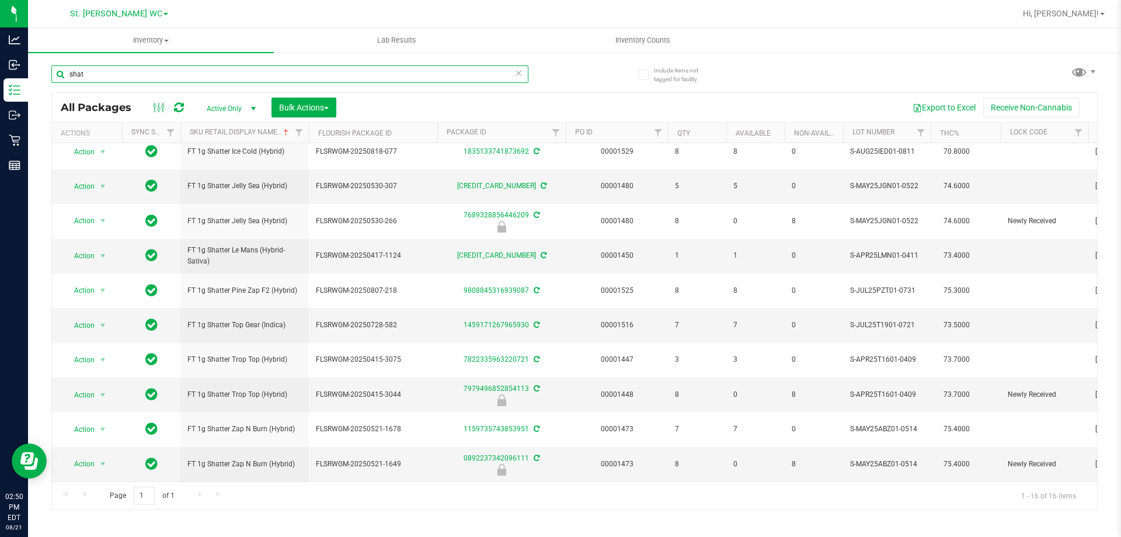
click at [164, 69] on input "shat" at bounding box center [289, 74] width 477 height 18
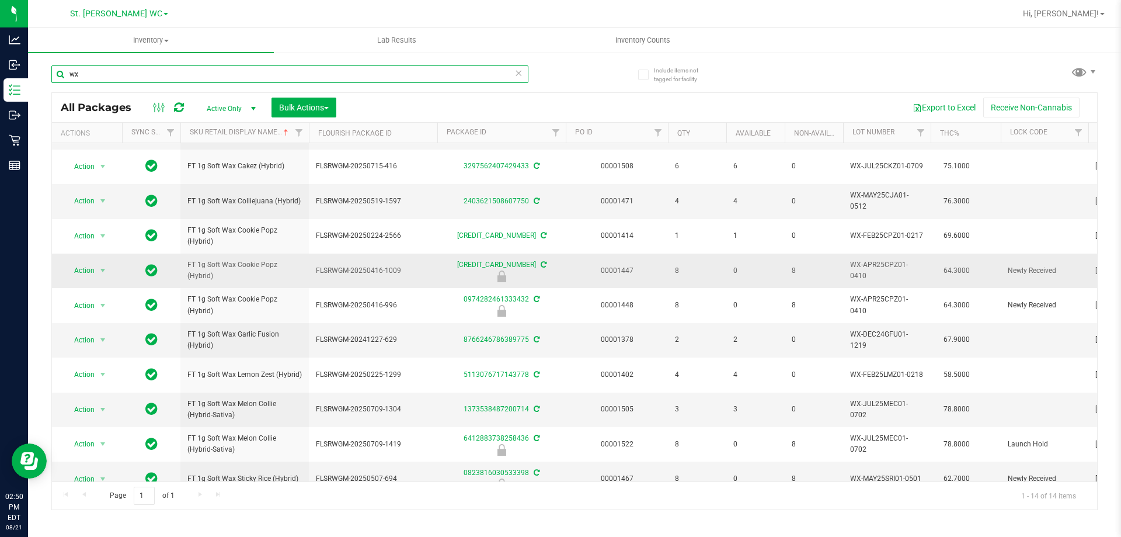
scroll to position [156, 0]
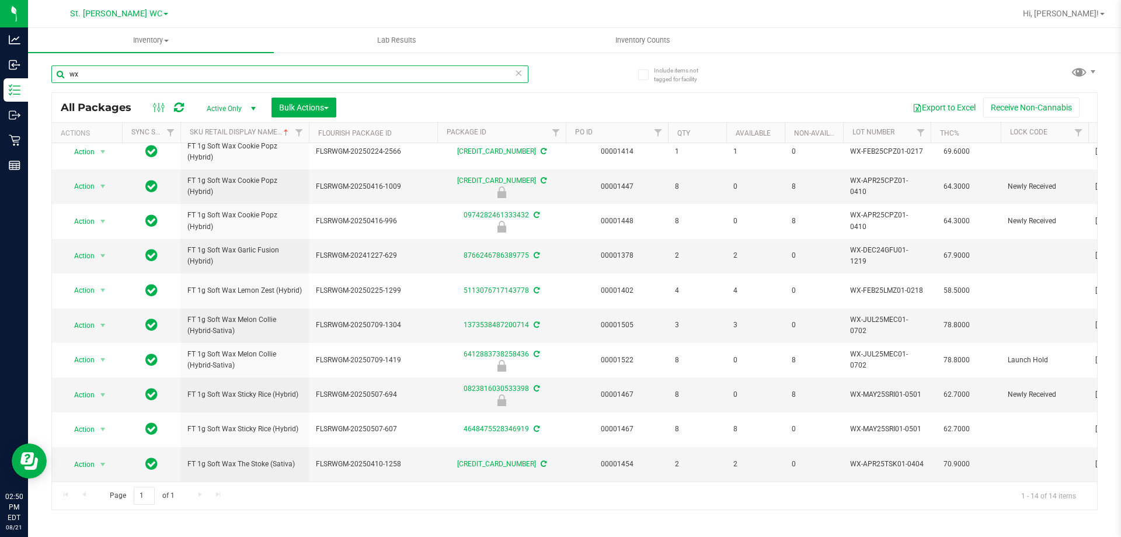
click at [258, 74] on input "wx" at bounding box center [289, 74] width 477 height 18
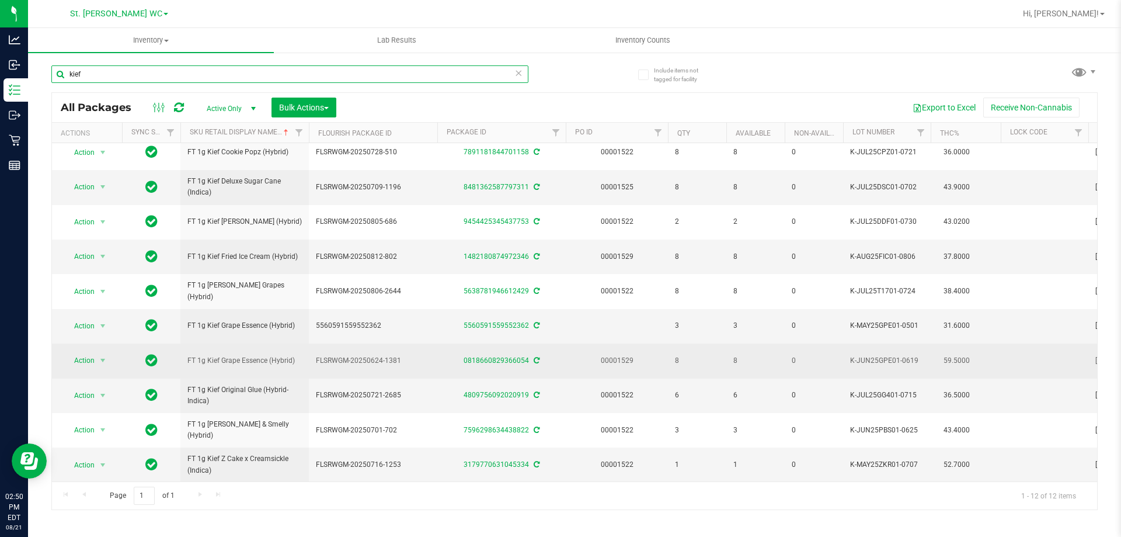
scroll to position [86, 0]
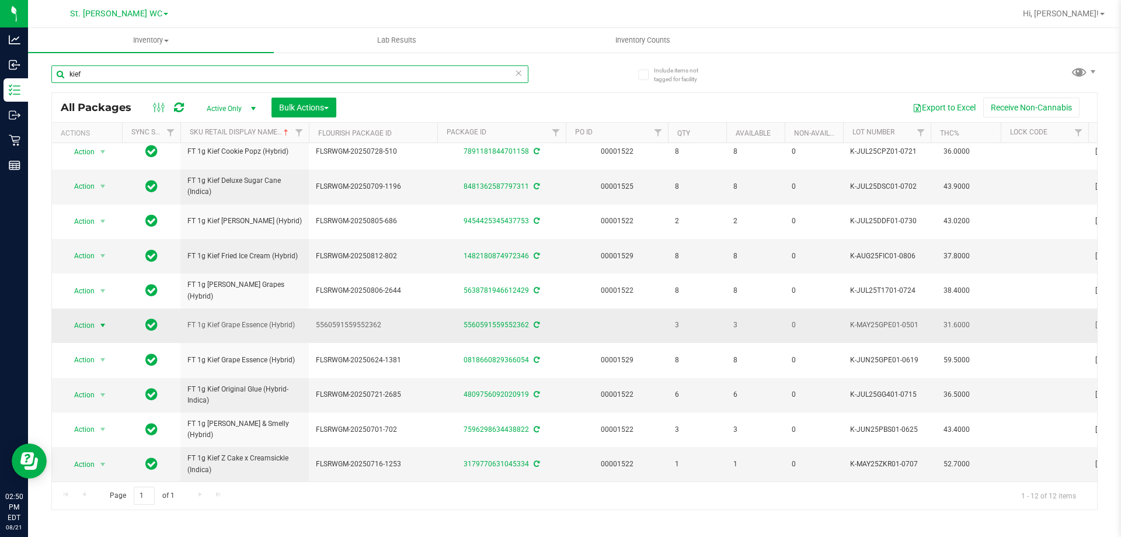
type input "kief"
click at [96, 322] on span "select" at bounding box center [103, 325] width 15 height 16
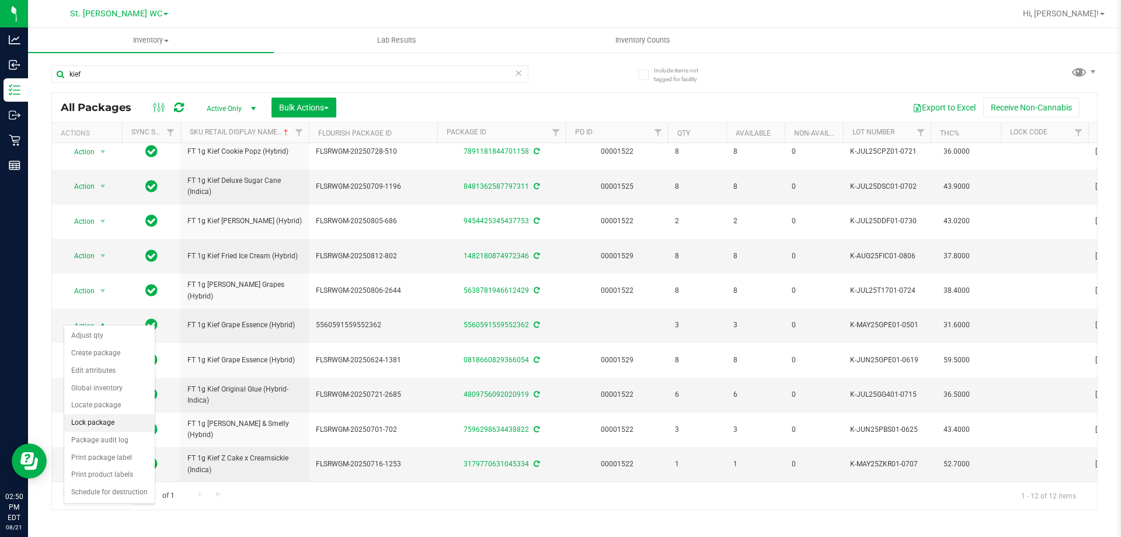
click at [110, 419] on li "Lock package" at bounding box center [109, 423] width 91 height 18
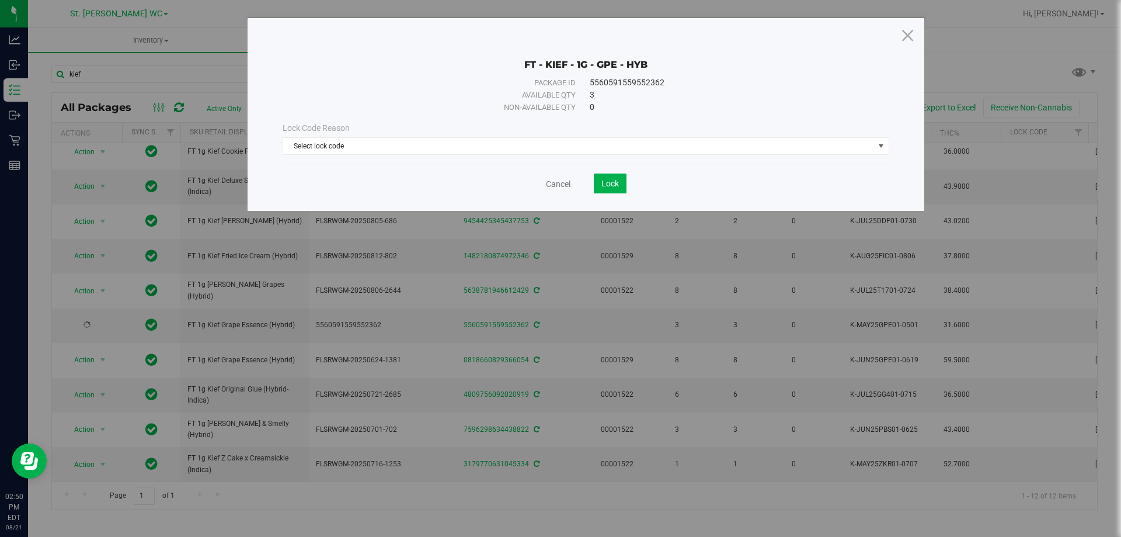
click at [350, 158] on div "Lock Code Reason Select lock code Select lock code Newly Received Administrativ…" at bounding box center [586, 138] width 624 height 50
click at [355, 146] on span "Select lock code" at bounding box center [578, 146] width 591 height 16
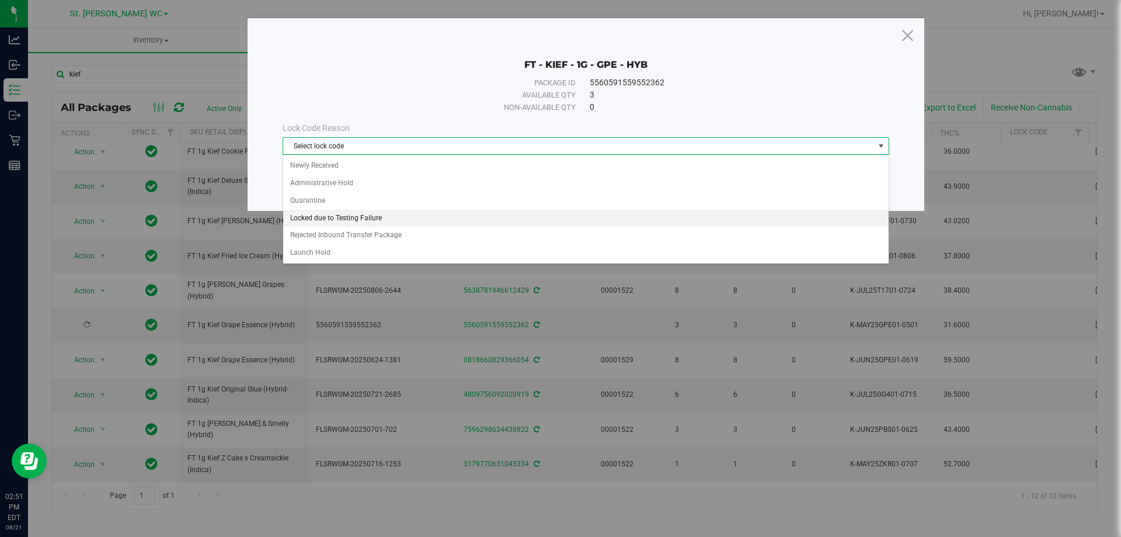
click at [350, 220] on li "Locked due to Testing Failure" at bounding box center [586, 219] width 606 height 18
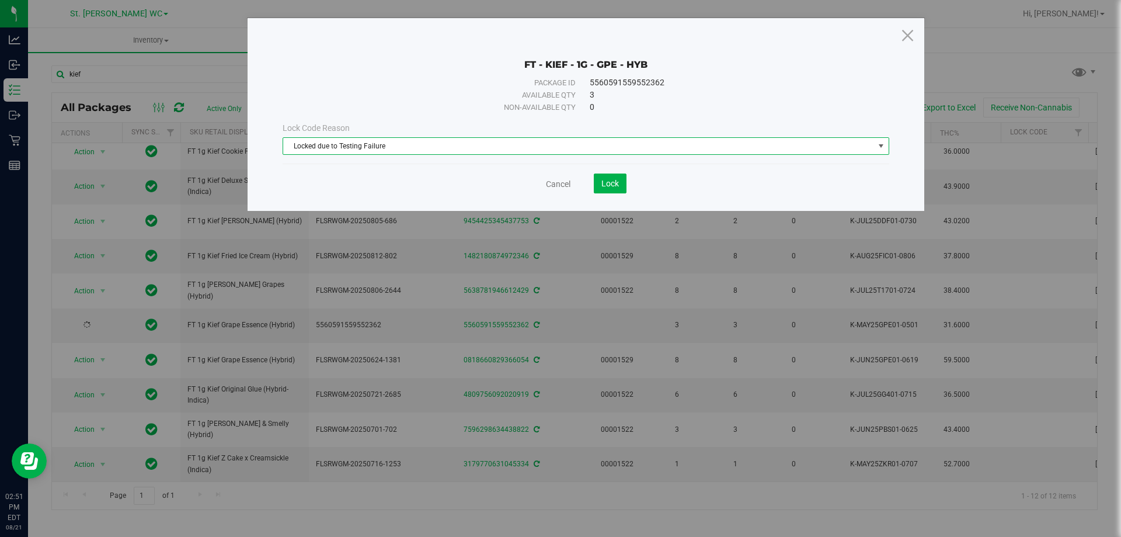
click at [370, 192] on div "Cancel Lock" at bounding box center [586, 183] width 607 height 20
click at [602, 179] on span "Lock" at bounding box center [610, 183] width 18 height 9
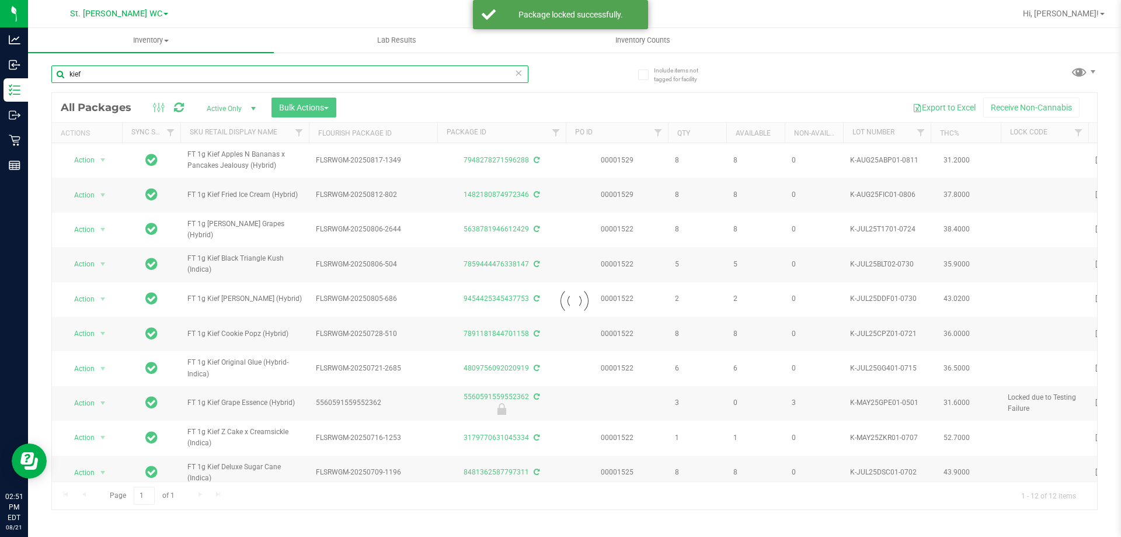
click at [131, 69] on input "kief" at bounding box center [289, 74] width 477 height 18
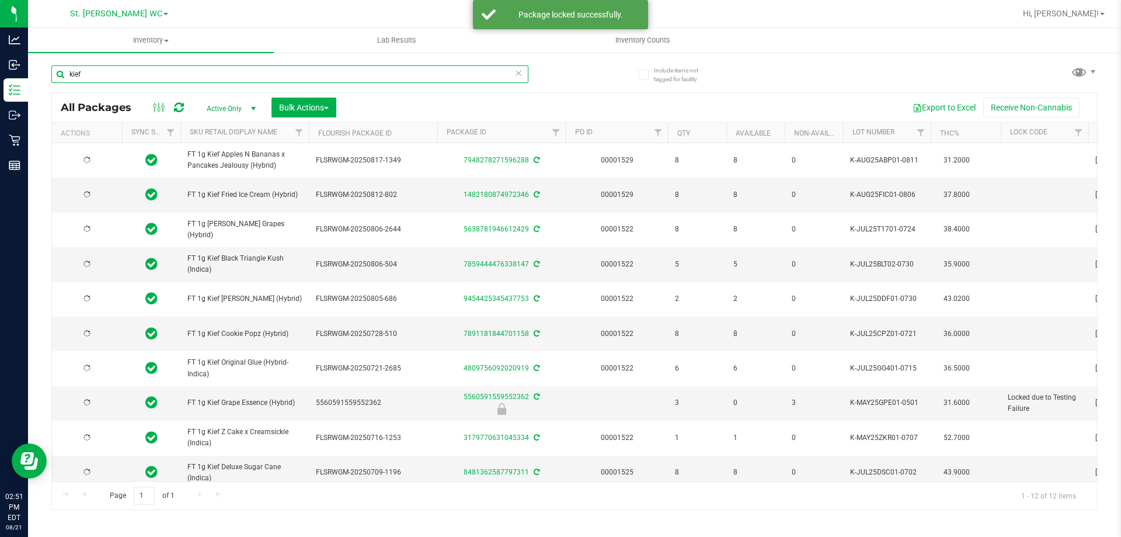
click at [129, 65] on input "kief" at bounding box center [289, 74] width 477 height 18
click at [137, 77] on input "kief" at bounding box center [289, 74] width 477 height 18
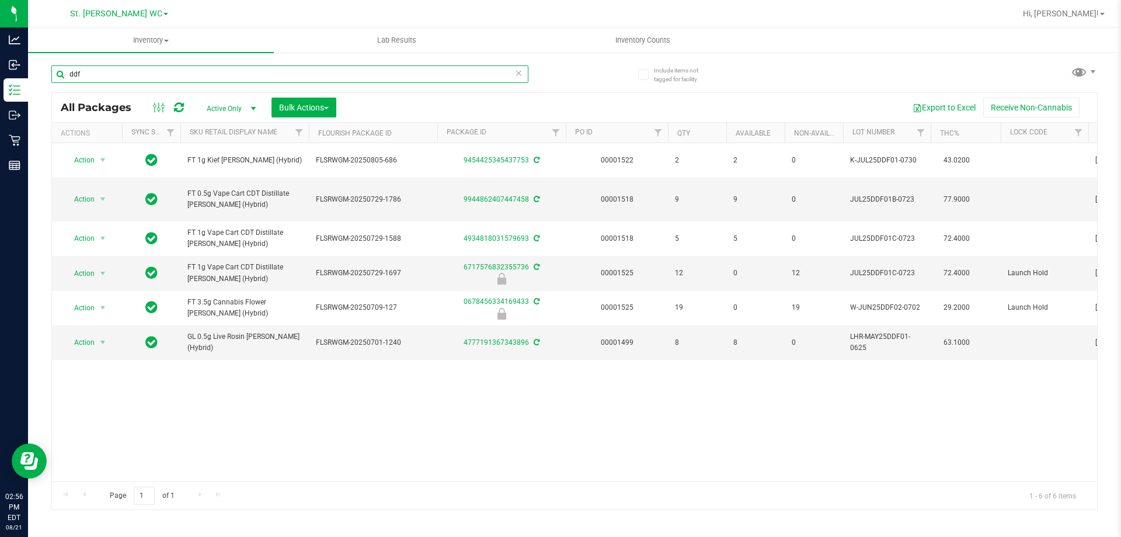
click at [249, 67] on input "ddf" at bounding box center [289, 74] width 477 height 18
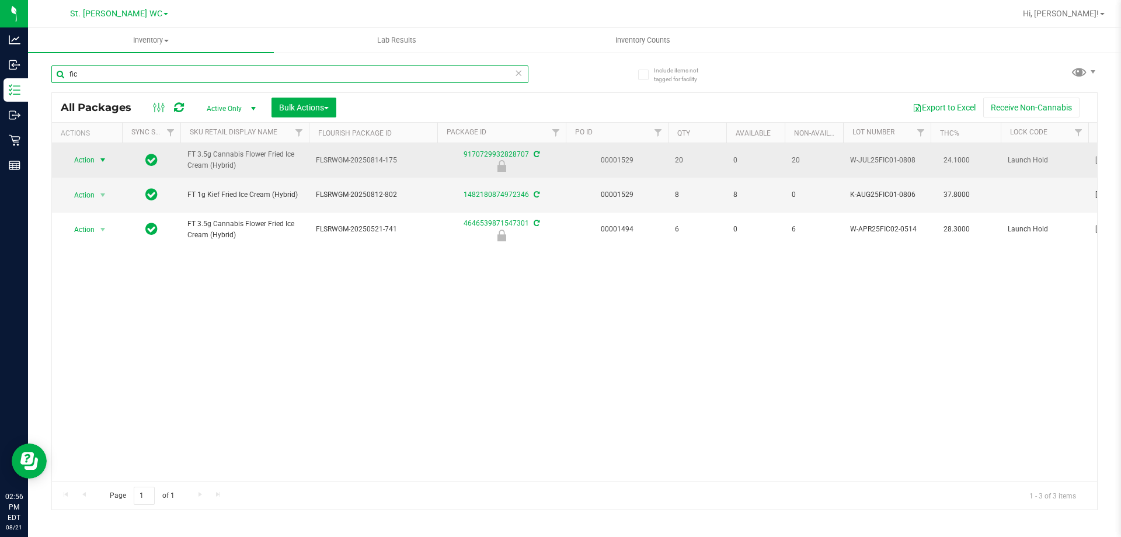
type input "fic"
click at [92, 159] on span "Action" at bounding box center [80, 160] width 32 height 16
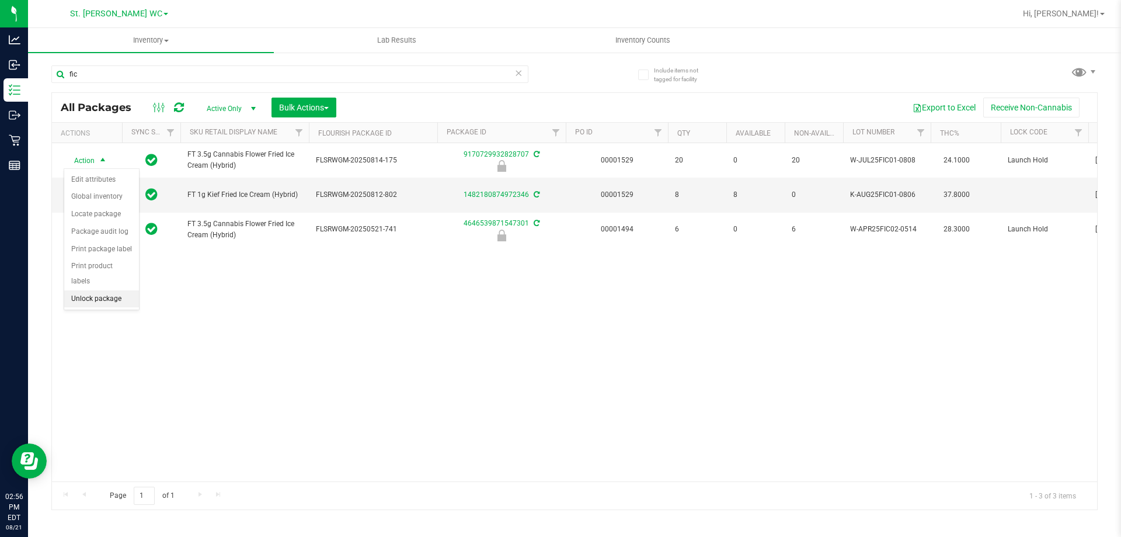
click at [104, 290] on li "Unlock package" at bounding box center [101, 299] width 75 height 18
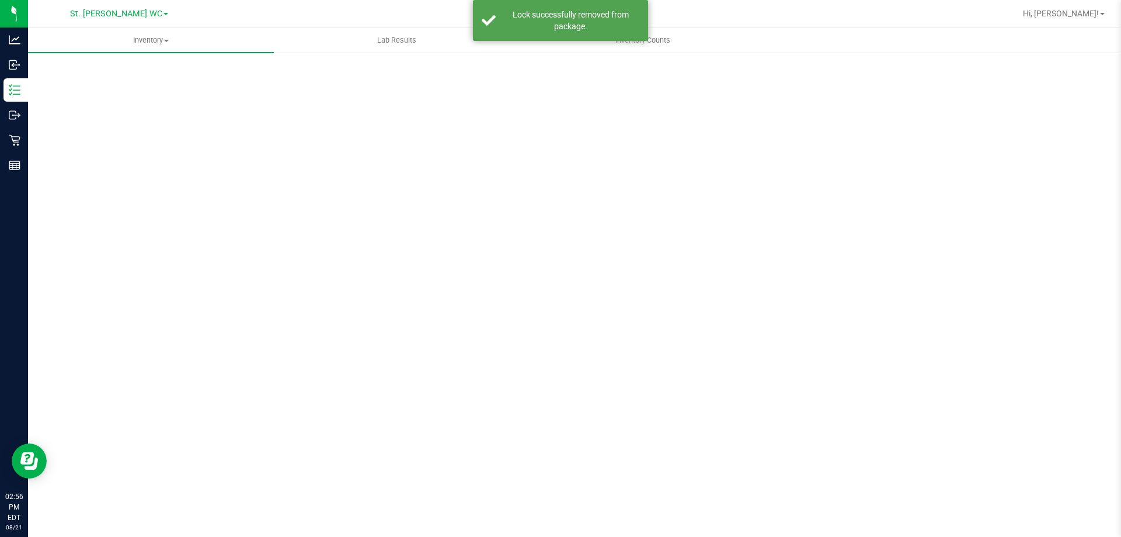
click at [98, 74] on div "Scan Packages 0" at bounding box center [574, 234] width 1046 height 342
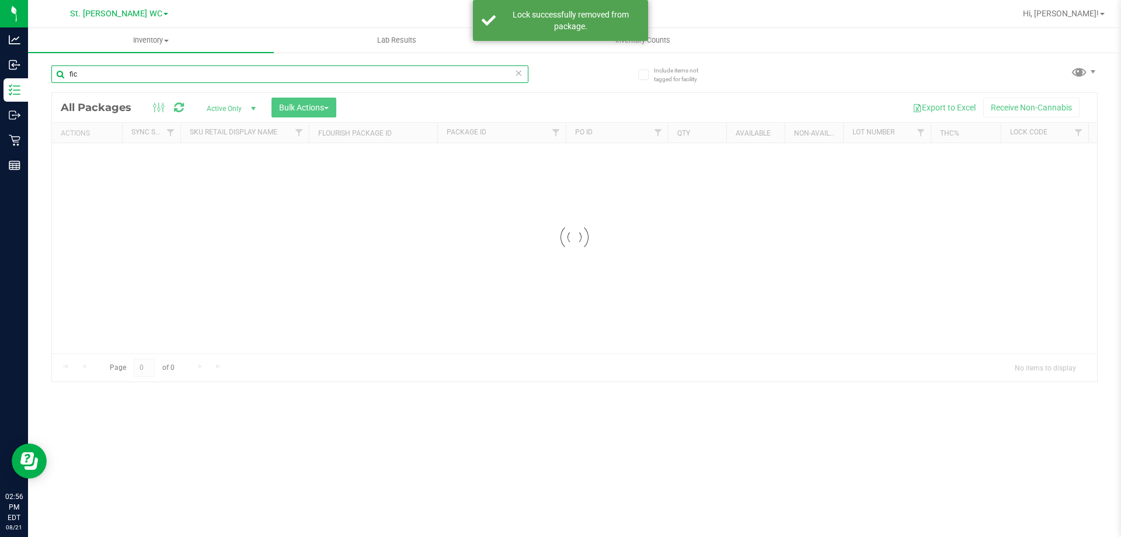
click at [98, 74] on input "fic" at bounding box center [289, 74] width 477 height 18
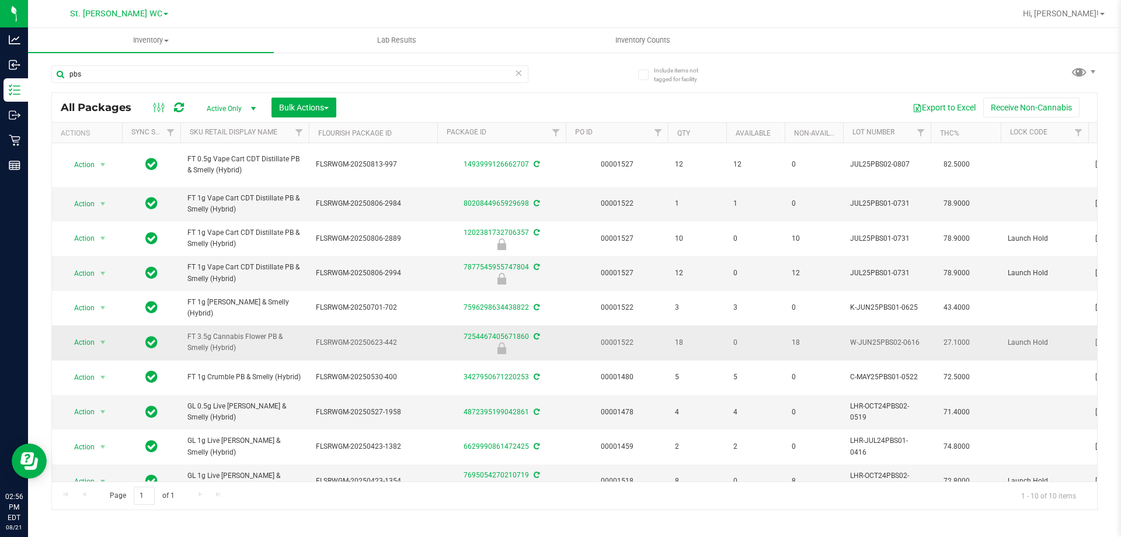
click at [239, 339] on span "FT 3.5g Cannabis Flower PB & Smelly (Hybrid)" at bounding box center [244, 342] width 114 height 22
copy tr "FT 3.5g Cannabis Flower PB & Smelly (Hybrid)"
click at [187, 75] on input "pbs" at bounding box center [289, 74] width 477 height 18
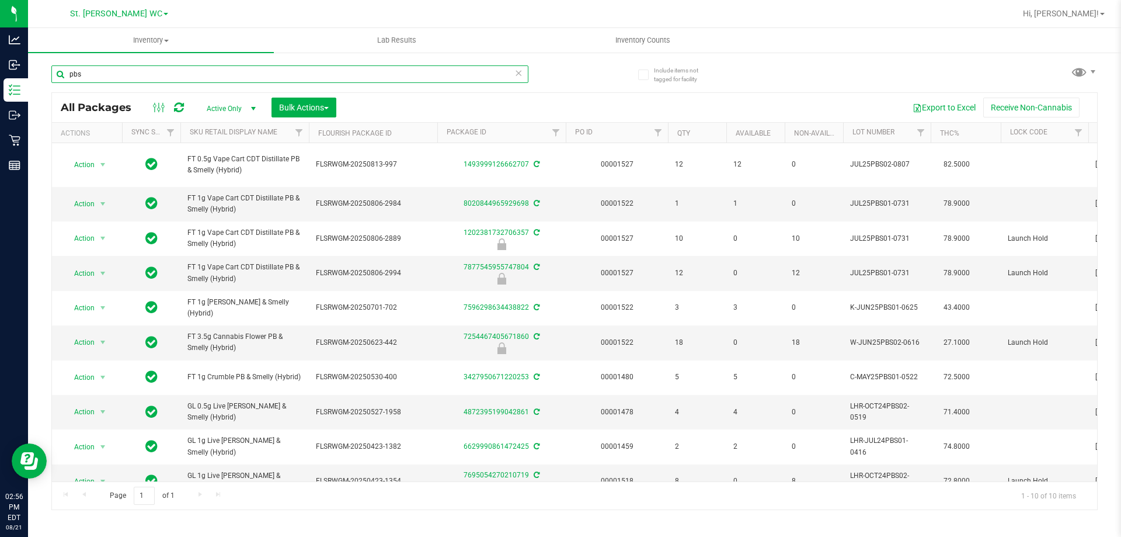
click at [187, 75] on input "pbs" at bounding box center [289, 74] width 477 height 18
paste input "FT 3.5g Cannabis Flower PB & Smelly (Hybrid)"
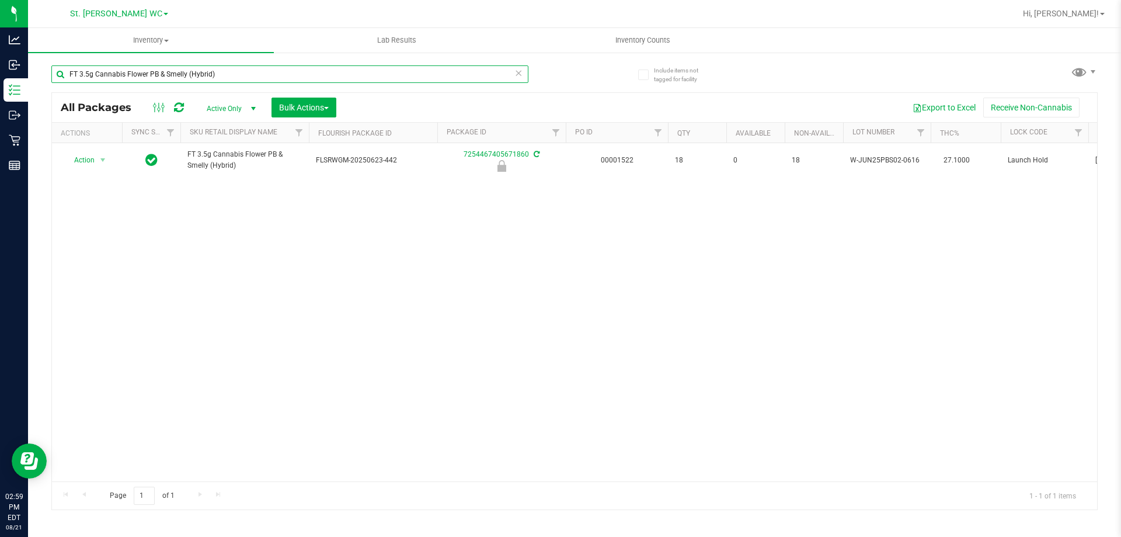
click at [397, 68] on input "FT 3.5g Cannabis Flower PB & Smelly (Hybrid)" at bounding box center [289, 74] width 477 height 18
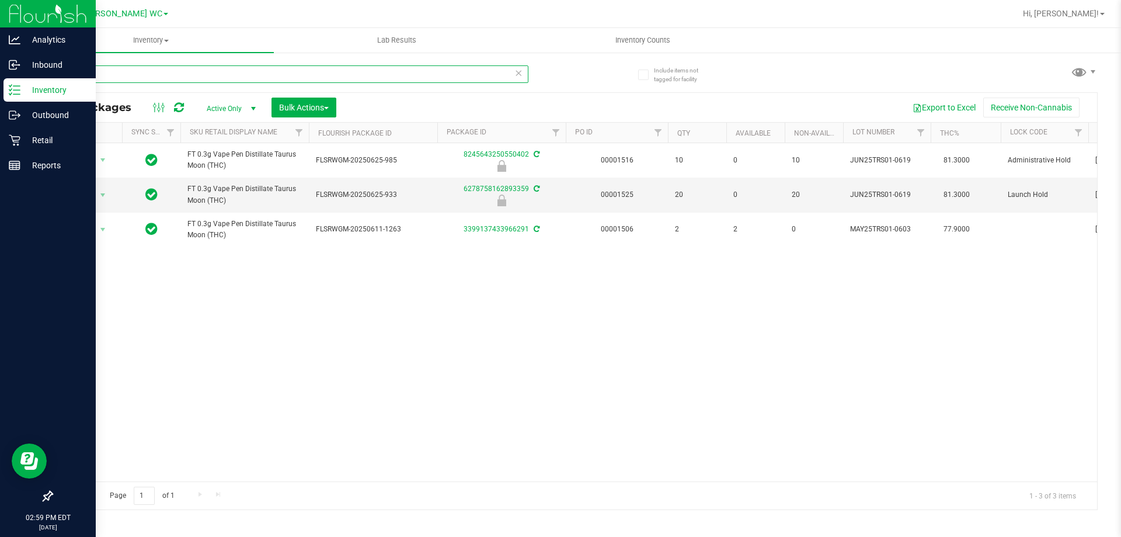
type input "trs"
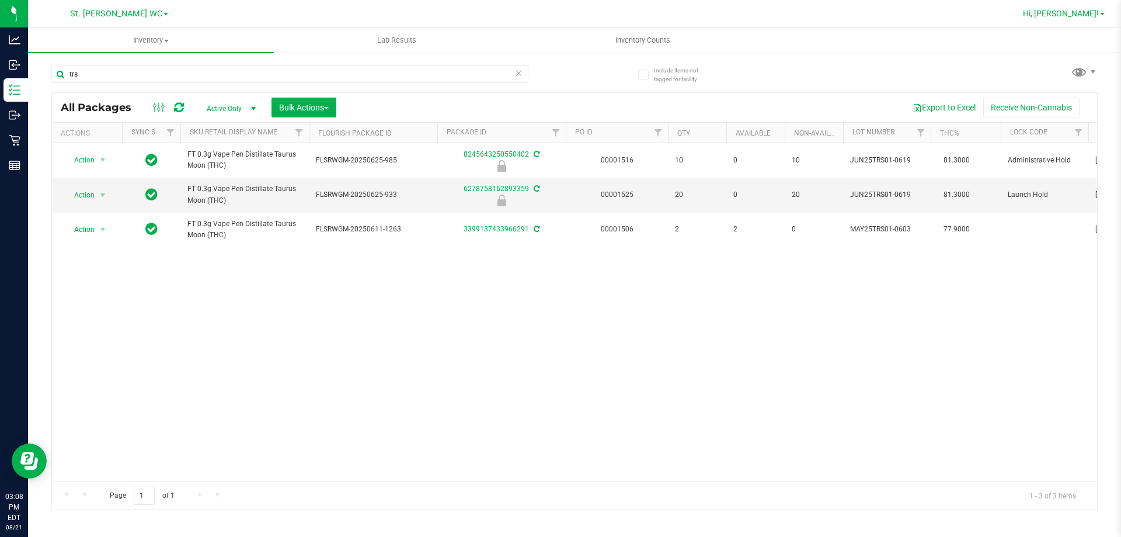
click at [1093, 13] on span "Hi, [PERSON_NAME]!" at bounding box center [1061, 13] width 76 height 9
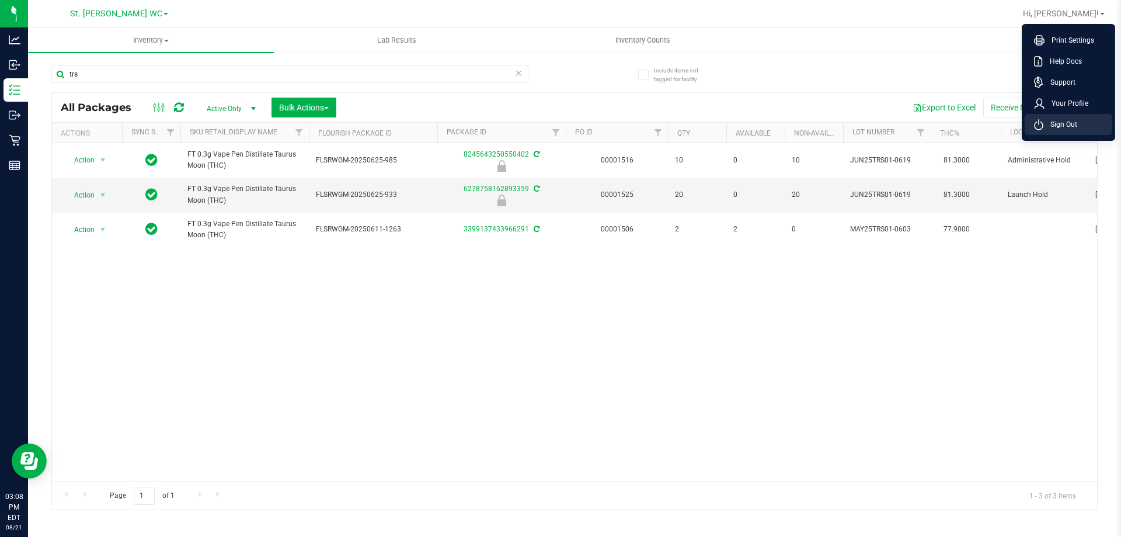
click at [1074, 128] on span "Sign Out" at bounding box center [1061, 125] width 34 height 12
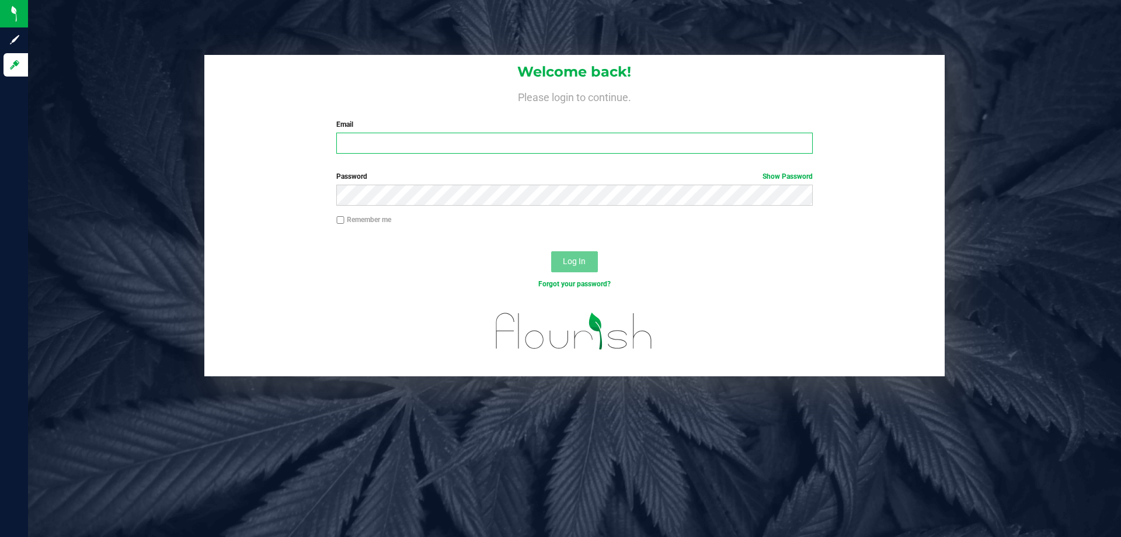
click at [520, 141] on input "Email" at bounding box center [574, 143] width 476 height 21
type input "cjames@liveparallel.com"
click at [551, 251] on button "Log In" at bounding box center [574, 261] width 47 height 21
